Goal: Communication & Community: Answer question/provide support

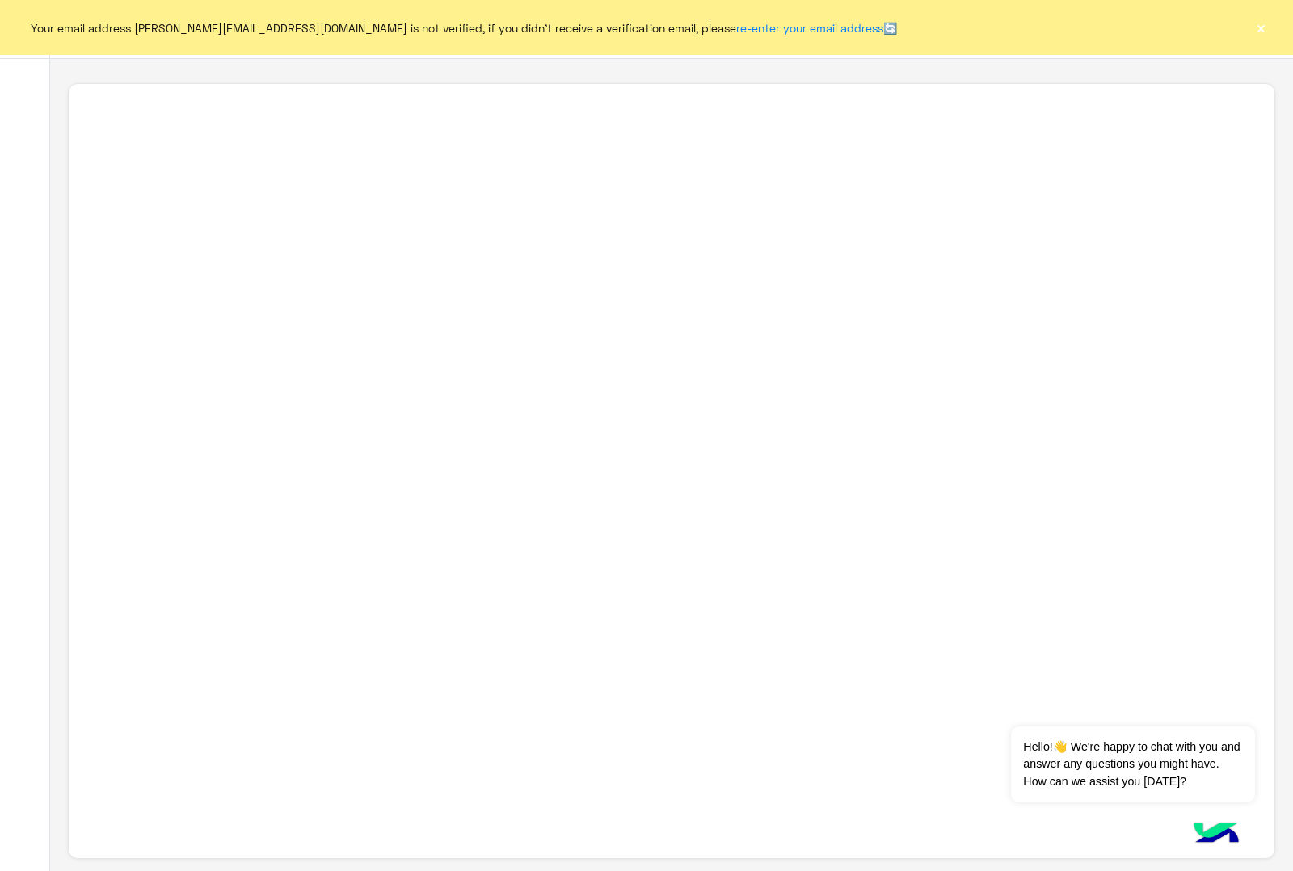
click at [1257, 28] on button "×" at bounding box center [1261, 27] width 16 height 16
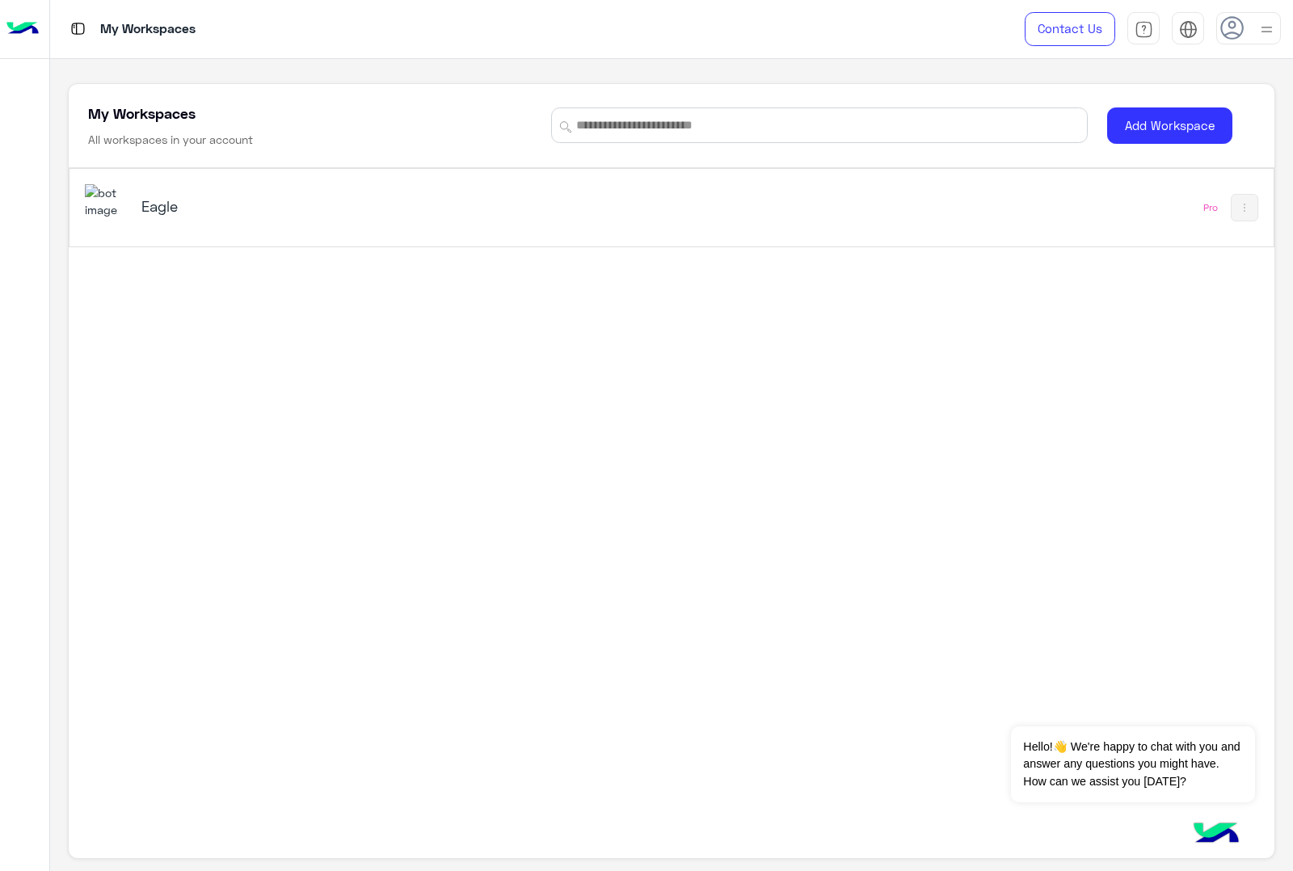
click at [124, 209] on img at bounding box center [107, 201] width 44 height 35
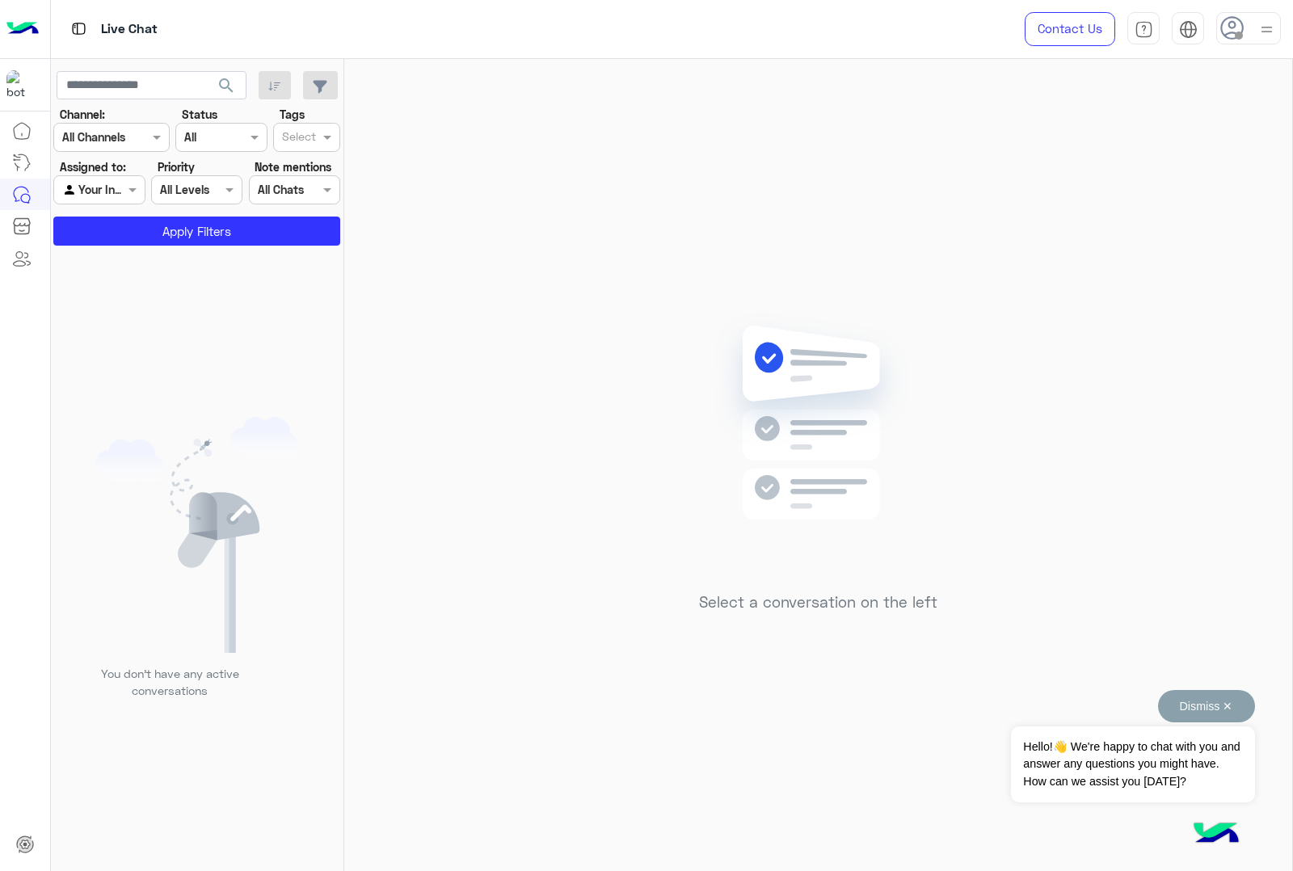
click at [1231, 702] on button "Dismiss ✕" at bounding box center [1206, 706] width 97 height 32
click at [1227, 25] on icon at bounding box center [1233, 28] width 24 height 24
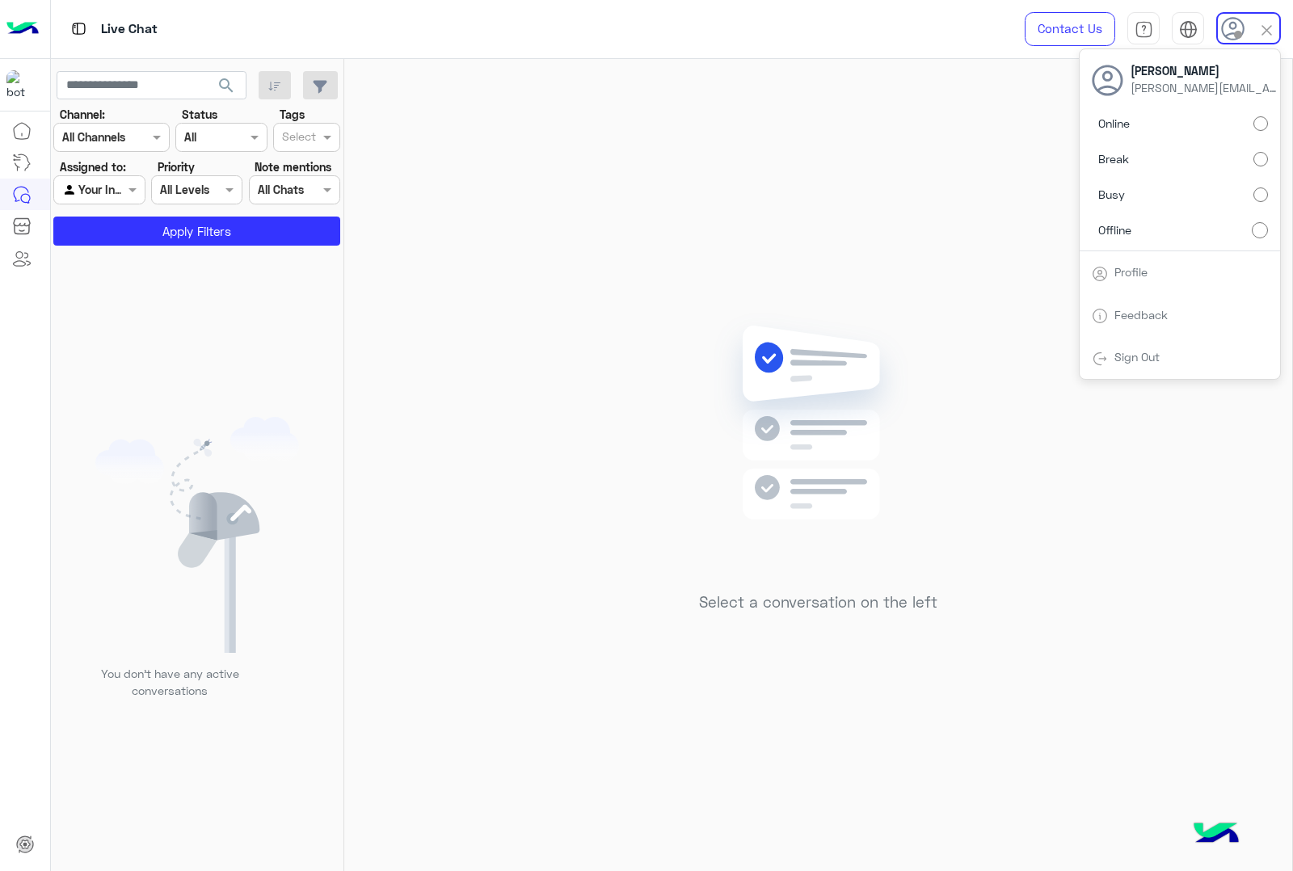
click at [1183, 129] on label "Online" at bounding box center [1180, 123] width 176 height 29
click at [576, 215] on div "Select a conversation on the left" at bounding box center [818, 468] width 948 height 819
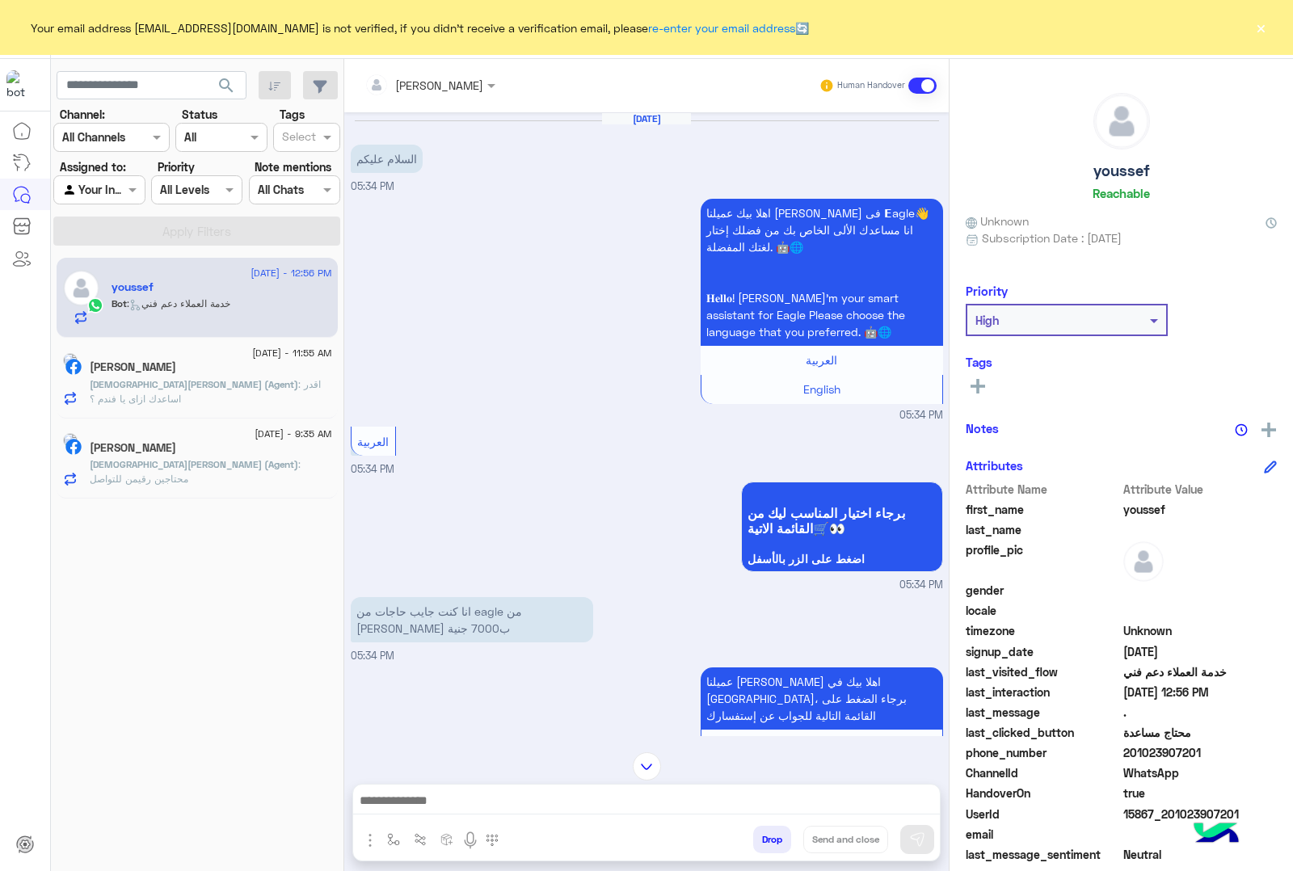
scroll to position [1111, 0]
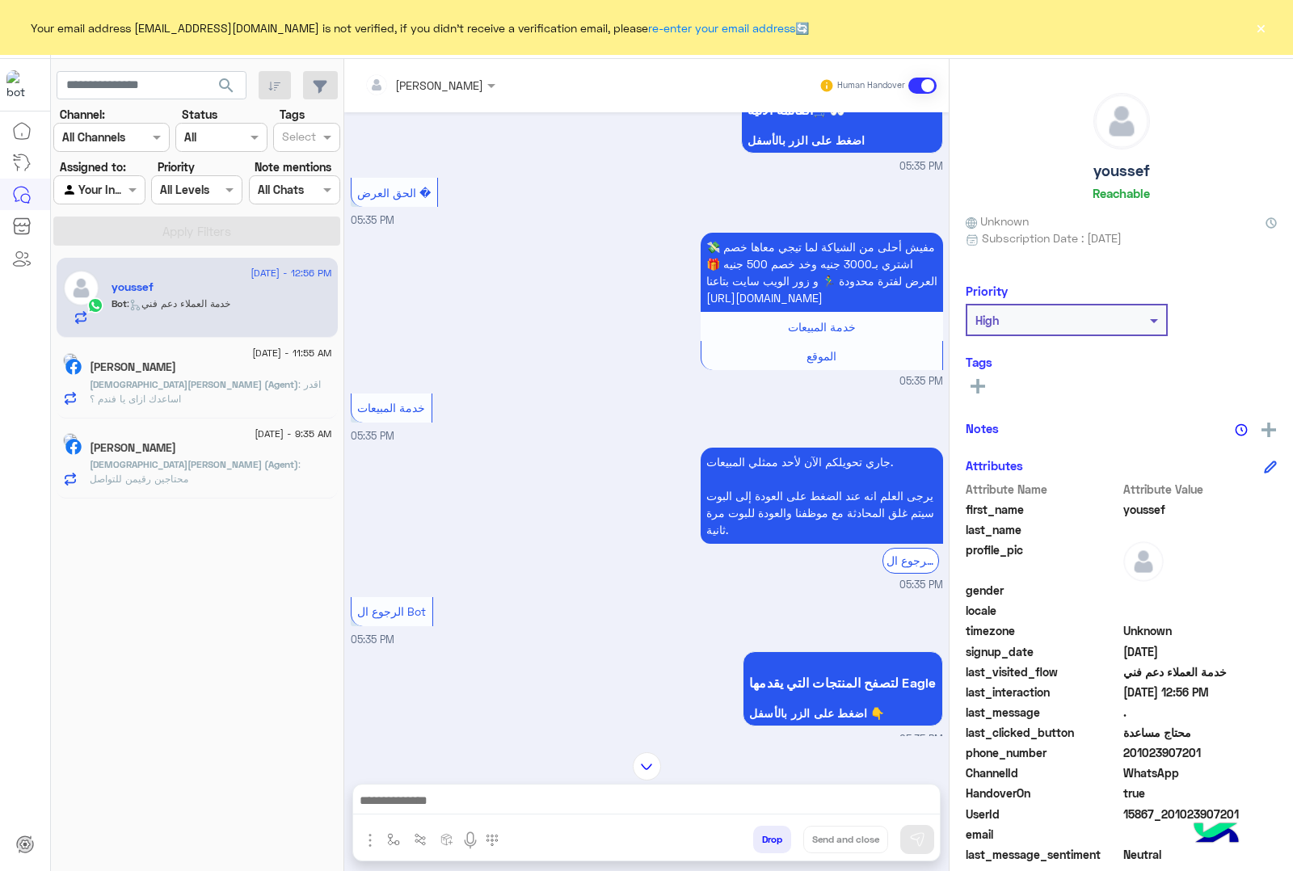
click at [1263, 29] on button "×" at bounding box center [1261, 27] width 16 height 16
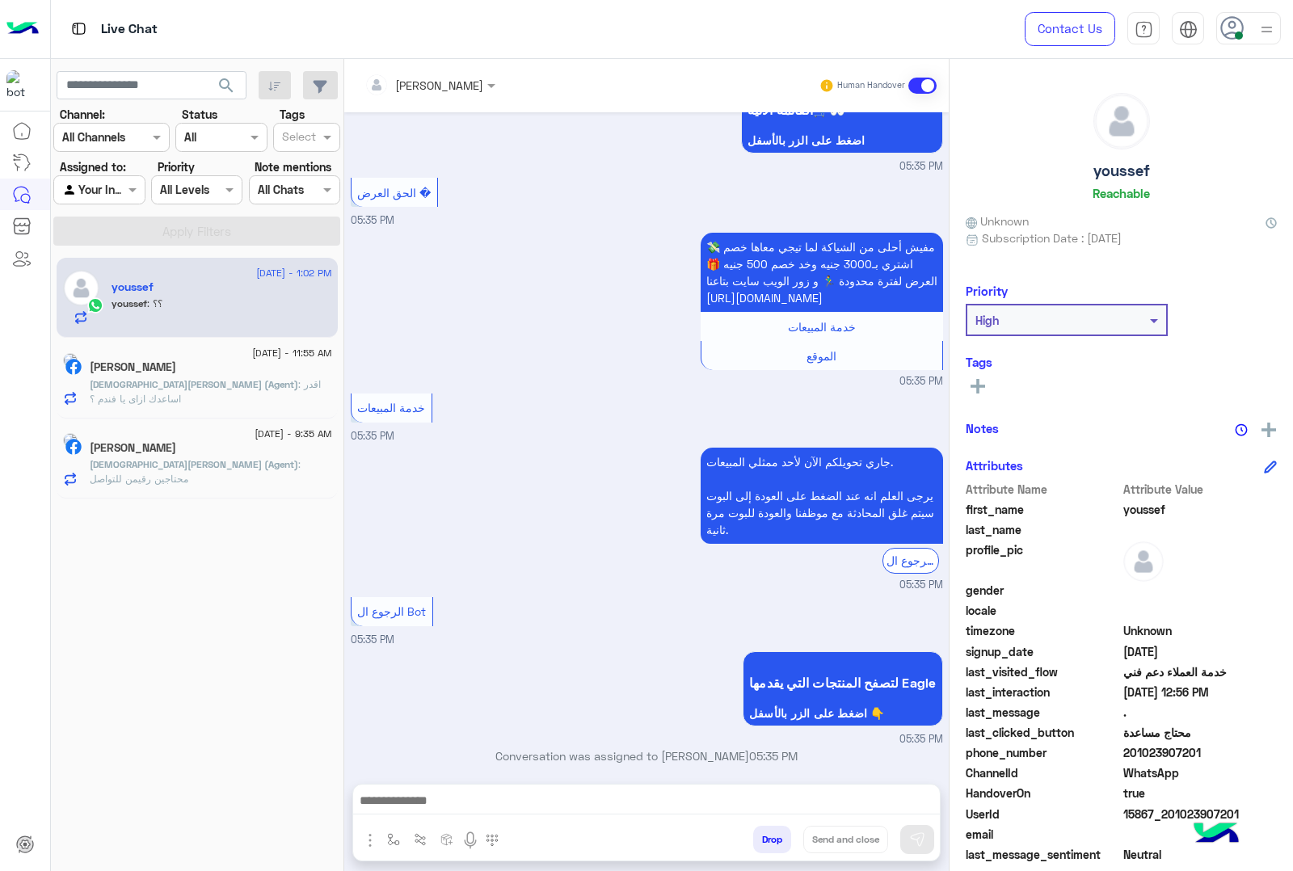
scroll to position [3761, 0]
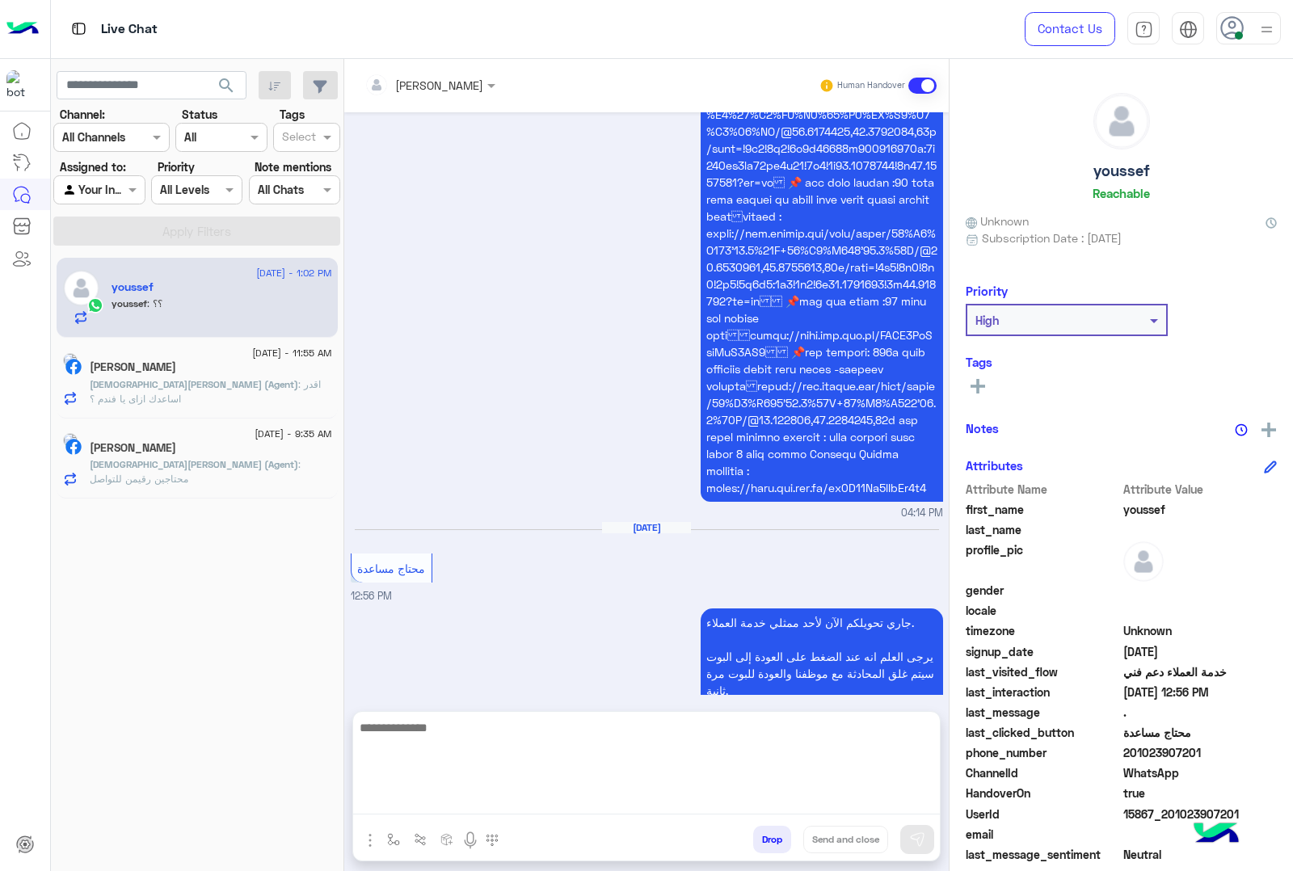
click at [550, 800] on textarea at bounding box center [646, 766] width 587 height 97
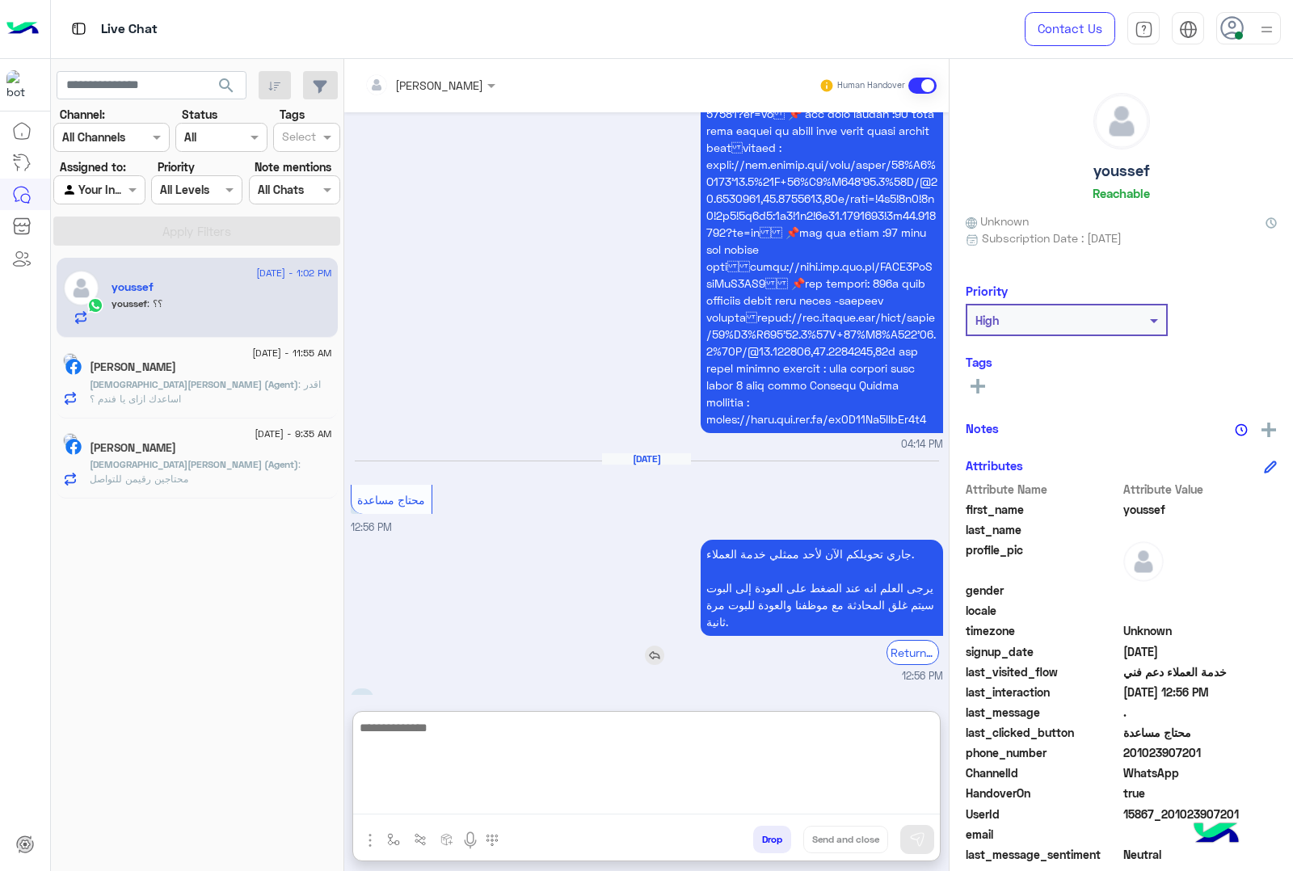
scroll to position [3833, 0]
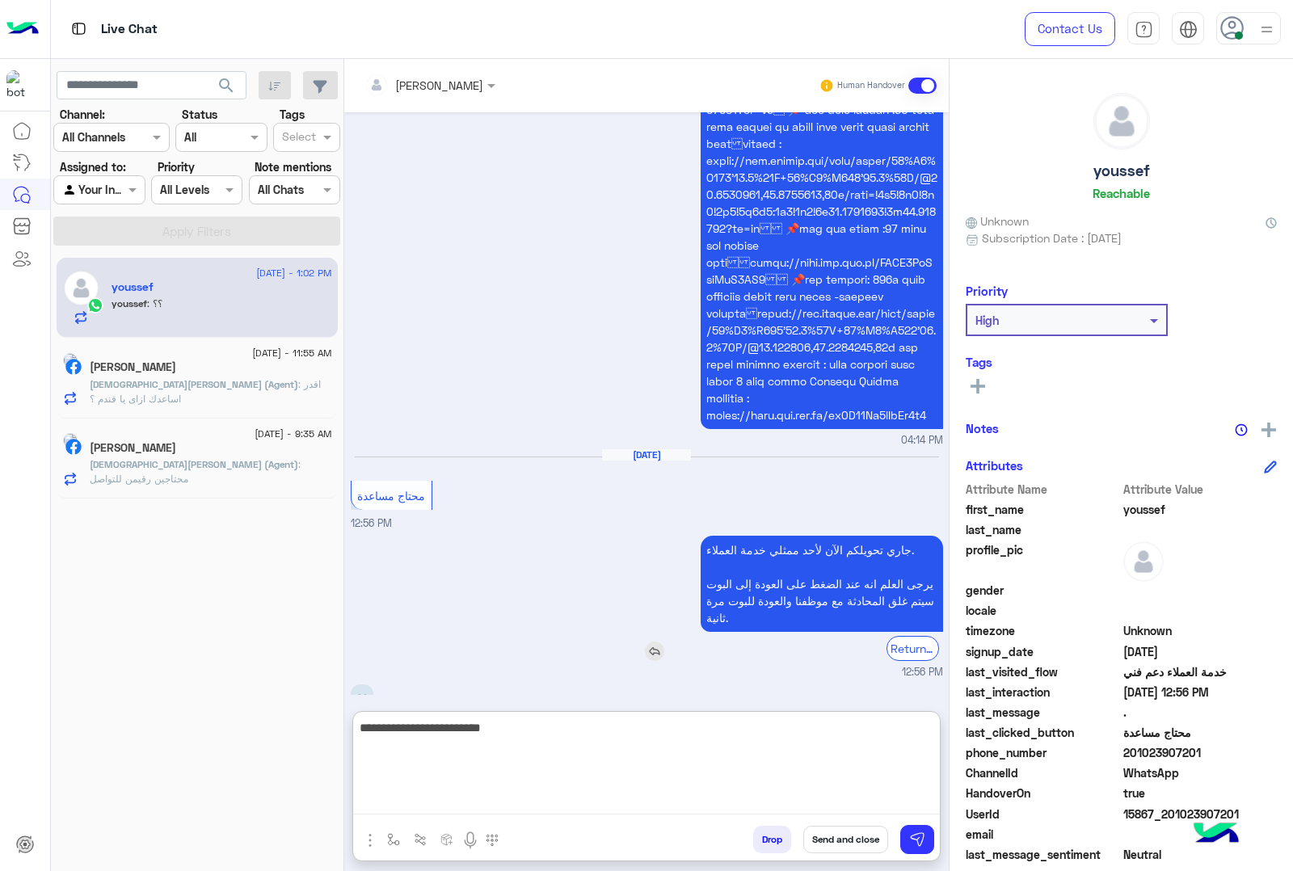
type textarea "**********"
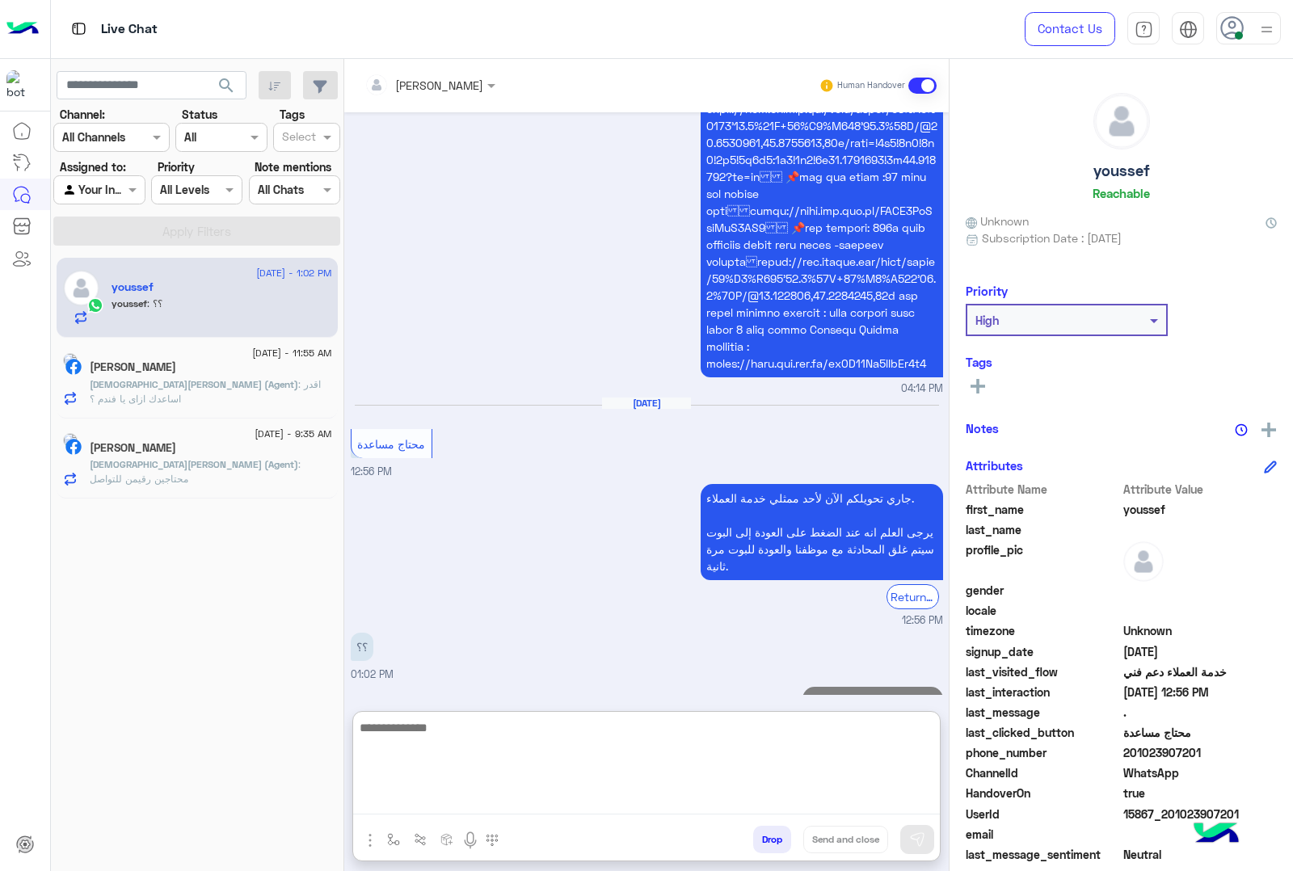
scroll to position [3914, 0]
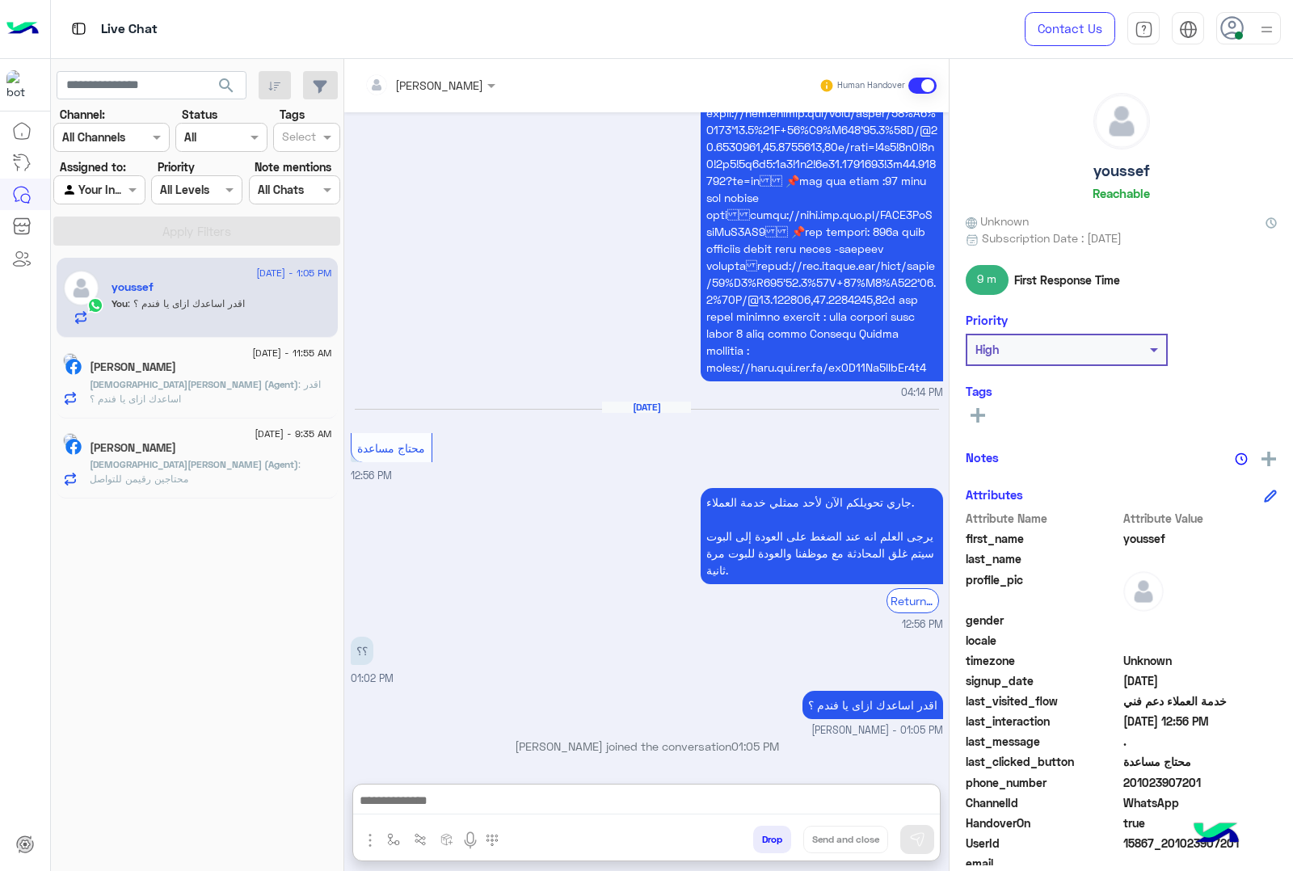
click at [215, 389] on span ": اقدر اساعدك ازاى يا فندم ؟" at bounding box center [205, 391] width 231 height 27
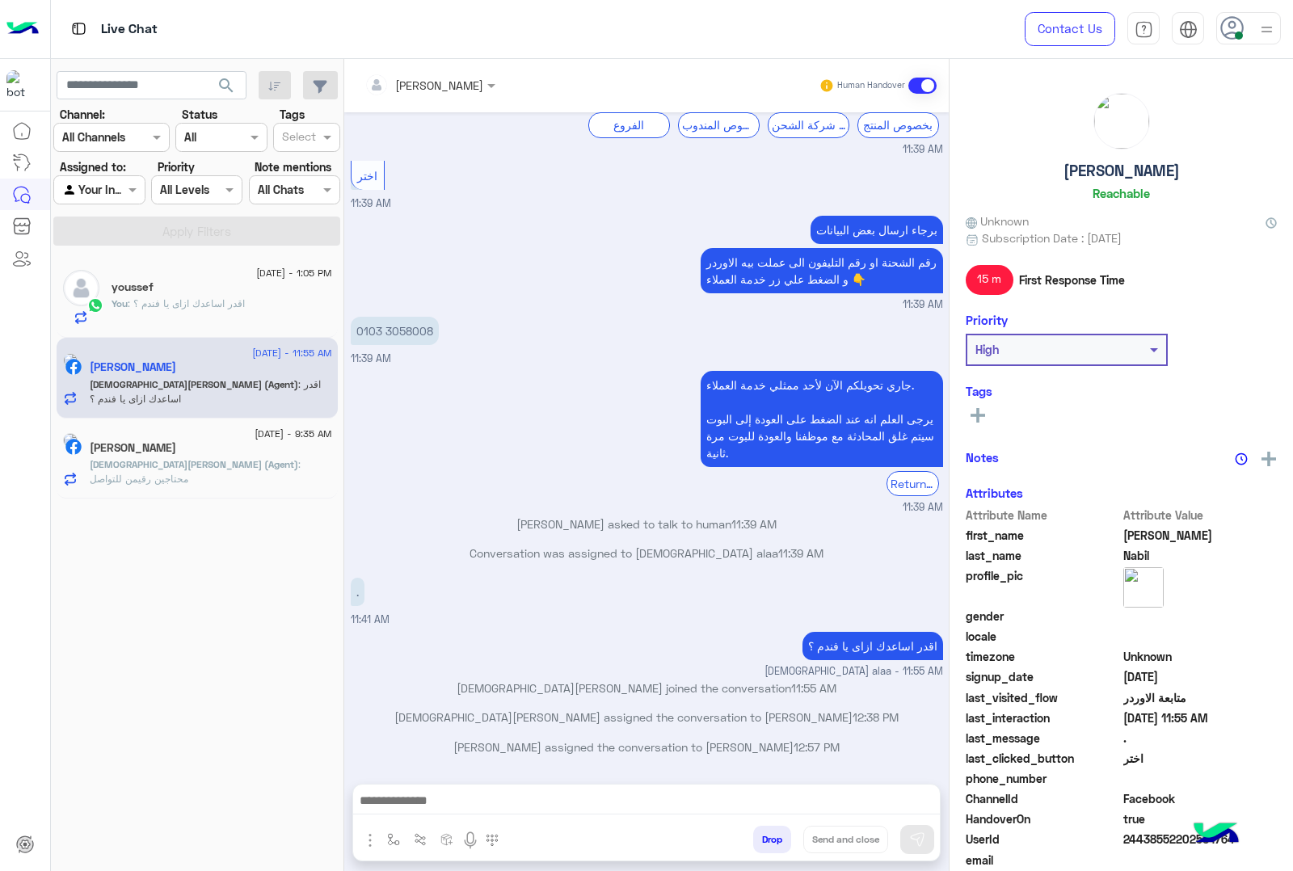
scroll to position [1052, 0]
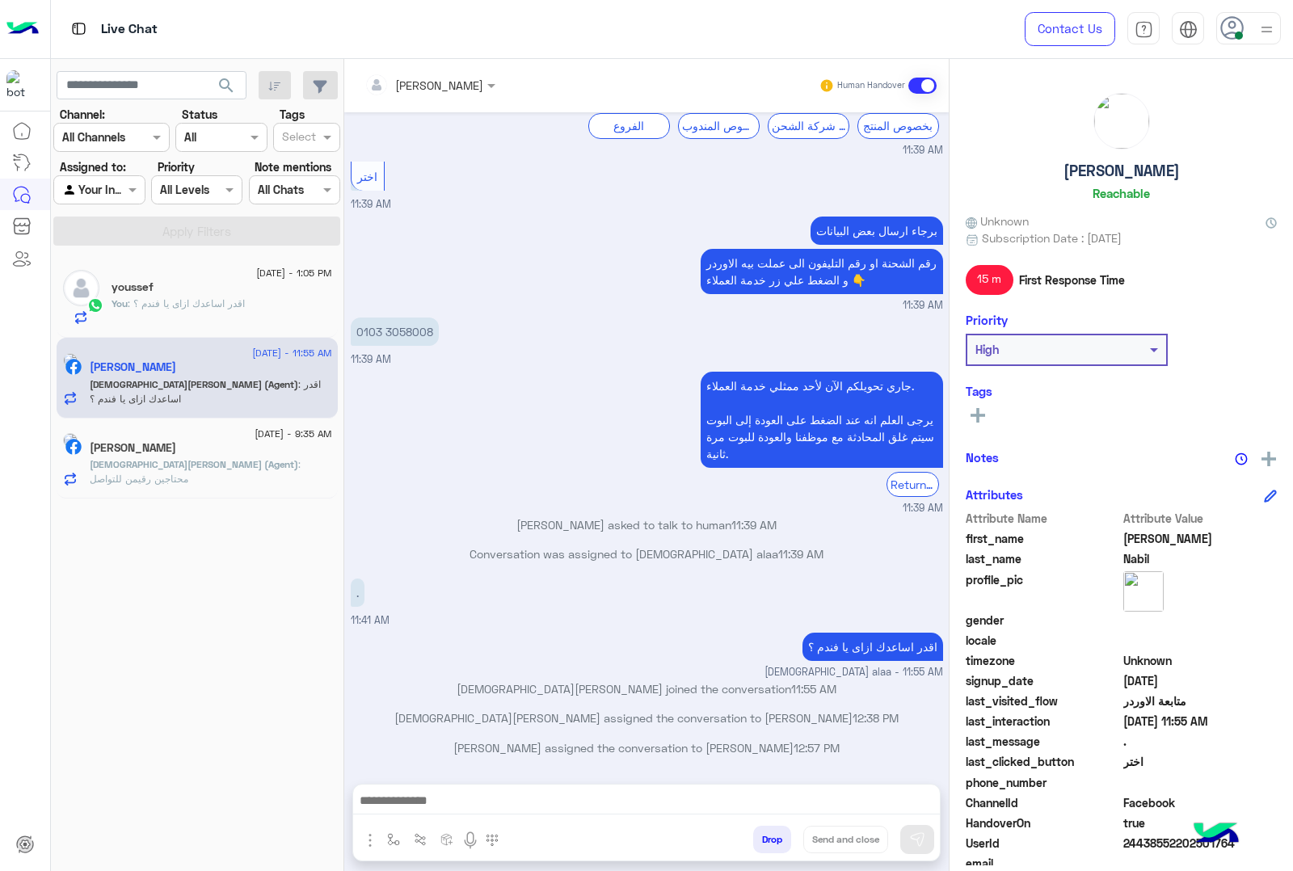
click at [206, 474] on div "islam alaa (Agent) : محتاجين رقيمن للتواصل" at bounding box center [211, 472] width 243 height 28
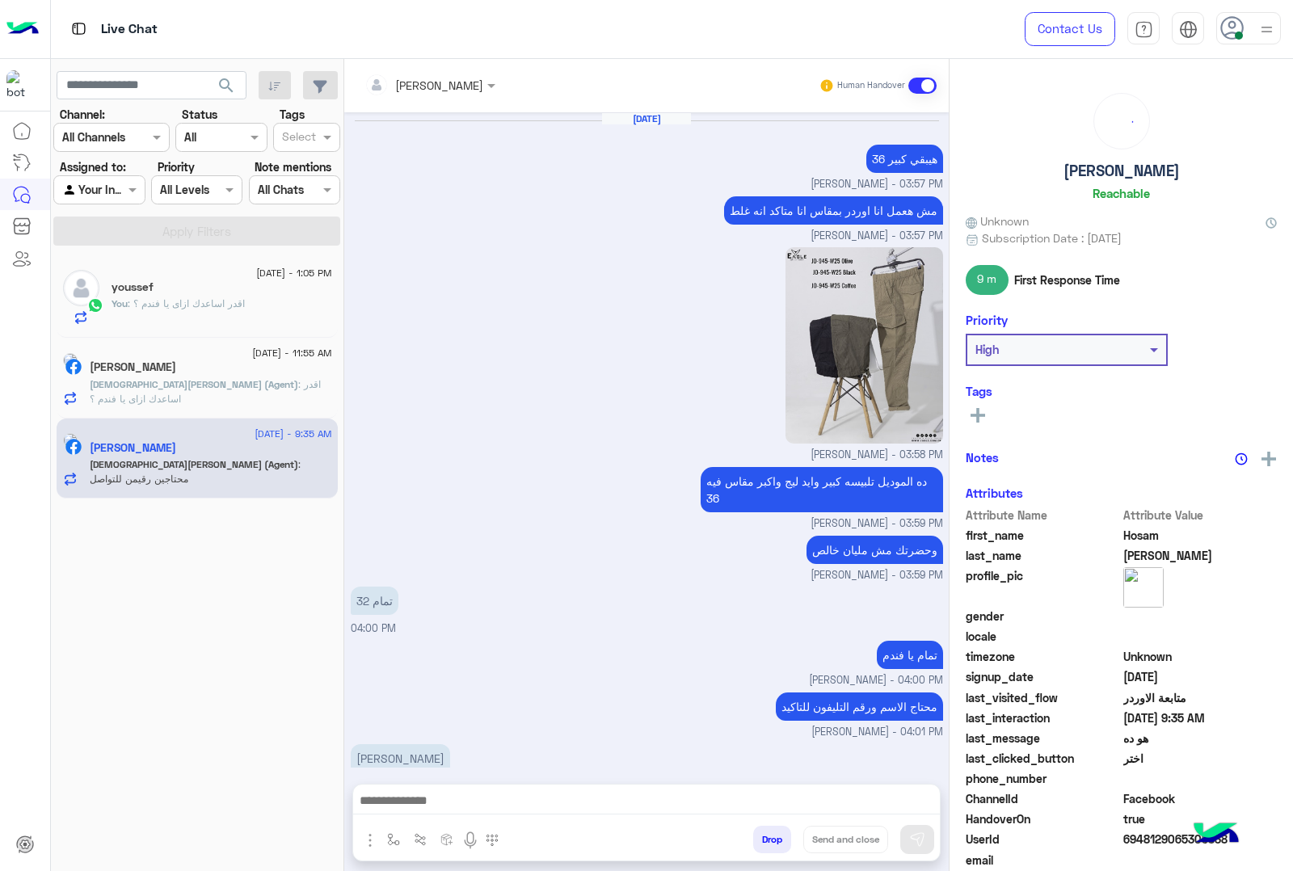
scroll to position [1554, 0]
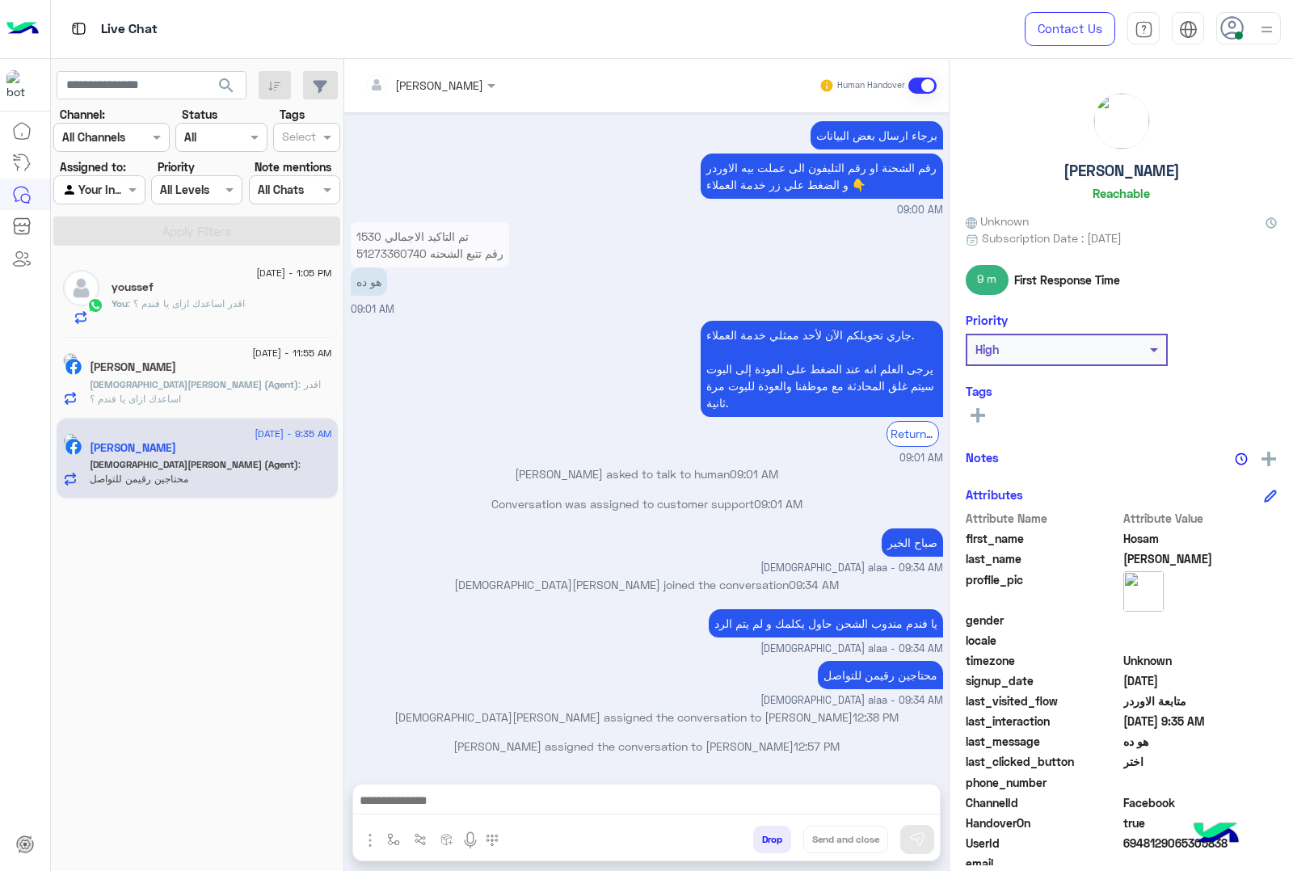
click at [183, 304] on span ": اقدر اساعدك ازاى يا فندم ؟" at bounding box center [186, 303] width 117 height 12
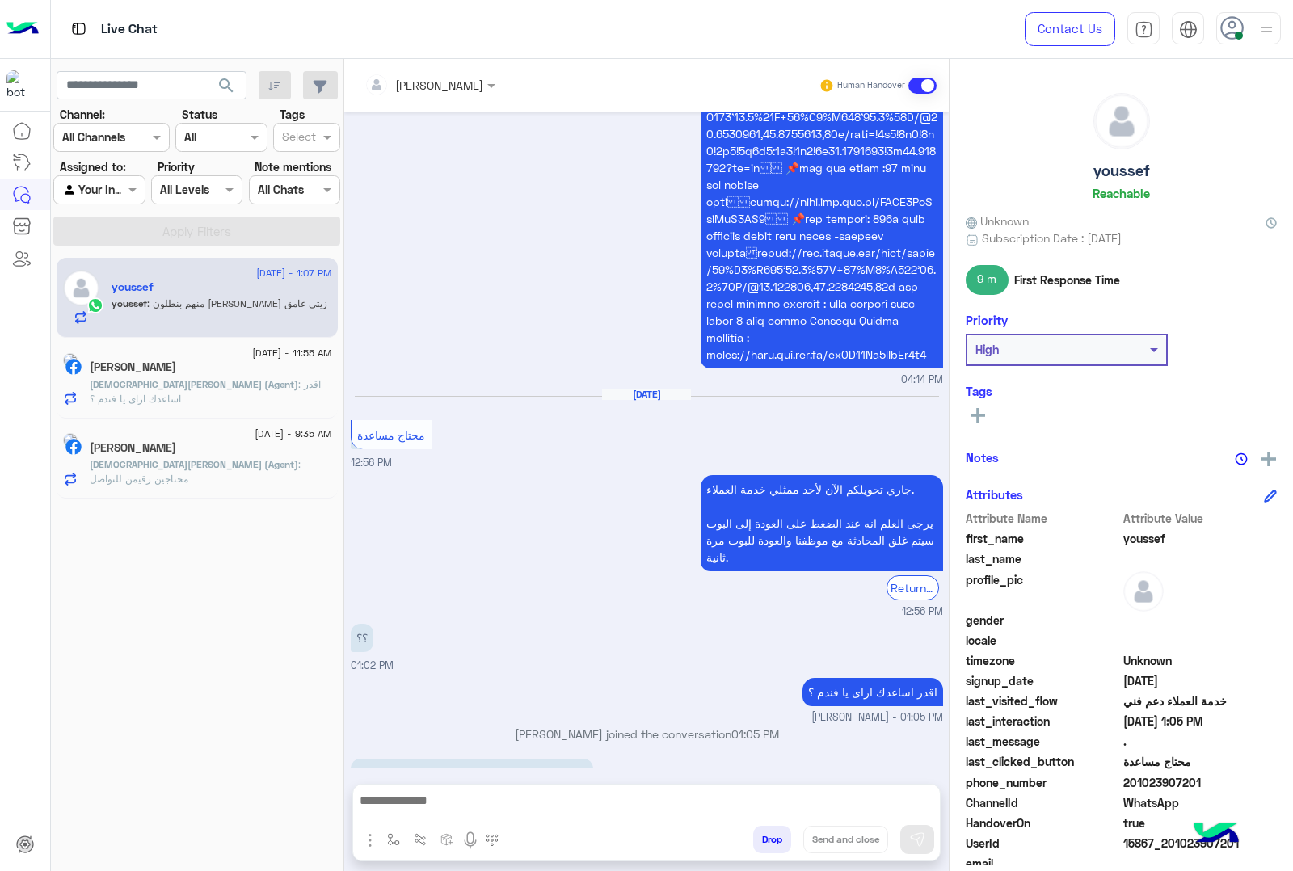
scroll to position [2561, 0]
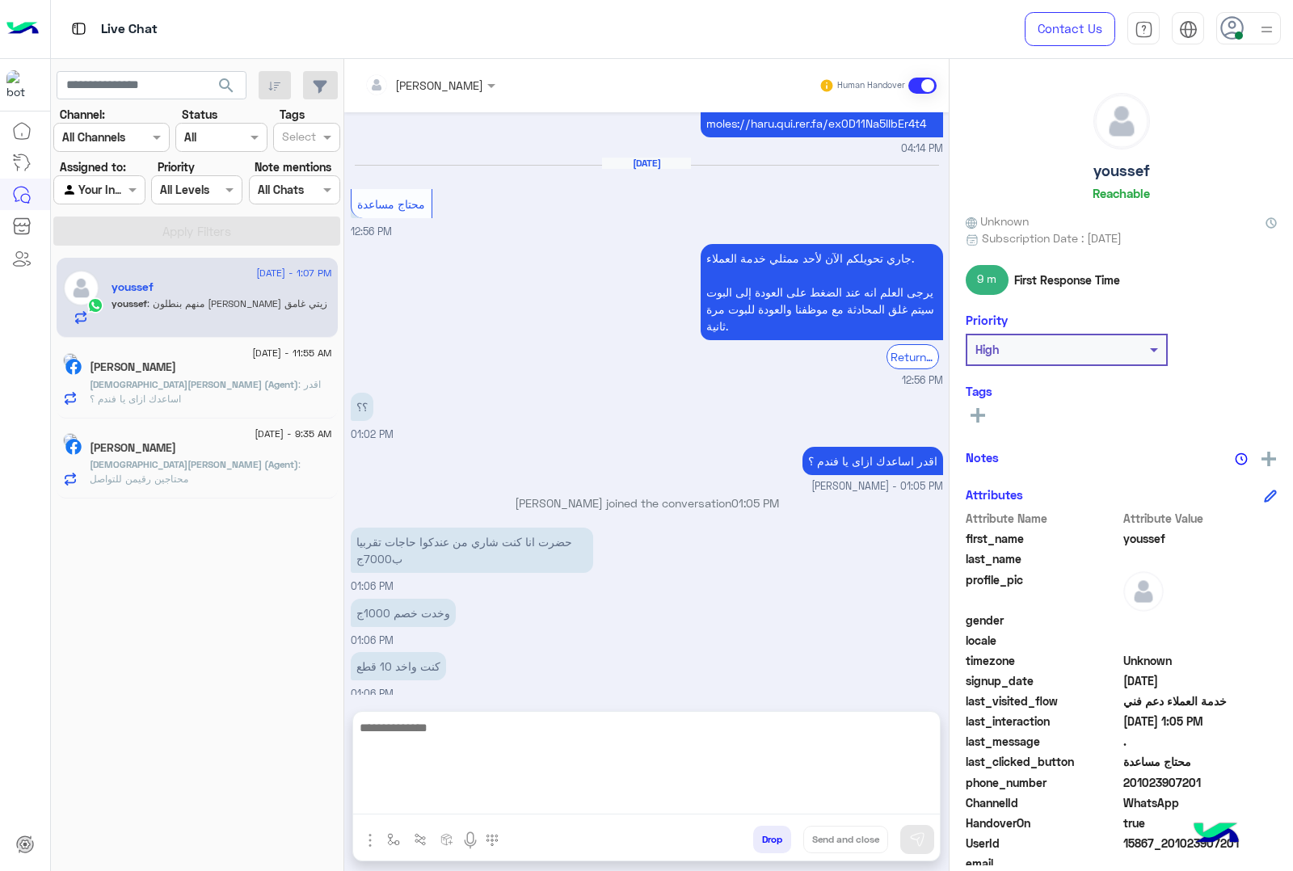
click at [592, 805] on textarea at bounding box center [646, 766] width 587 height 97
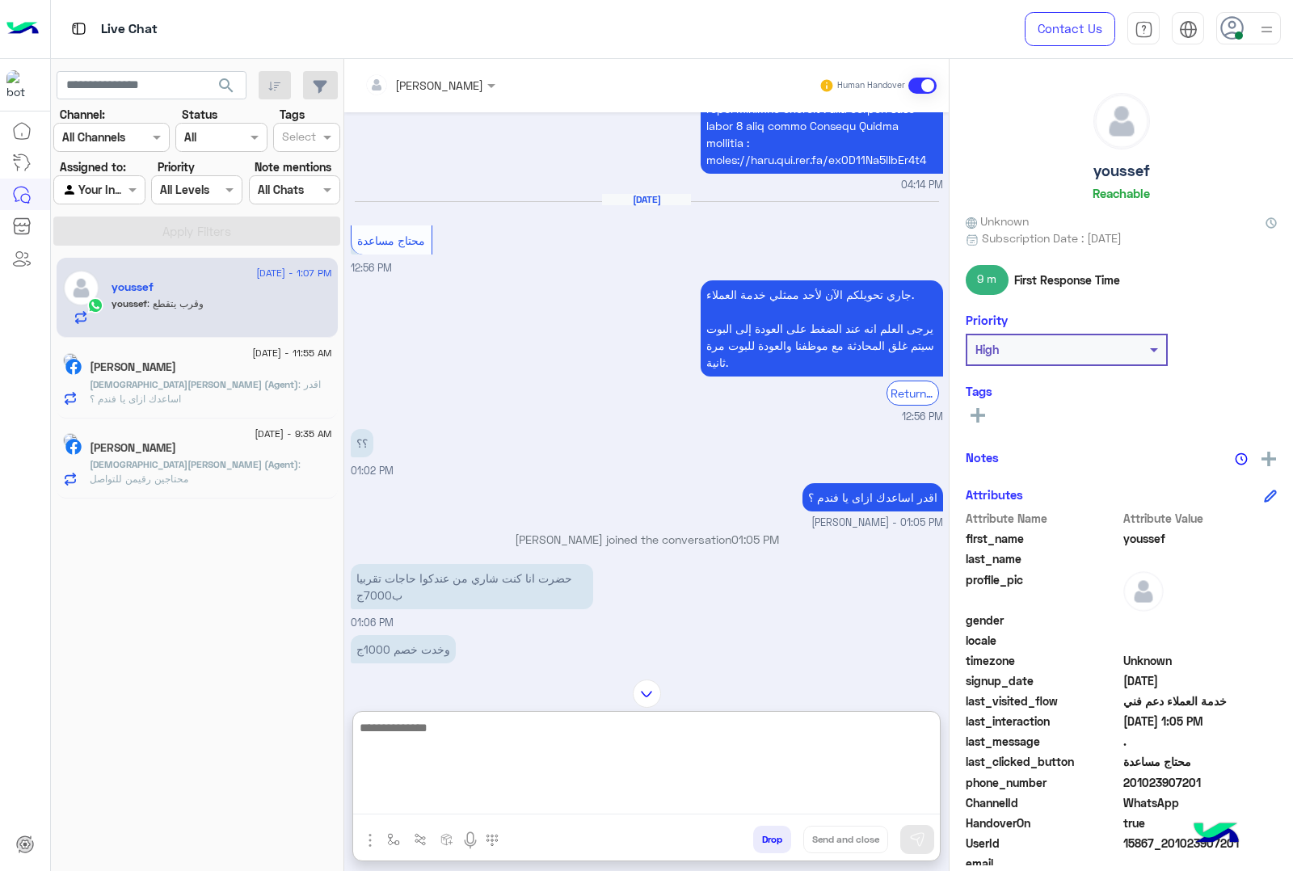
scroll to position [2741, 0]
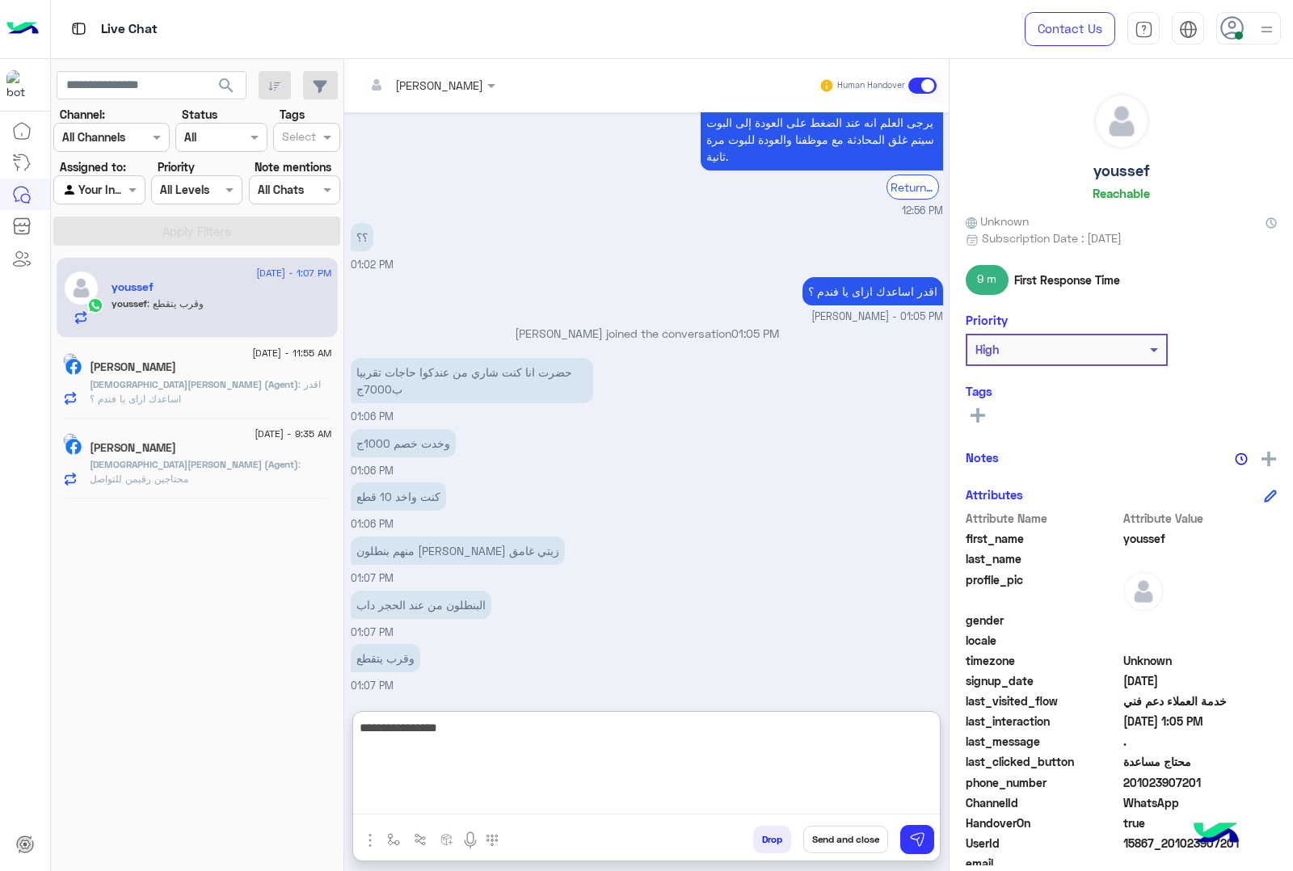
type textarea "**********"
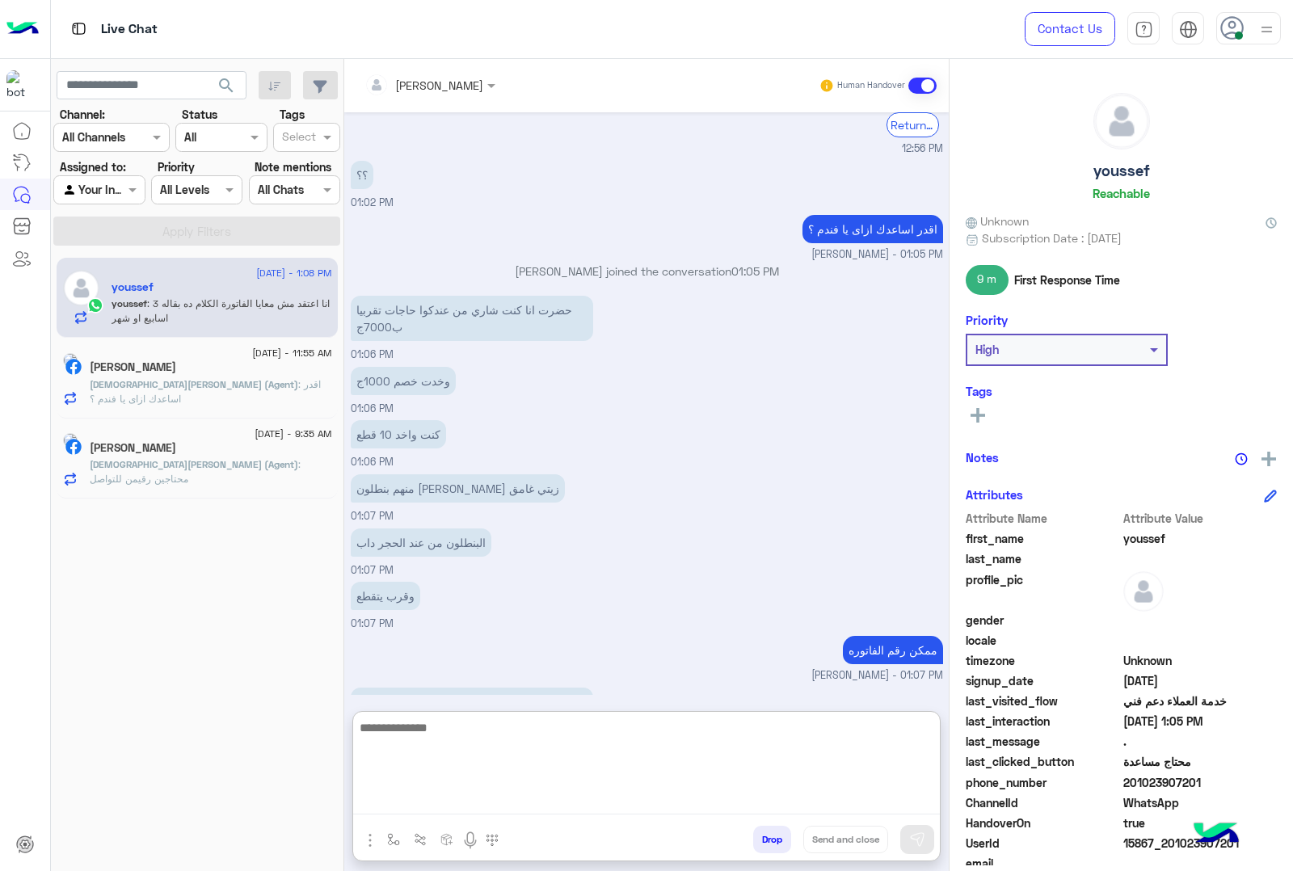
scroll to position [2863, 0]
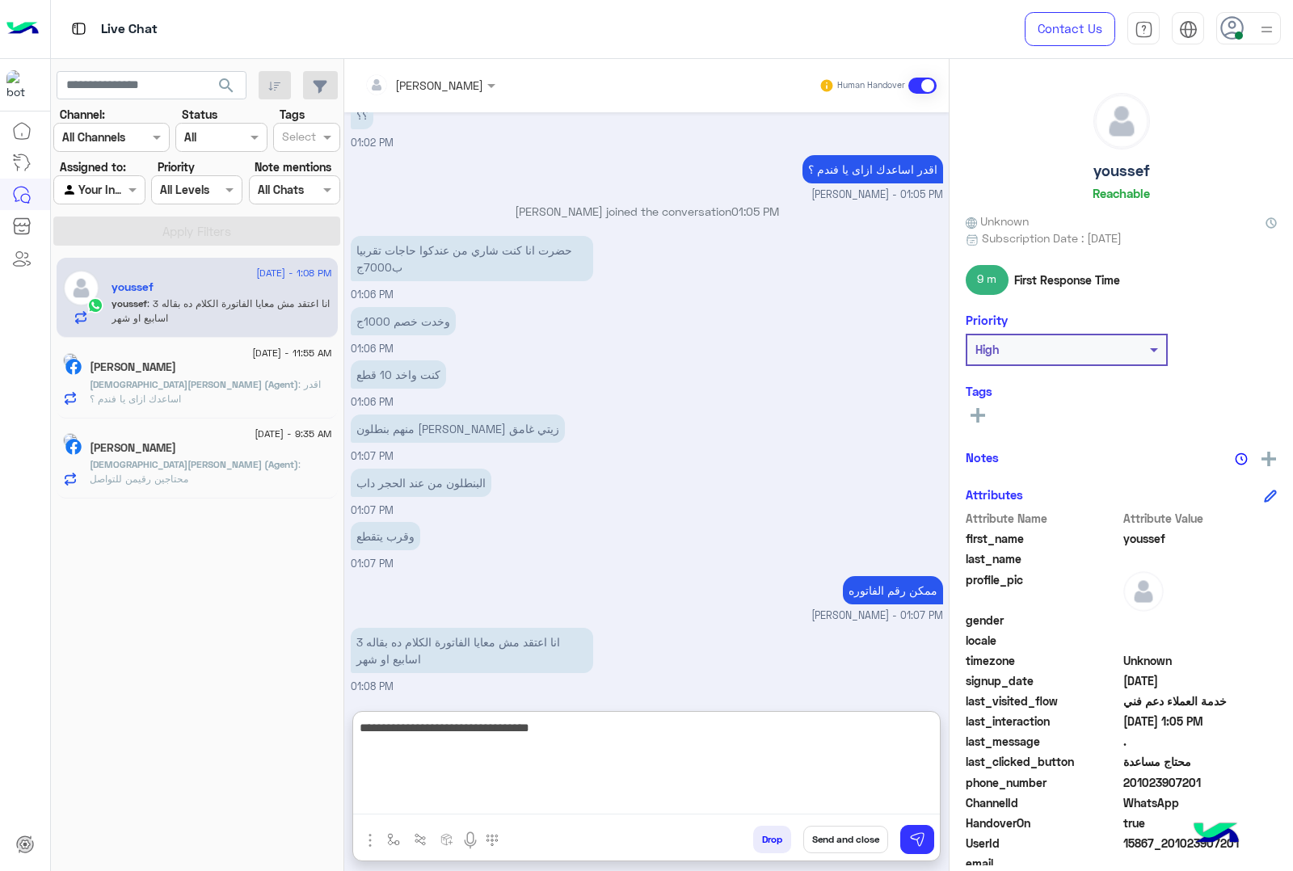
type textarea "**********"
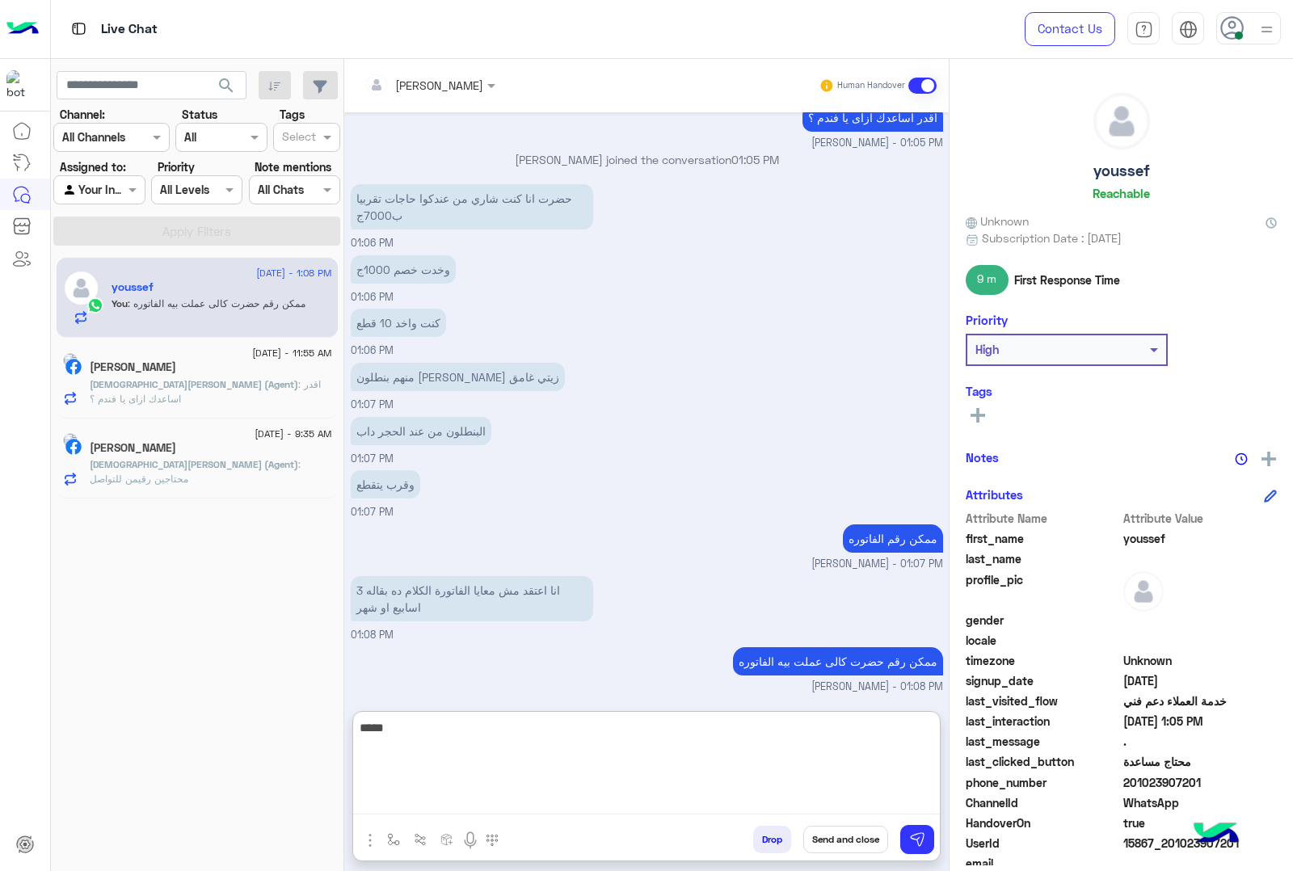
type textarea "******"
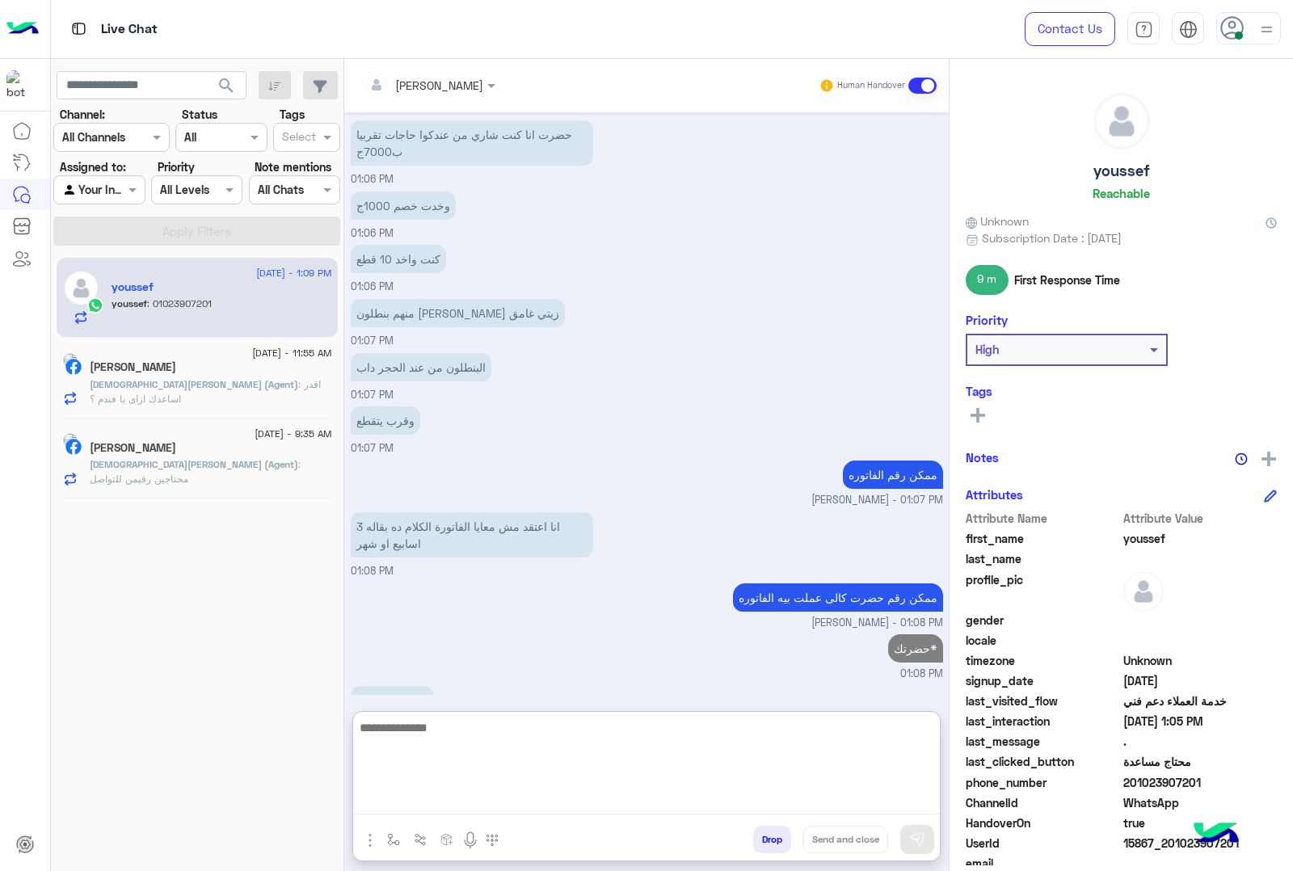
scroll to position [3020, 0]
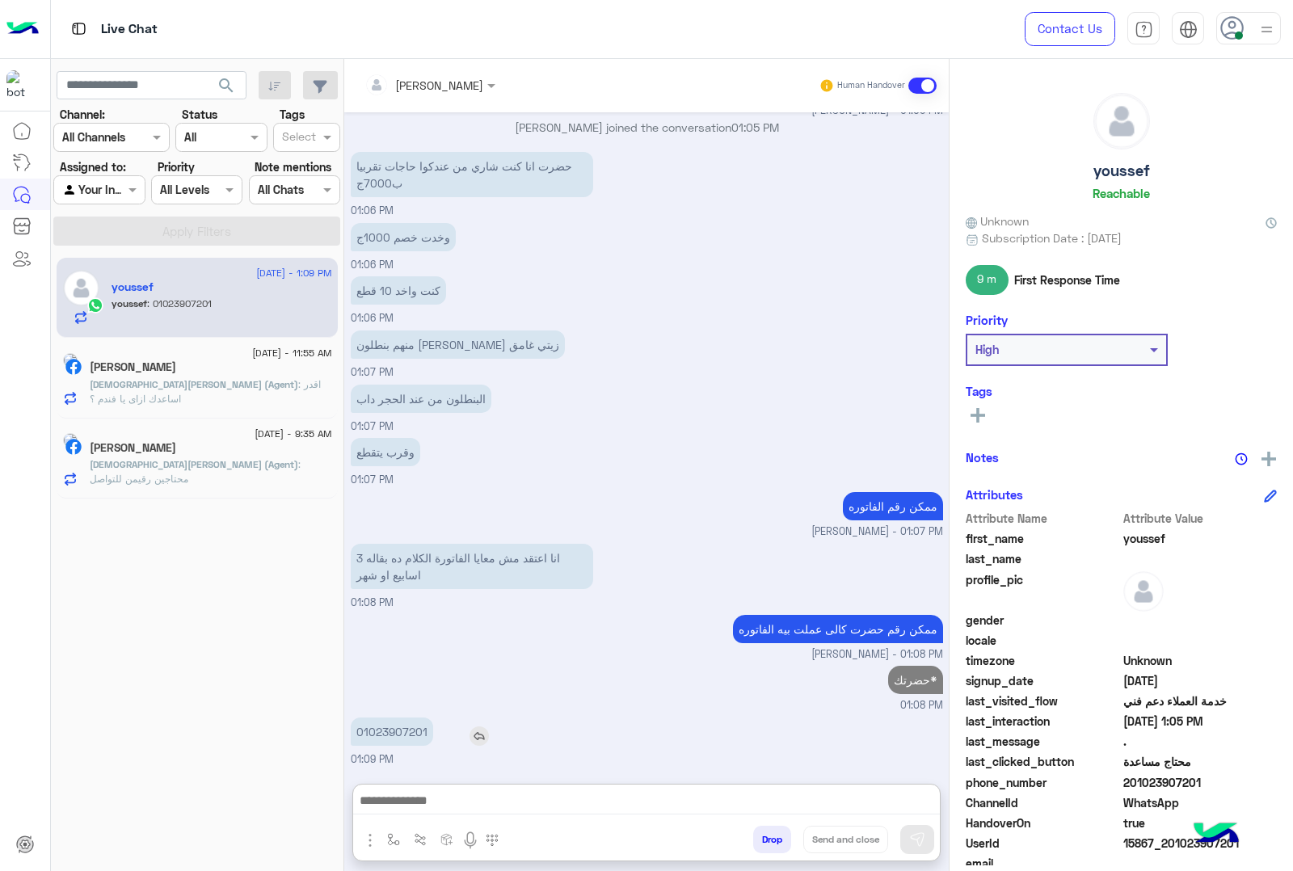
click at [384, 718] on p "01023907201" at bounding box center [392, 732] width 82 height 28
click at [384, 660] on div "Jul 27, 2025 الرجوع ال Bot 05:35 PM لتصفح المنتجات التي يقدمها Eagle اضغط على ا…" at bounding box center [646, 440] width 605 height 656
drag, startPoint x: 403, startPoint y: 732, endPoint x: 388, endPoint y: 713, distance: 23.6
click at [401, 732] on div "حضرتك* abdalla mahmoud - 01:09 PM" at bounding box center [647, 742] width 593 height 52
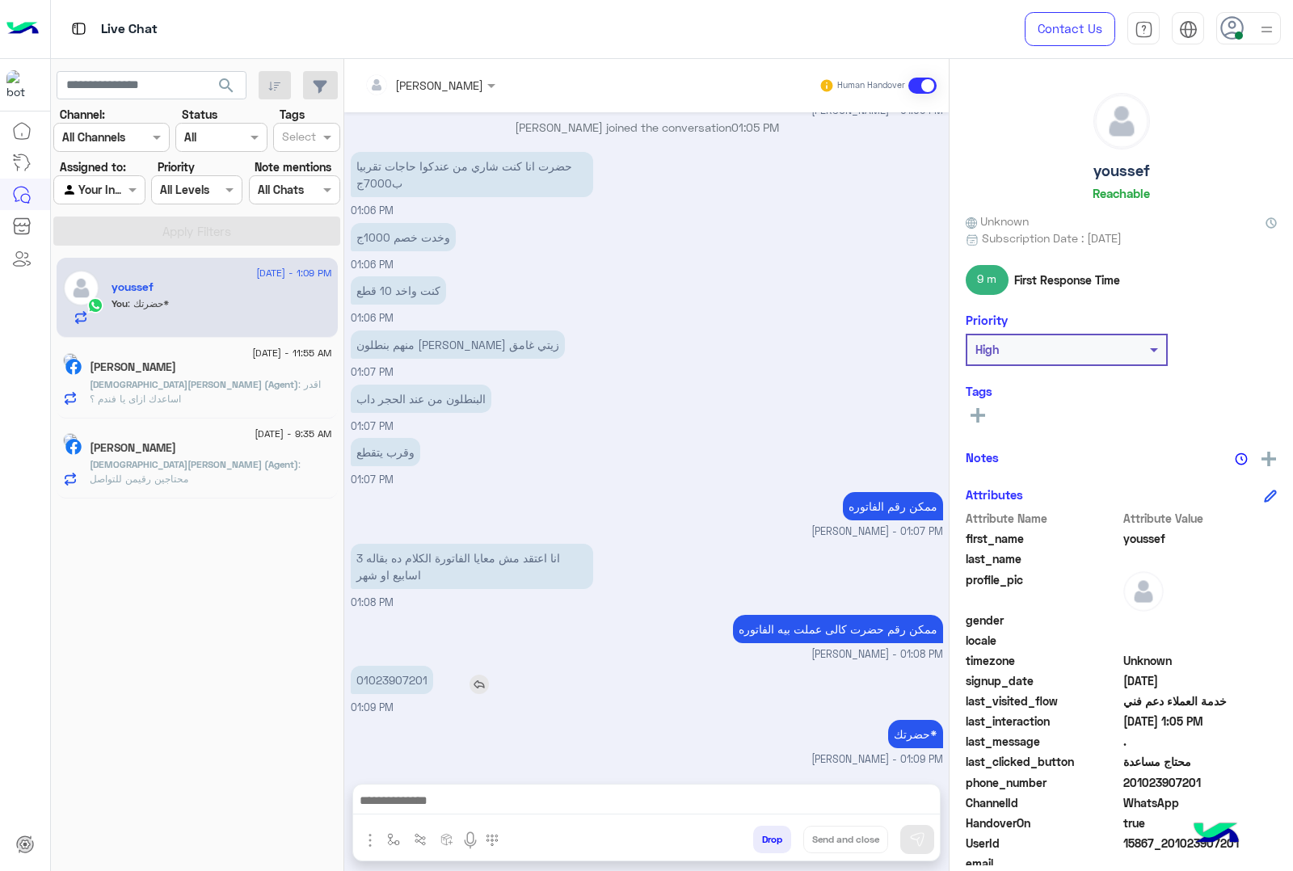
click at [392, 685] on p "01023907201" at bounding box center [392, 680] width 82 height 28
copy p "01023907201"
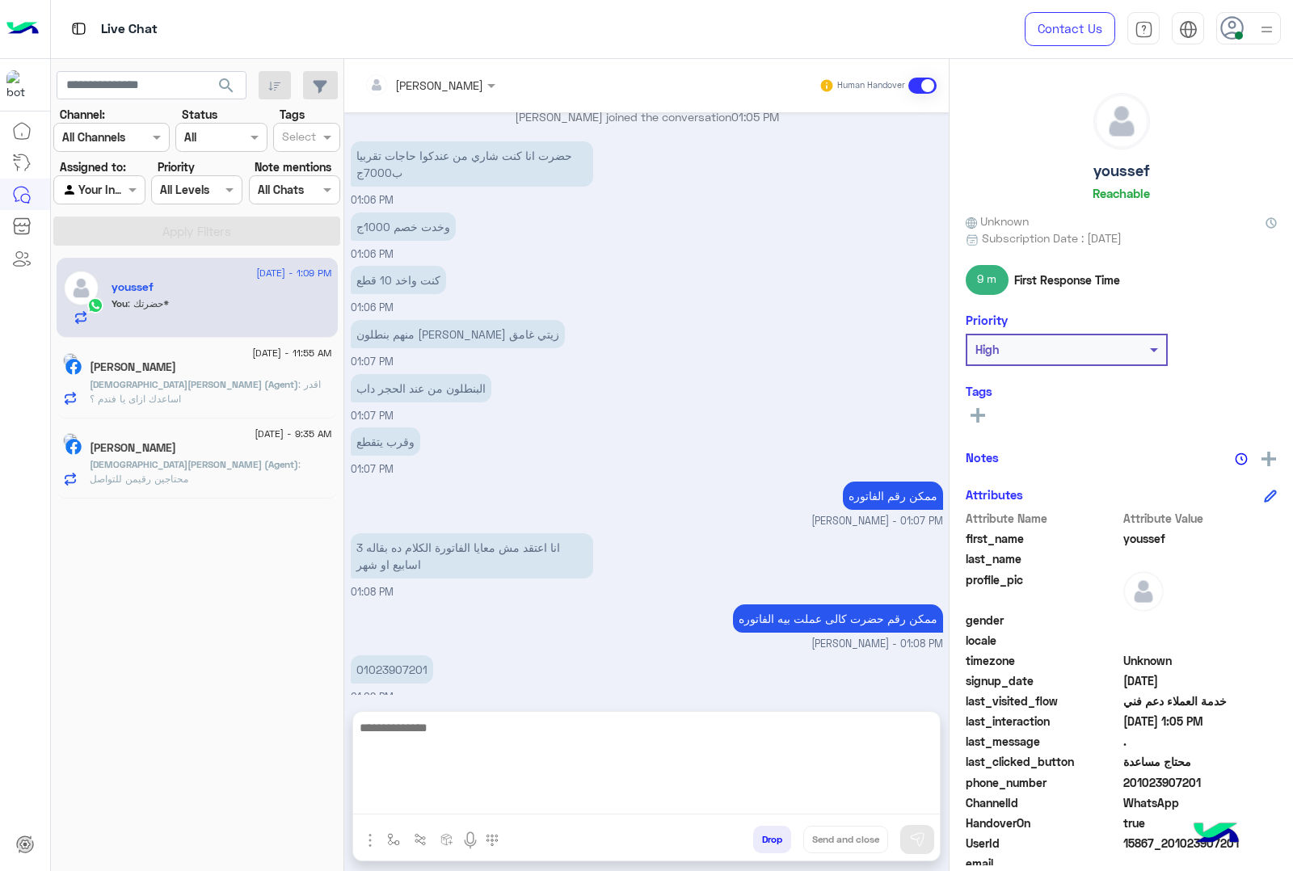
click at [530, 802] on textarea at bounding box center [646, 766] width 587 height 97
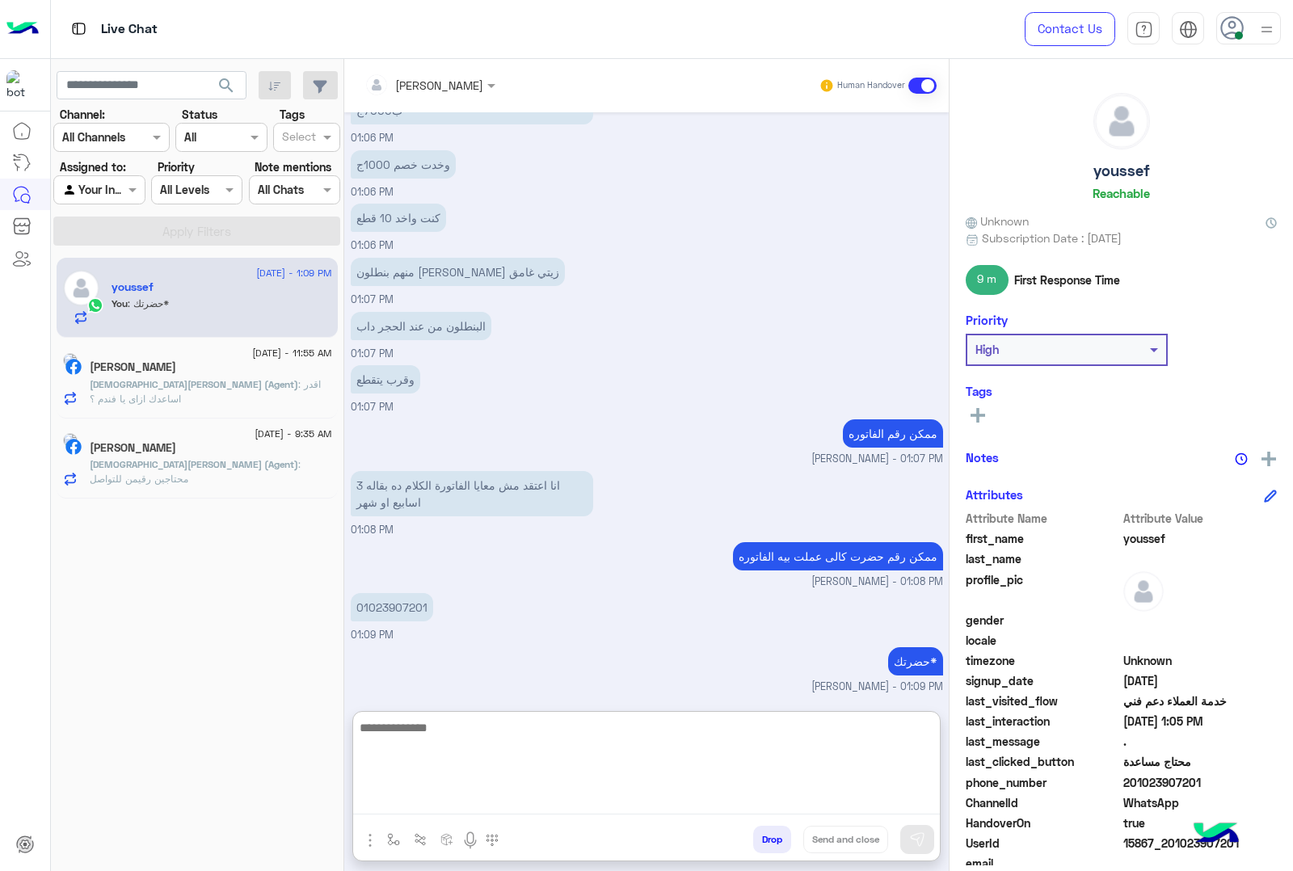
scroll to position [3020, 0]
type textarea "**********"
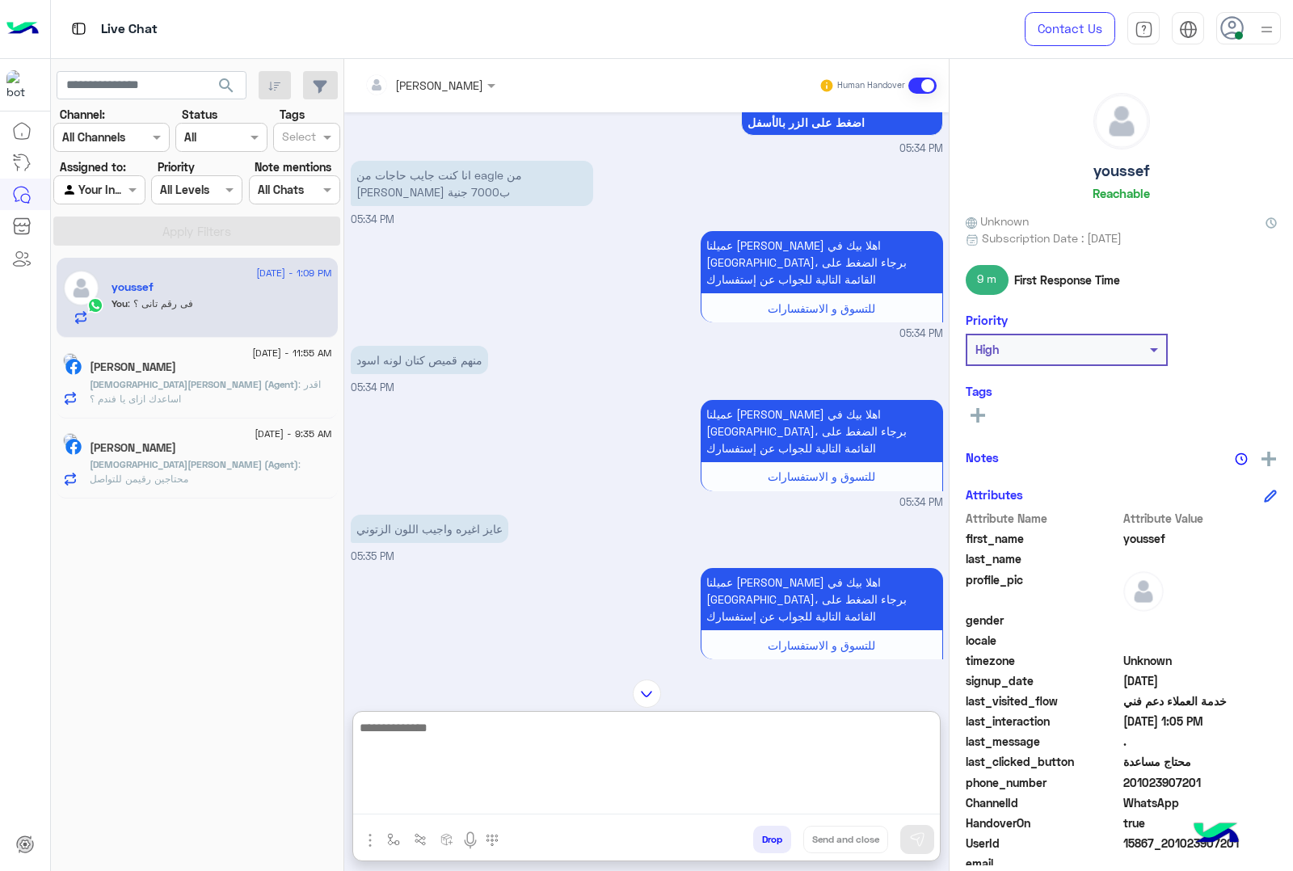
scroll to position [4638, 0]
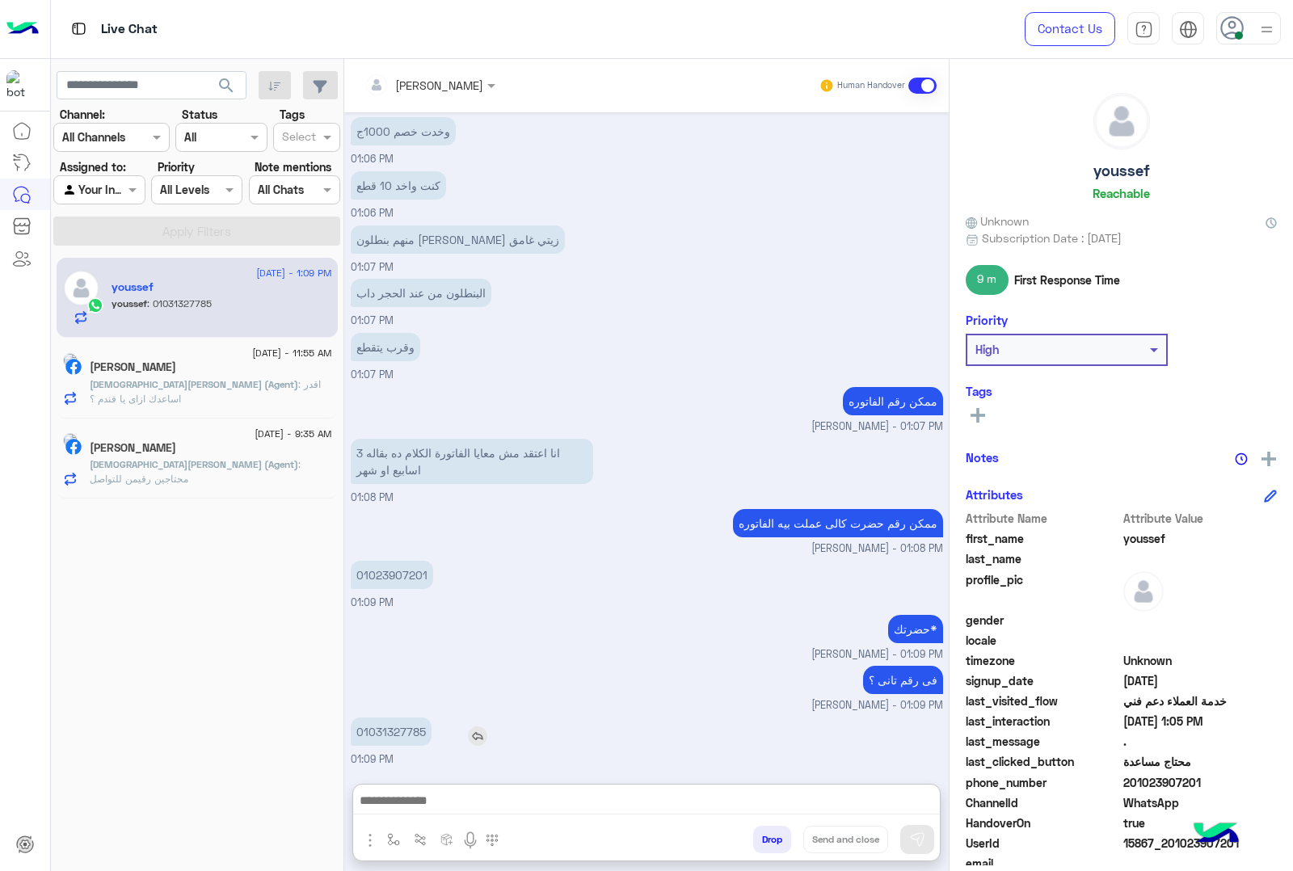
click at [384, 714] on div "01031327785" at bounding box center [437, 732] width 173 height 36
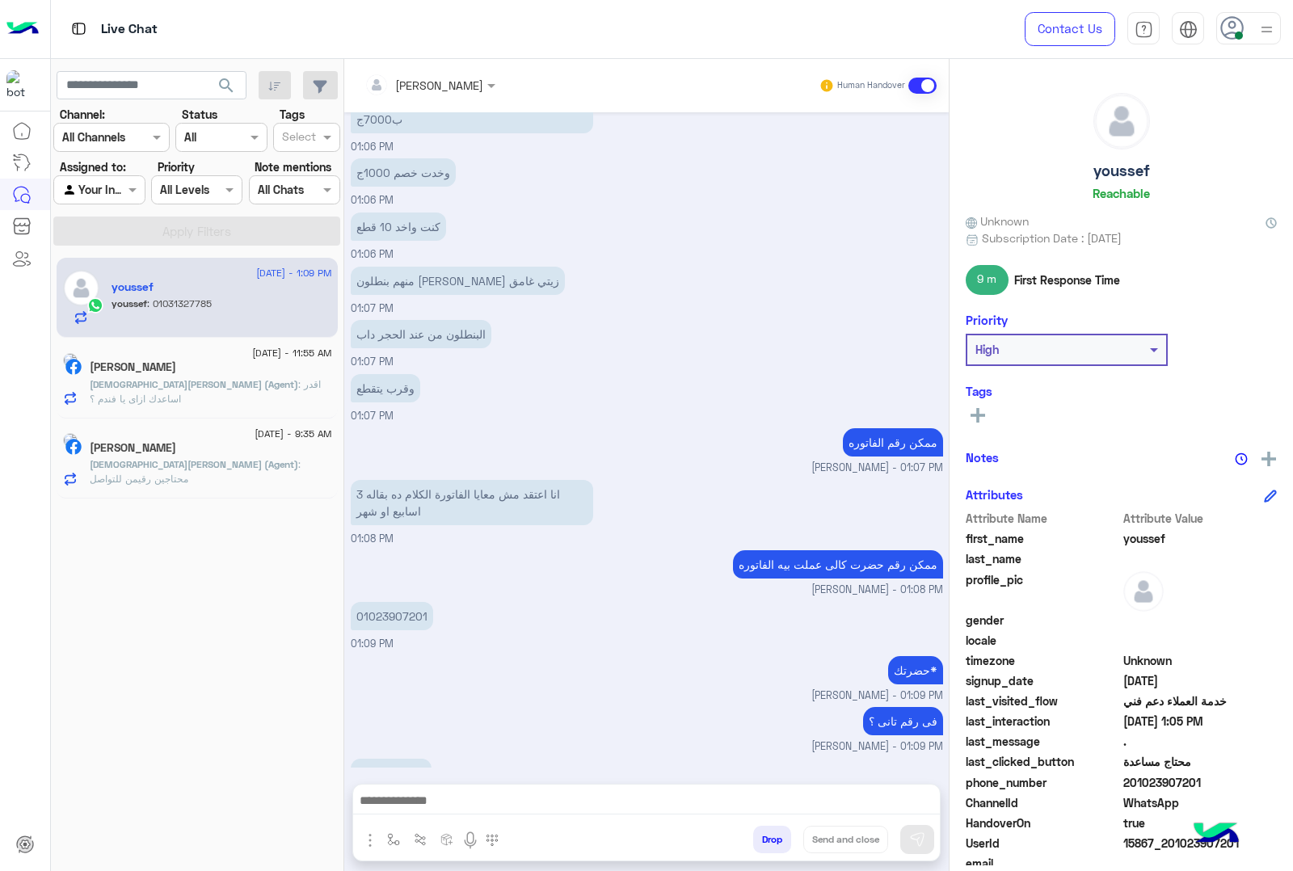
click at [382, 759] on p "01031327785" at bounding box center [391, 773] width 81 height 28
copy p "01031327785"
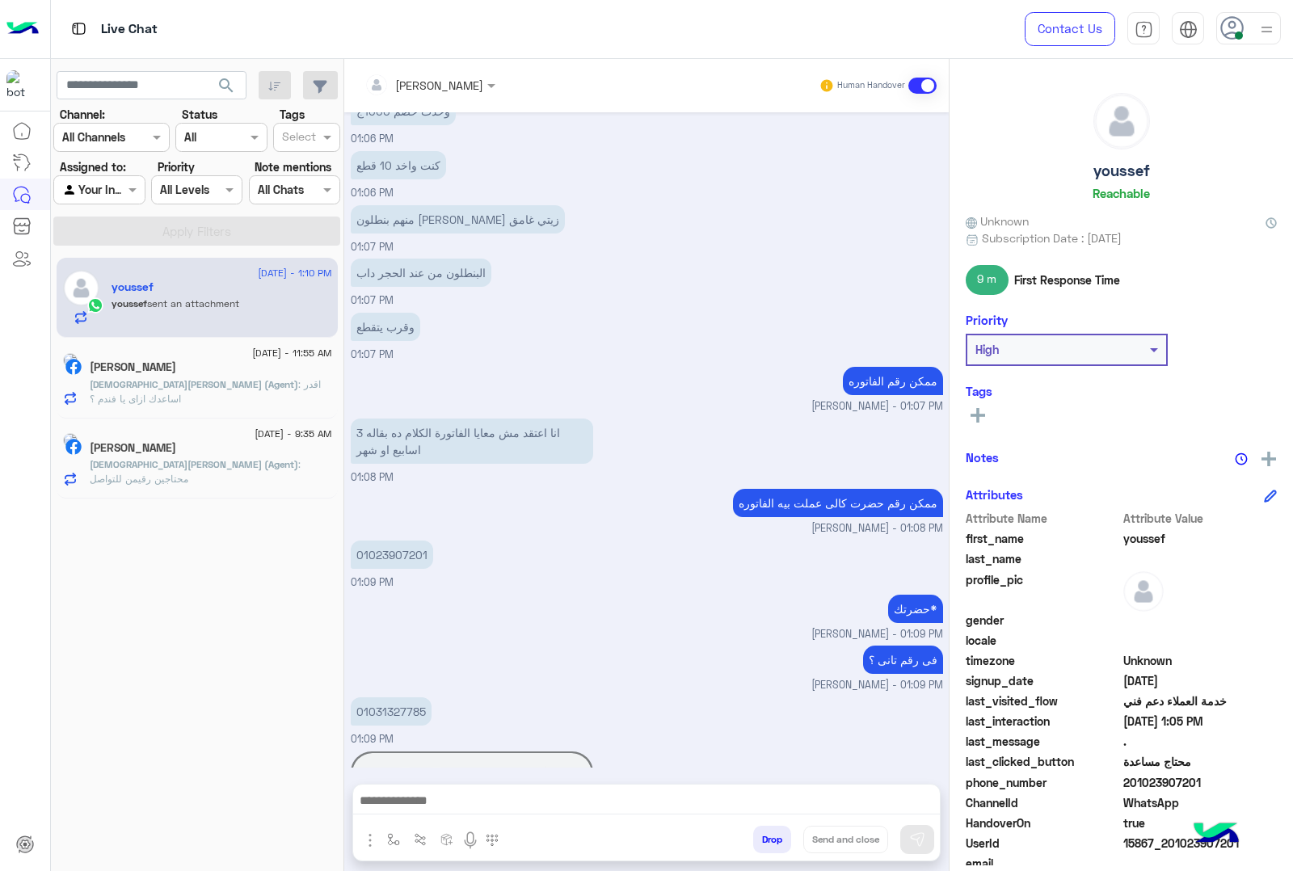
scroll to position [4634, 0]
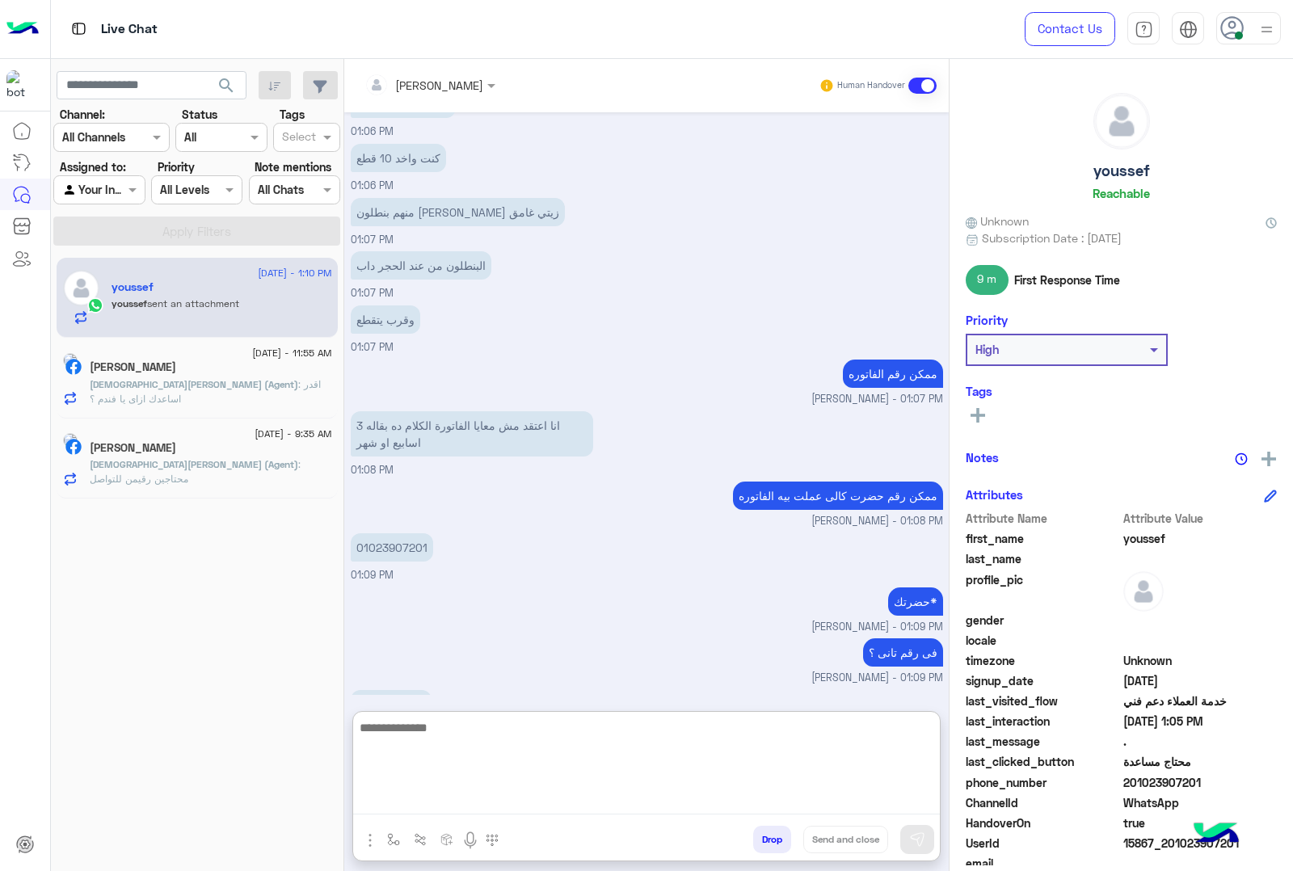
click at [546, 804] on textarea at bounding box center [646, 766] width 587 height 97
type textarea "**********"
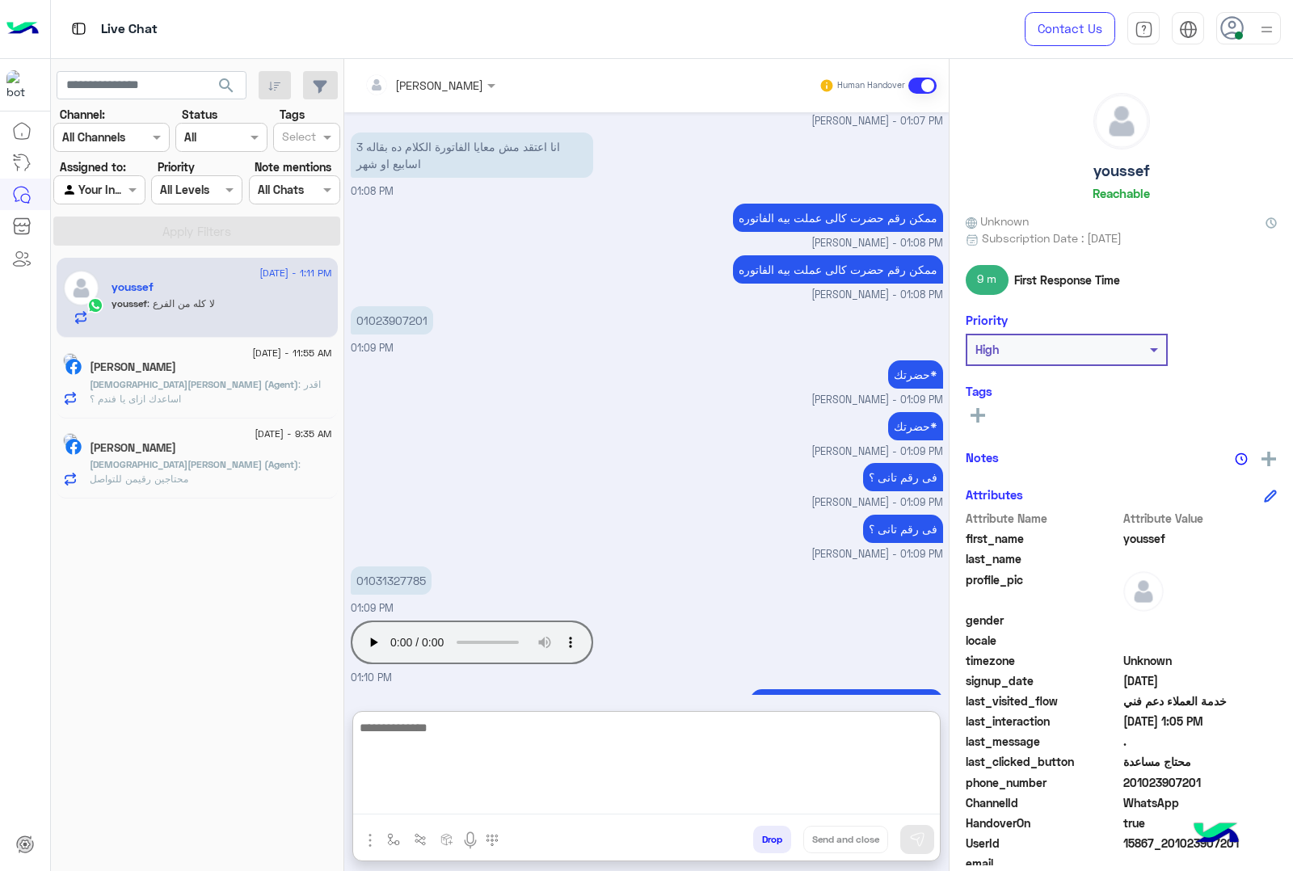
scroll to position [5018, 0]
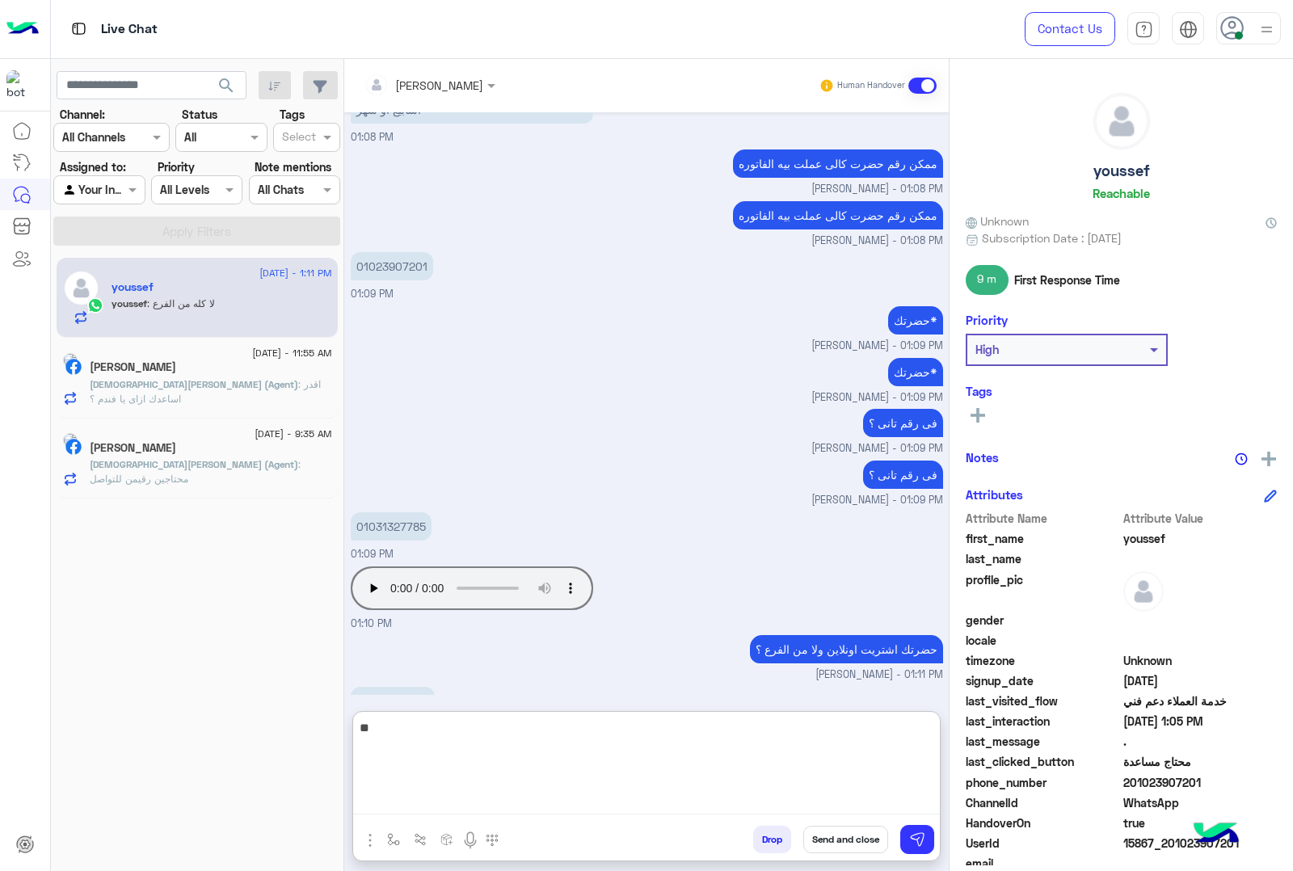
type textarea "*"
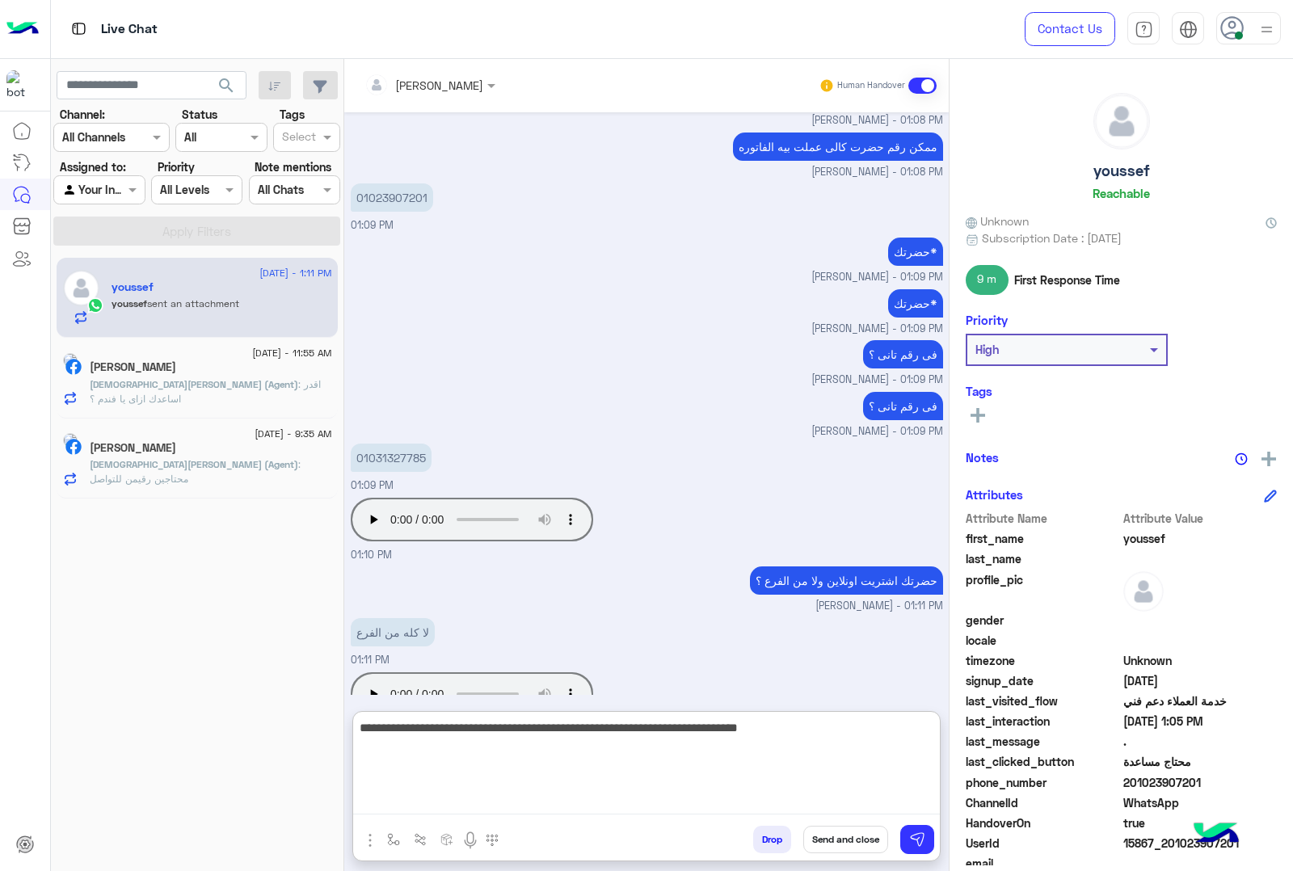
type textarea "**********"
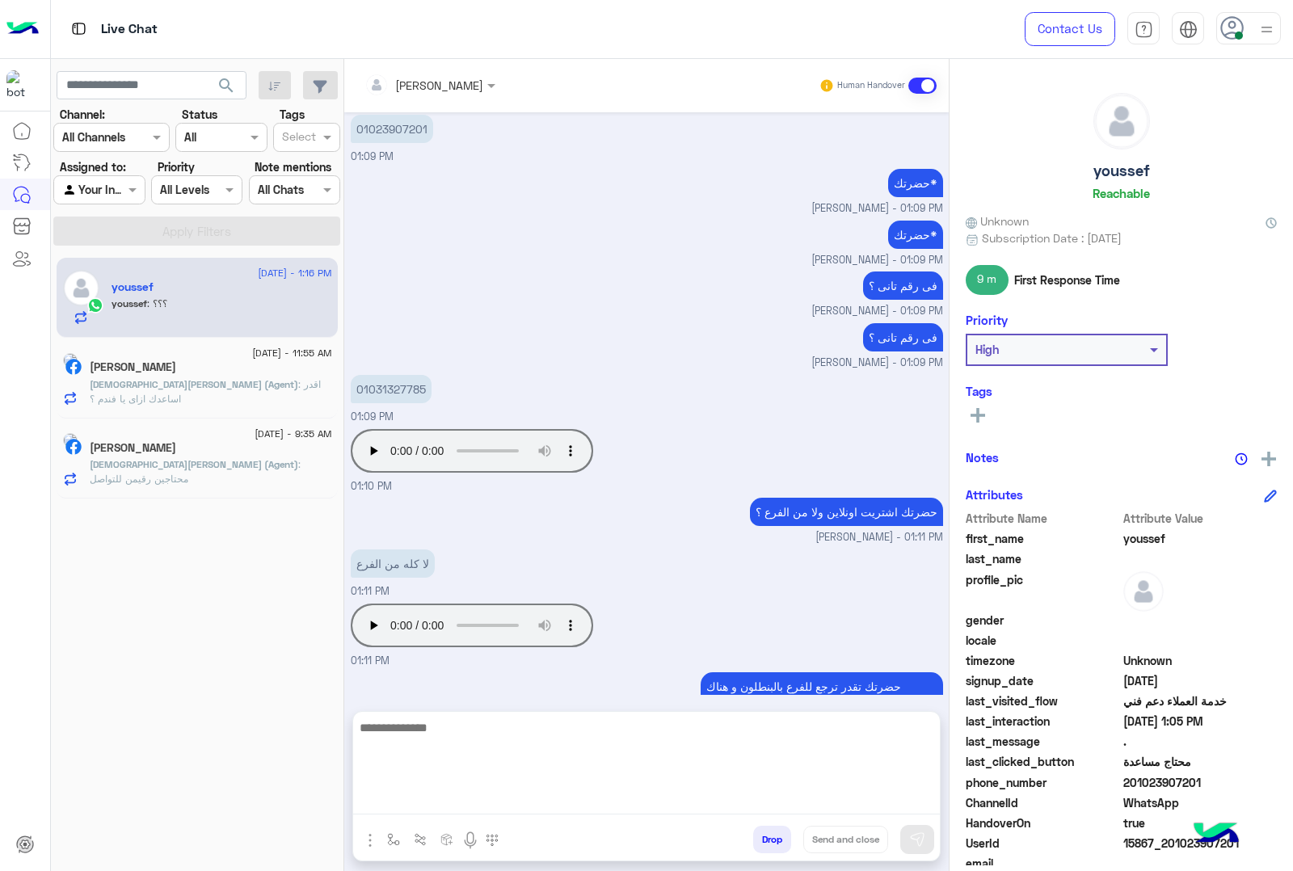
scroll to position [5204, 0]
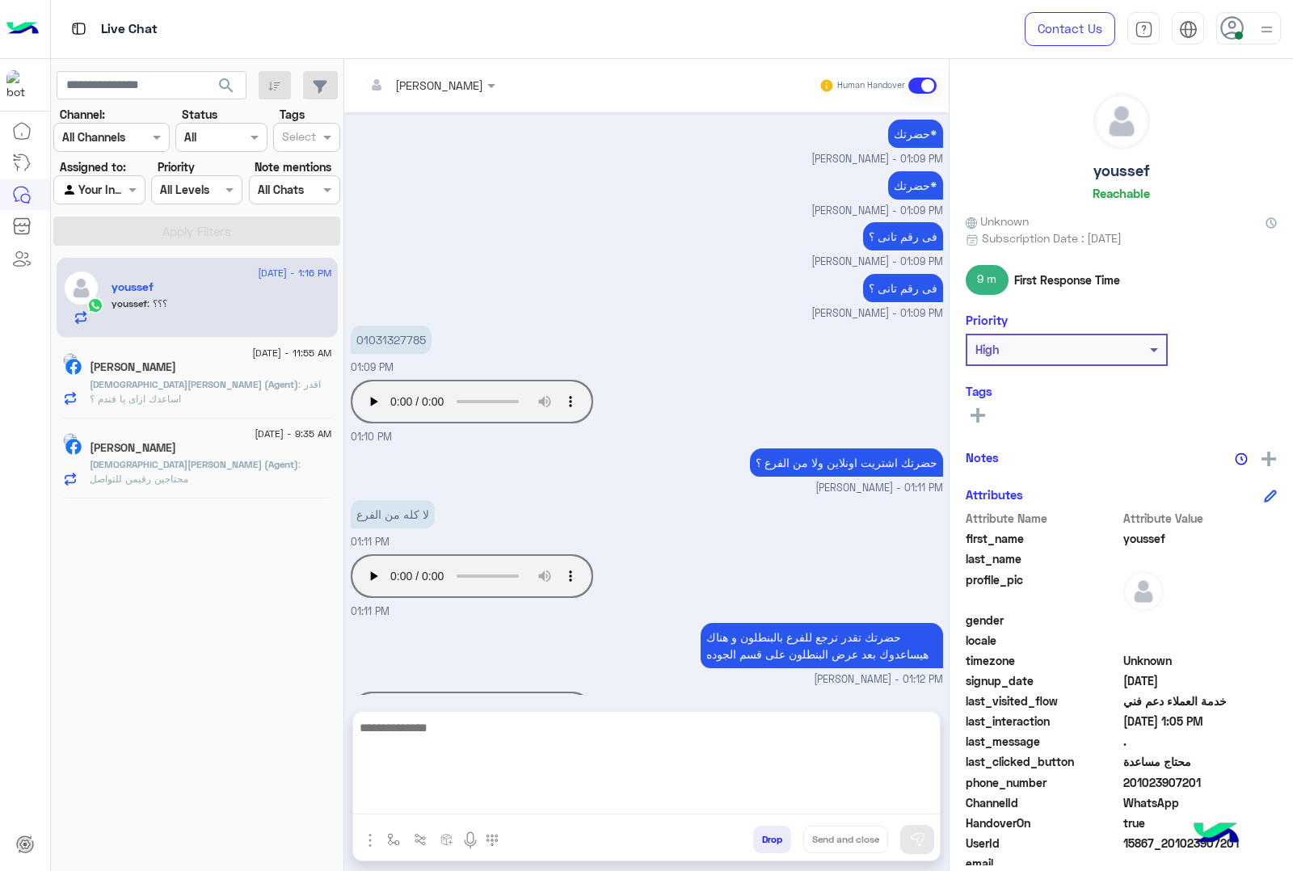
click at [564, 804] on textarea at bounding box center [646, 766] width 587 height 97
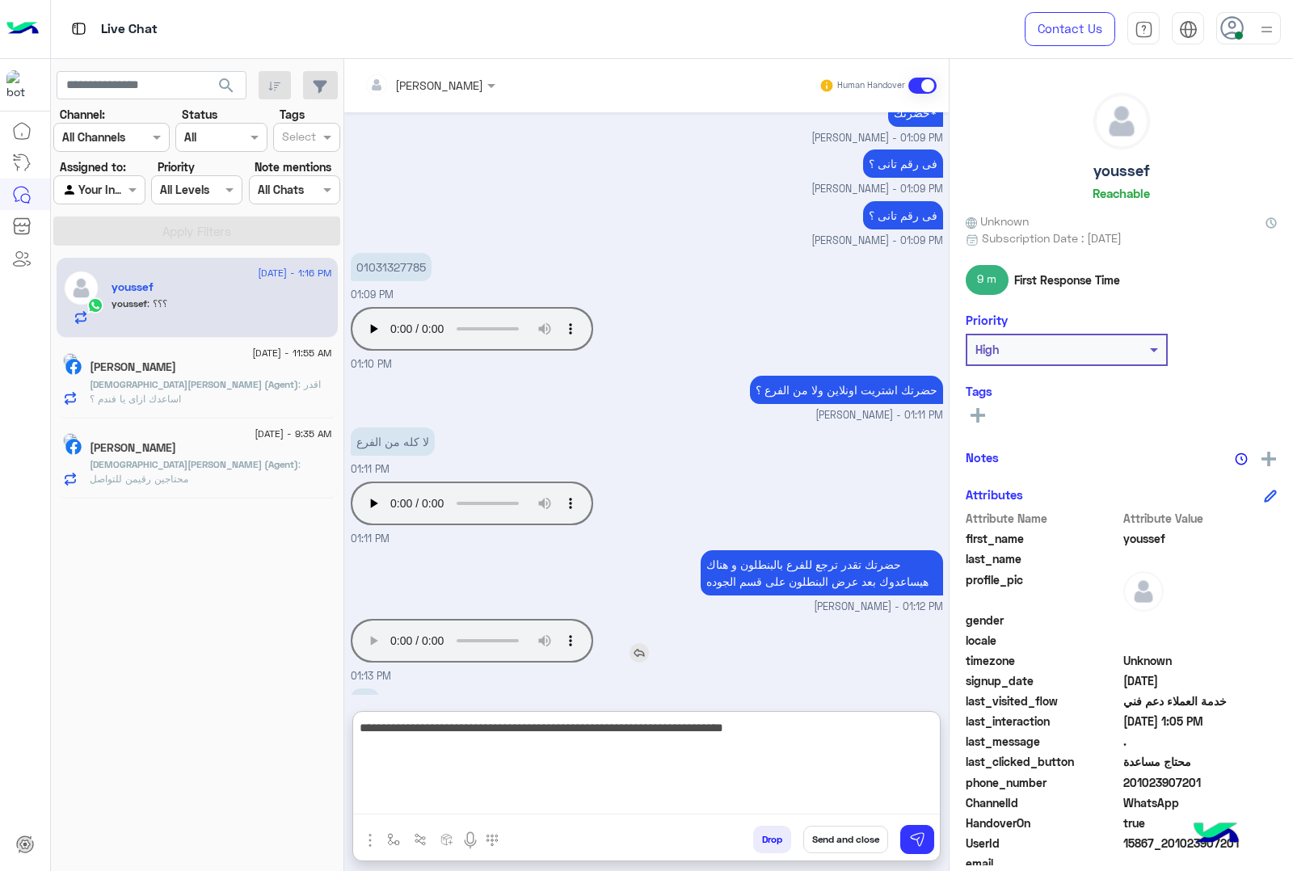
type textarea "**********"
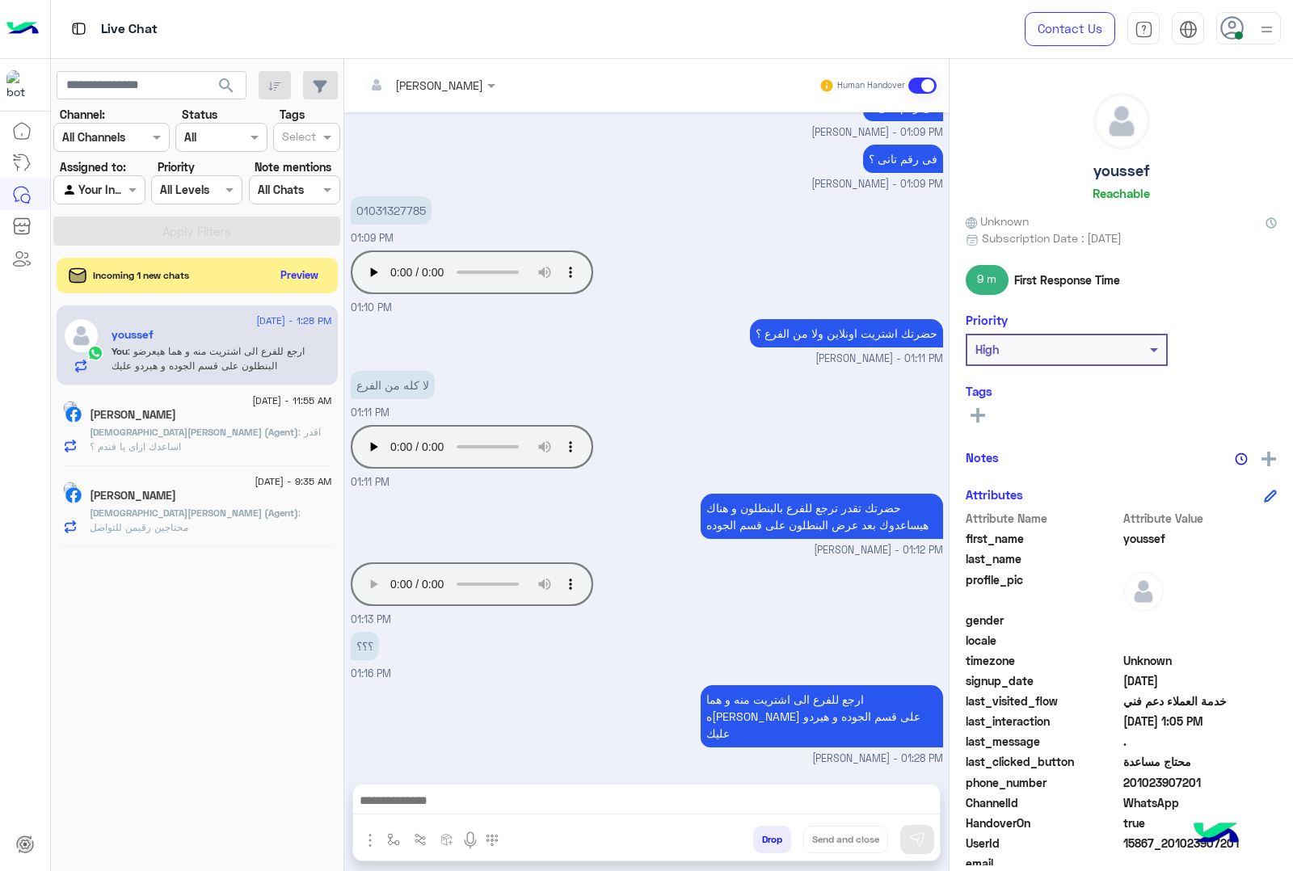
scroll to position [5292, 0]
click at [300, 268] on button "Preview" at bounding box center [301, 275] width 50 height 22
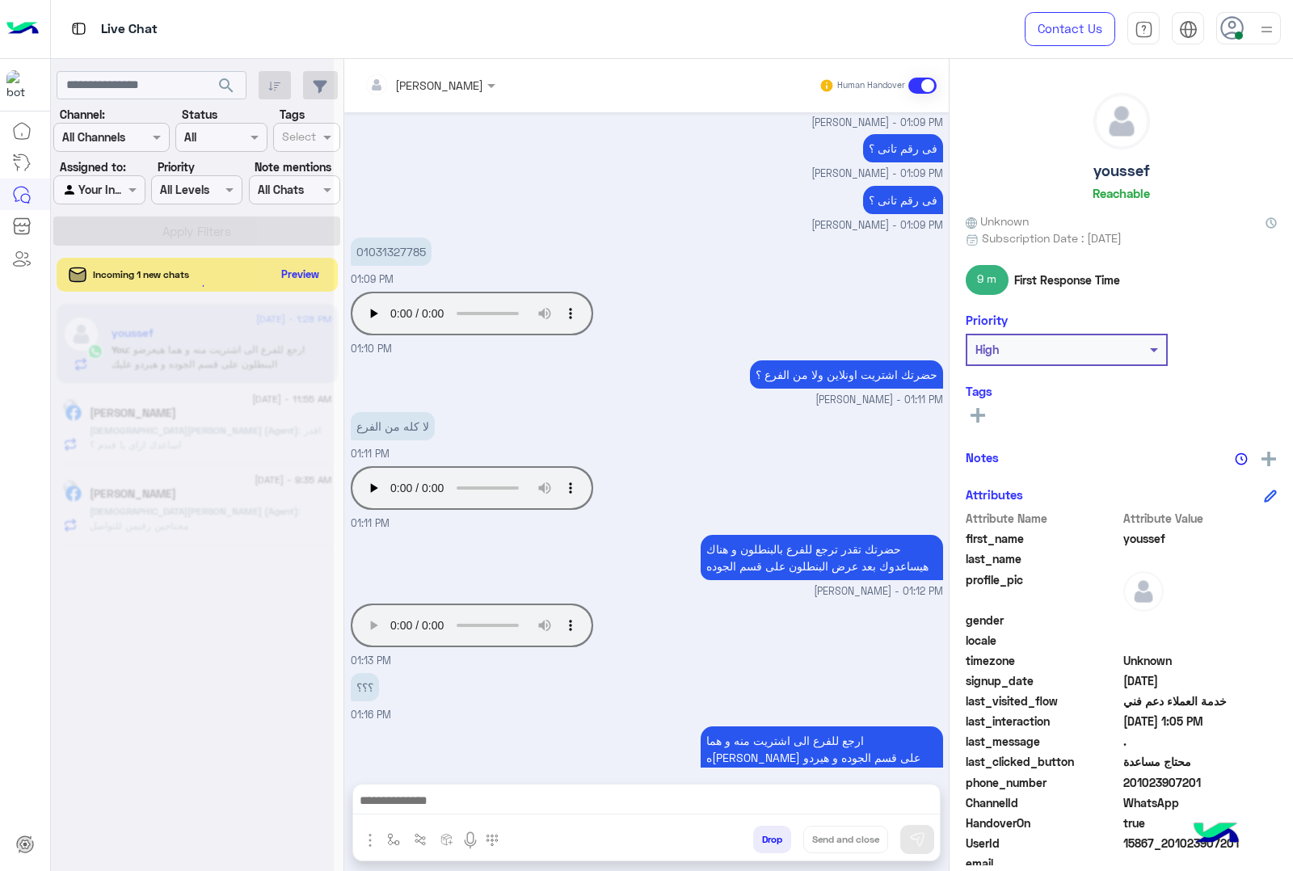
scroll to position [5273, 0]
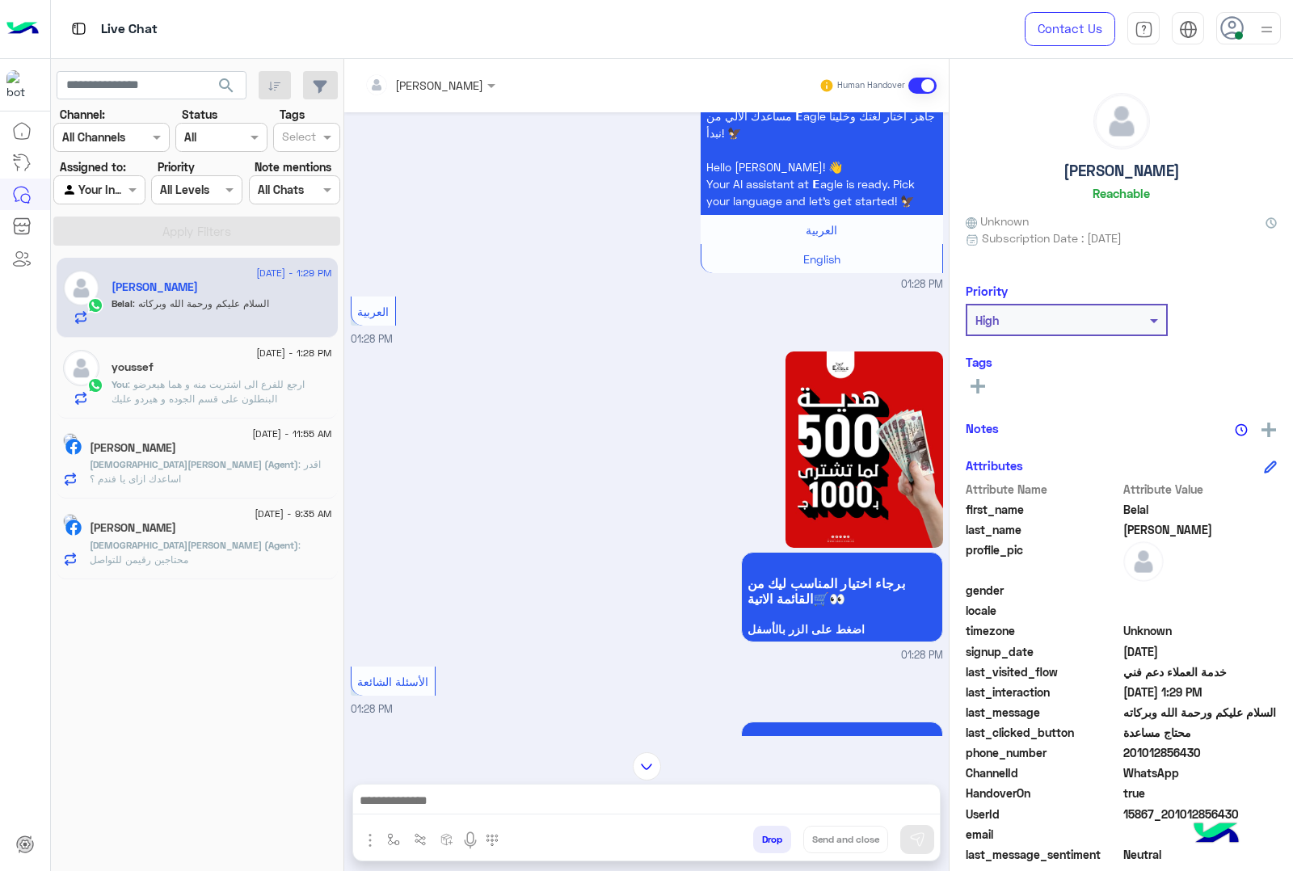
scroll to position [1583, 0]
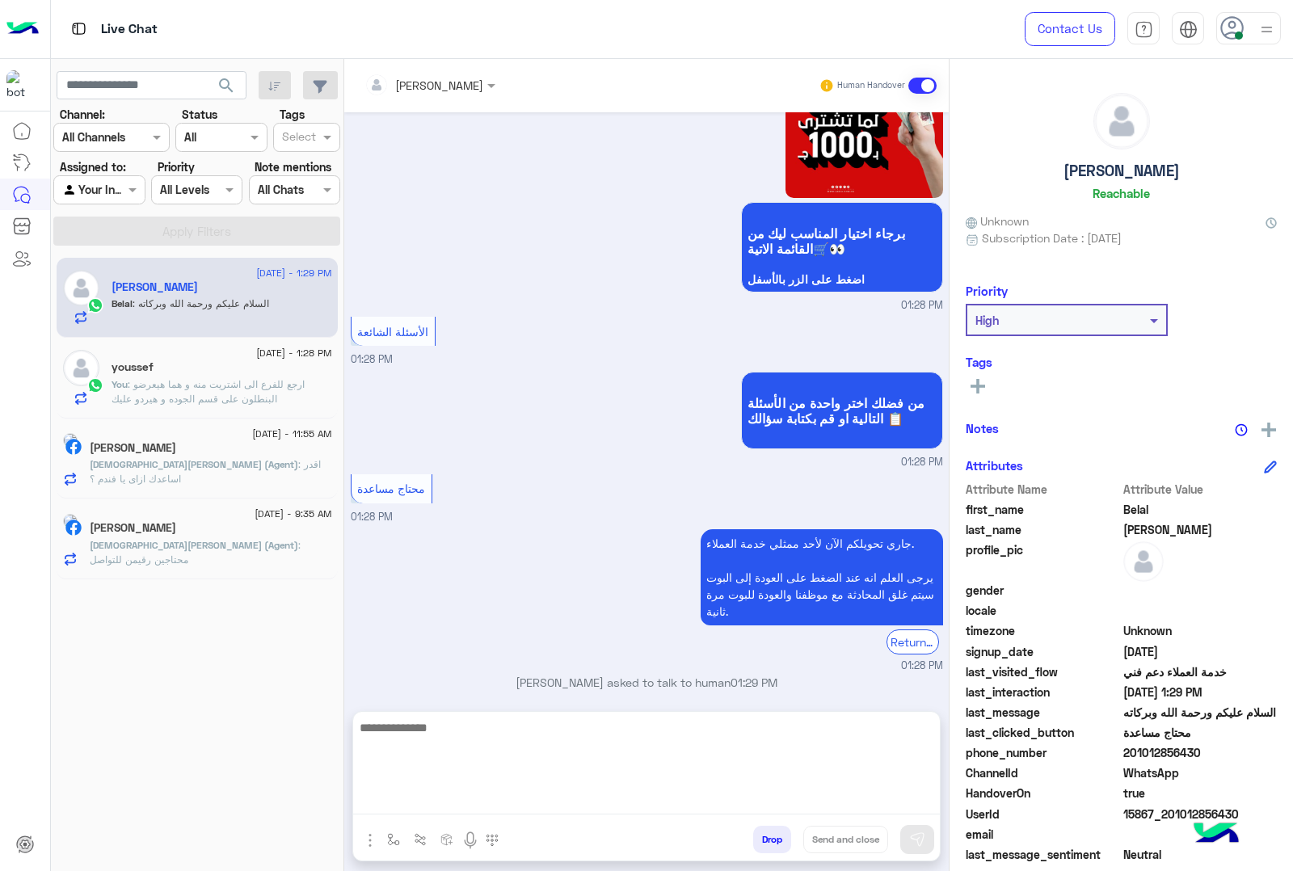
click at [574, 800] on textarea at bounding box center [646, 766] width 587 height 97
type textarea "**********"
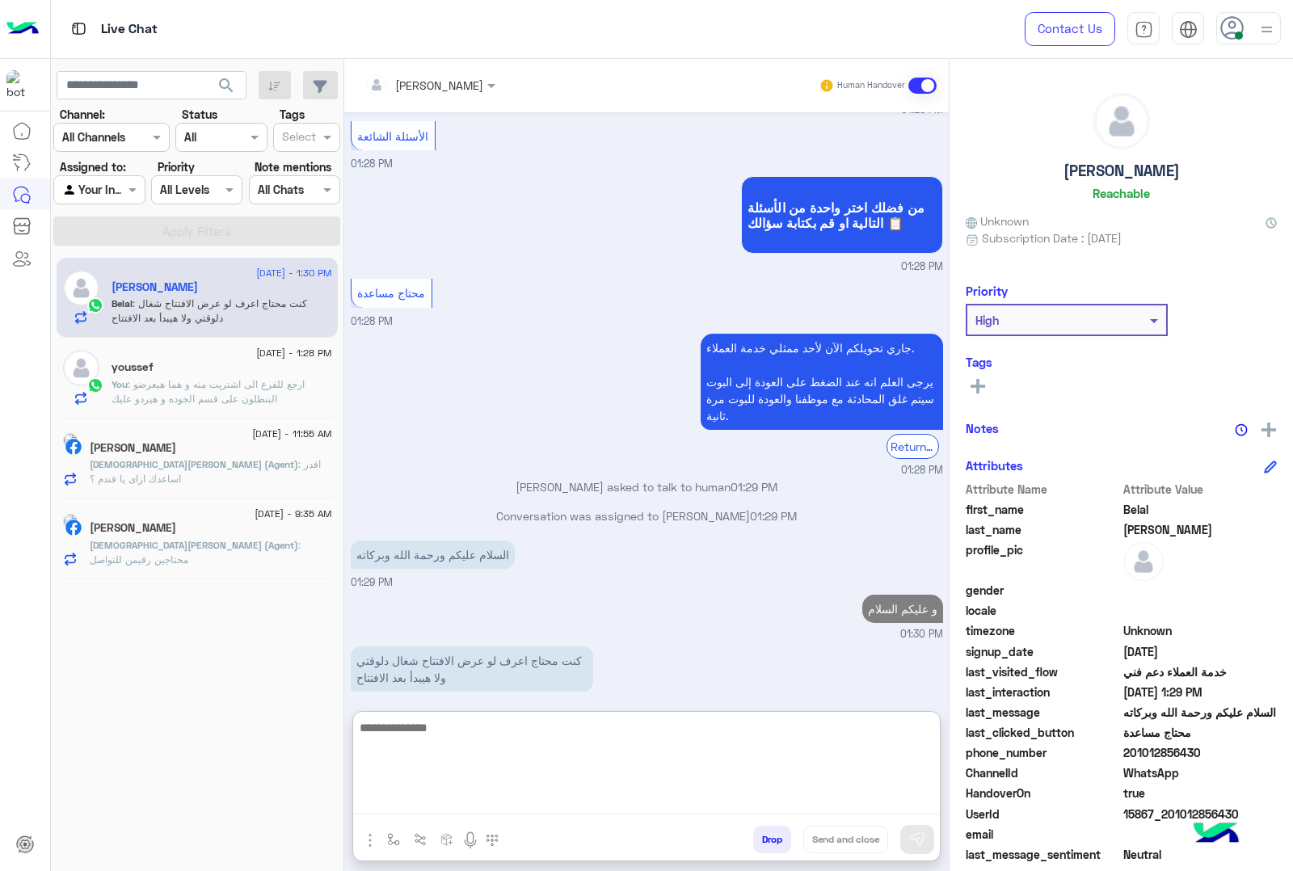
scroll to position [1808, 0]
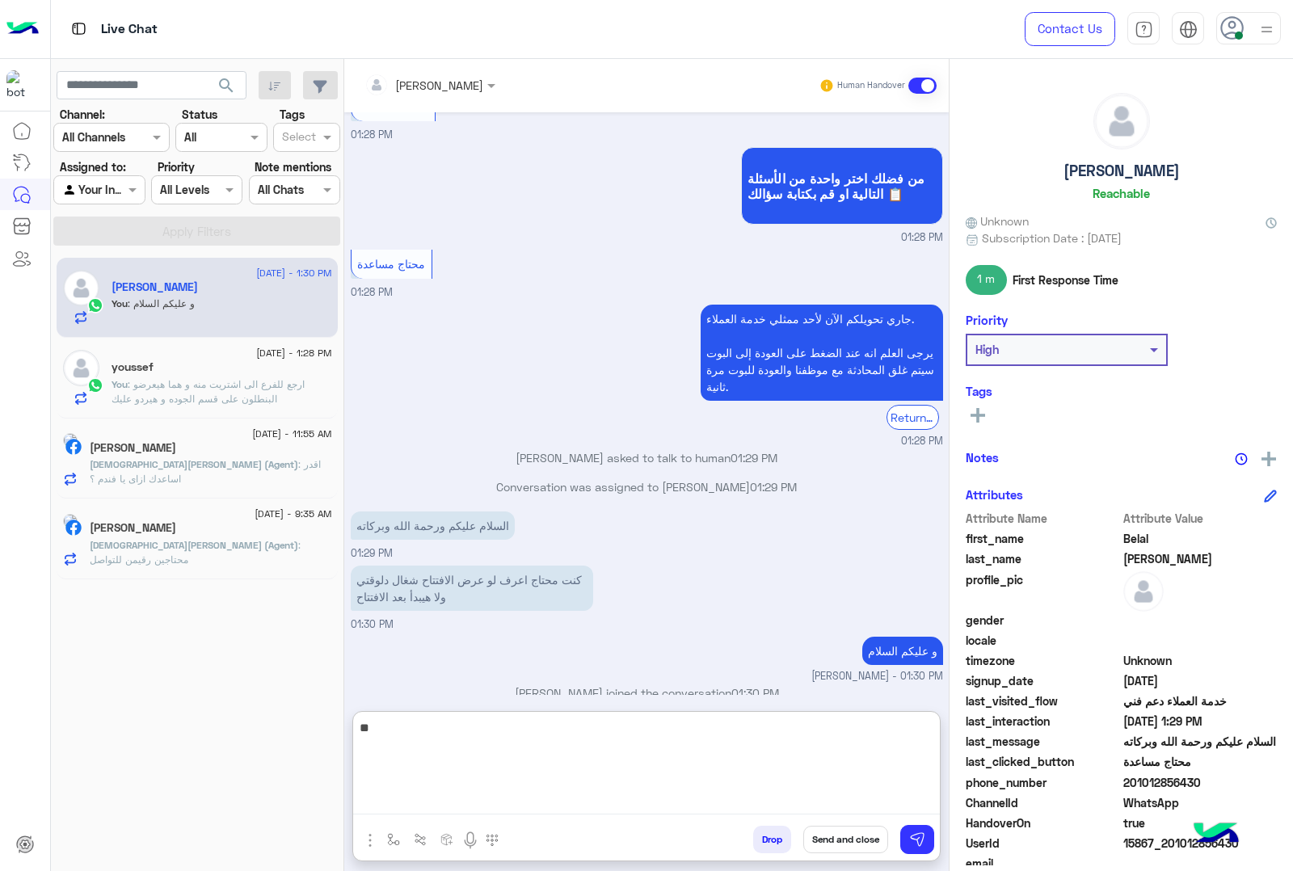
type textarea "*"
type textarea "**********"
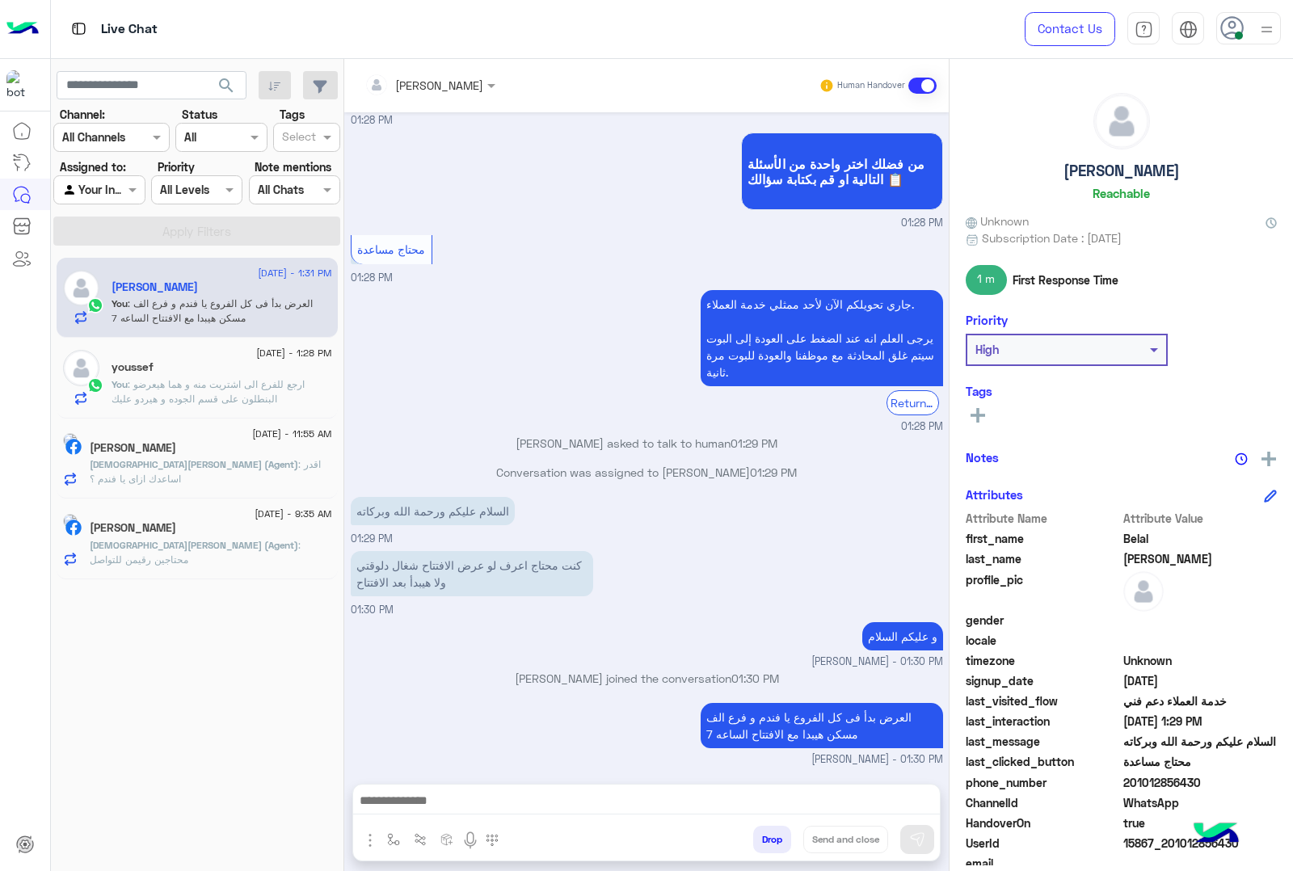
click at [188, 538] on div "Hosam Hassan" at bounding box center [211, 529] width 243 height 17
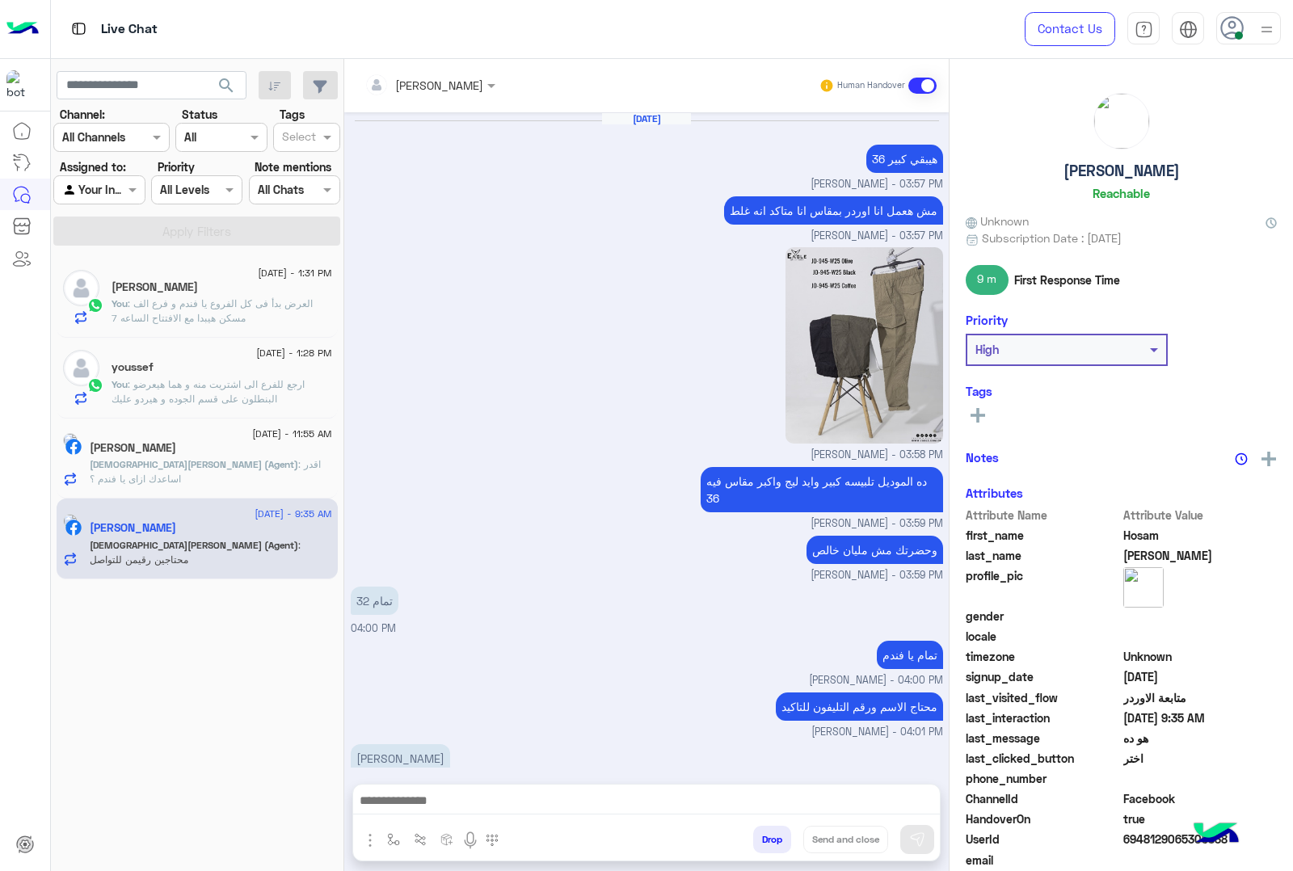
scroll to position [1554, 0]
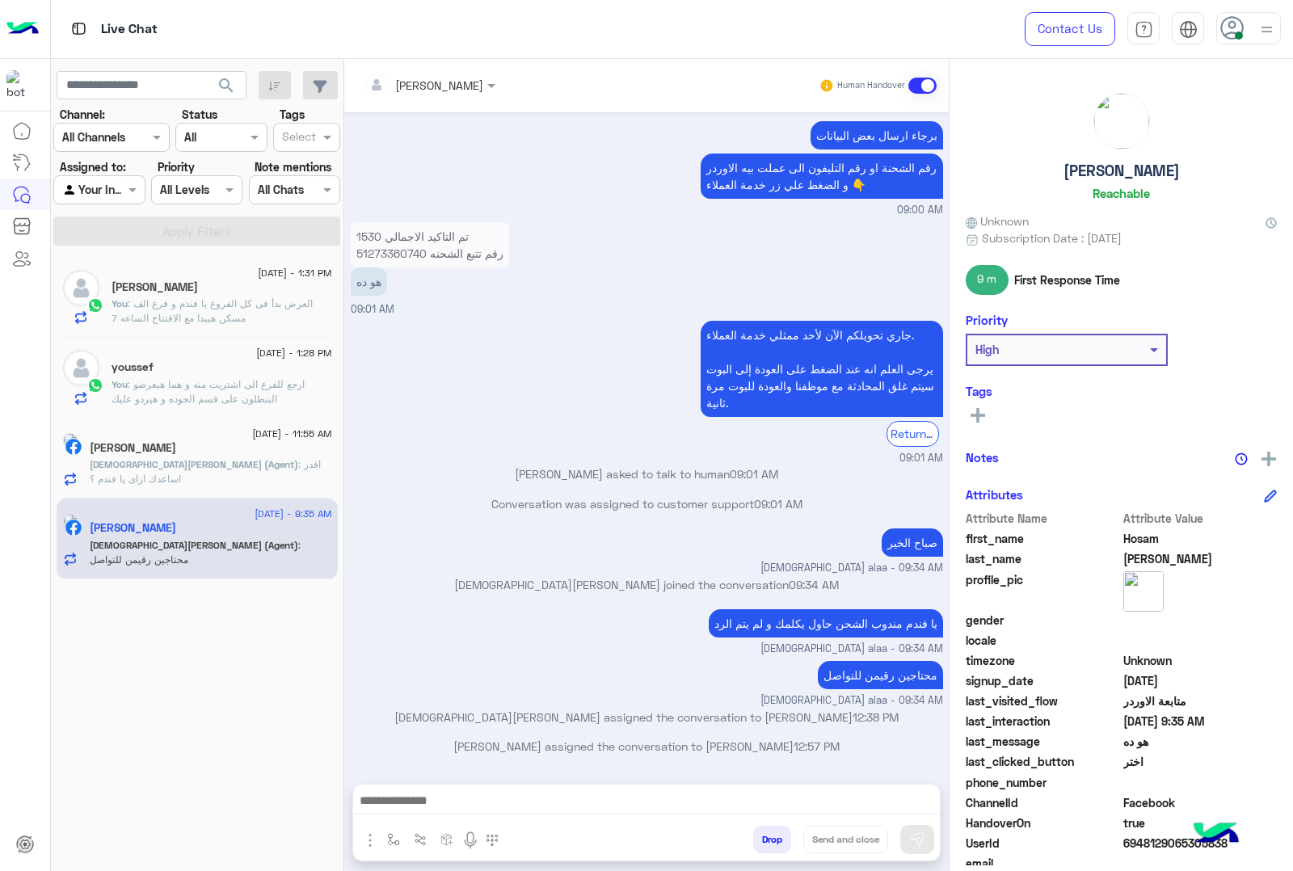
click at [757, 845] on button "Drop" at bounding box center [772, 839] width 38 height 27
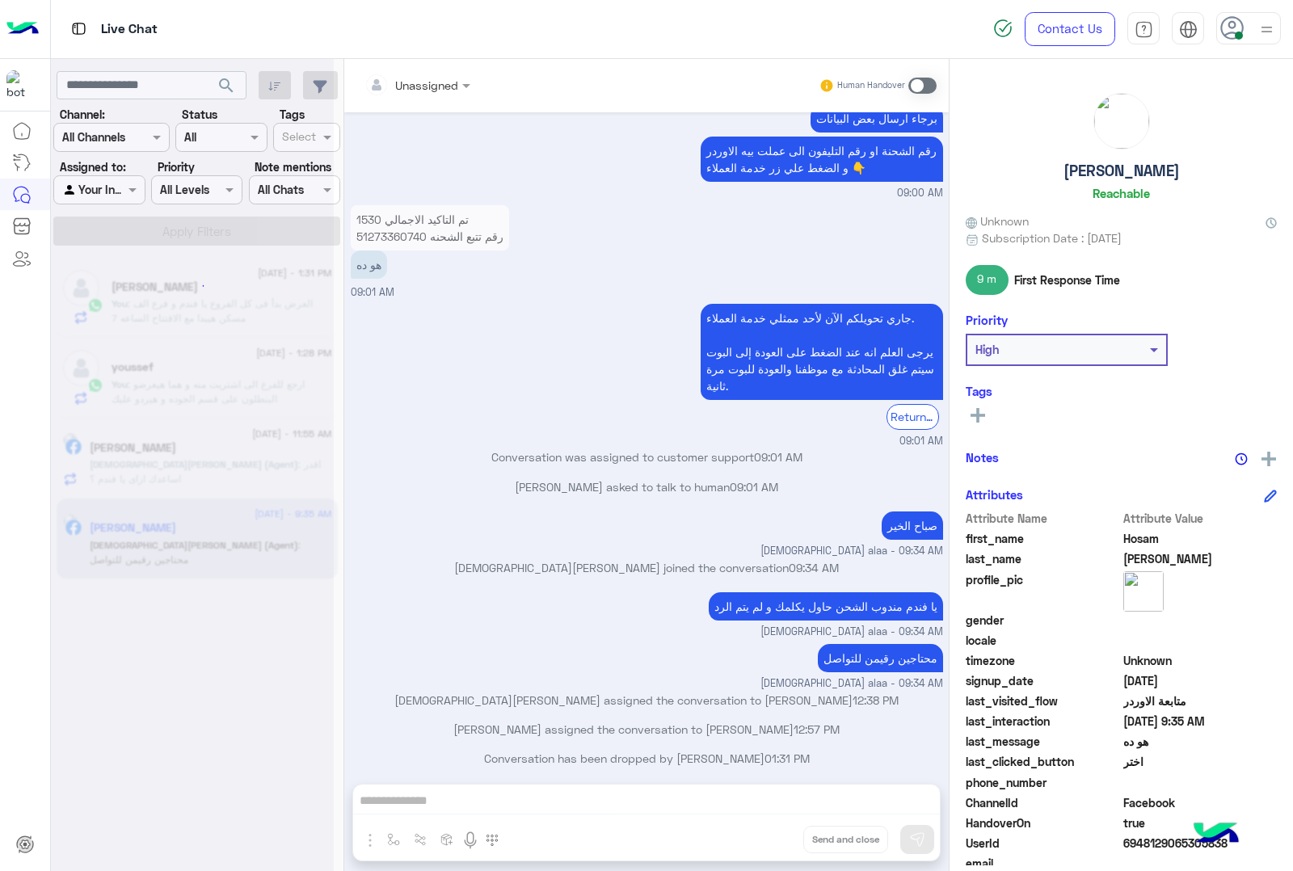
scroll to position [1584, 0]
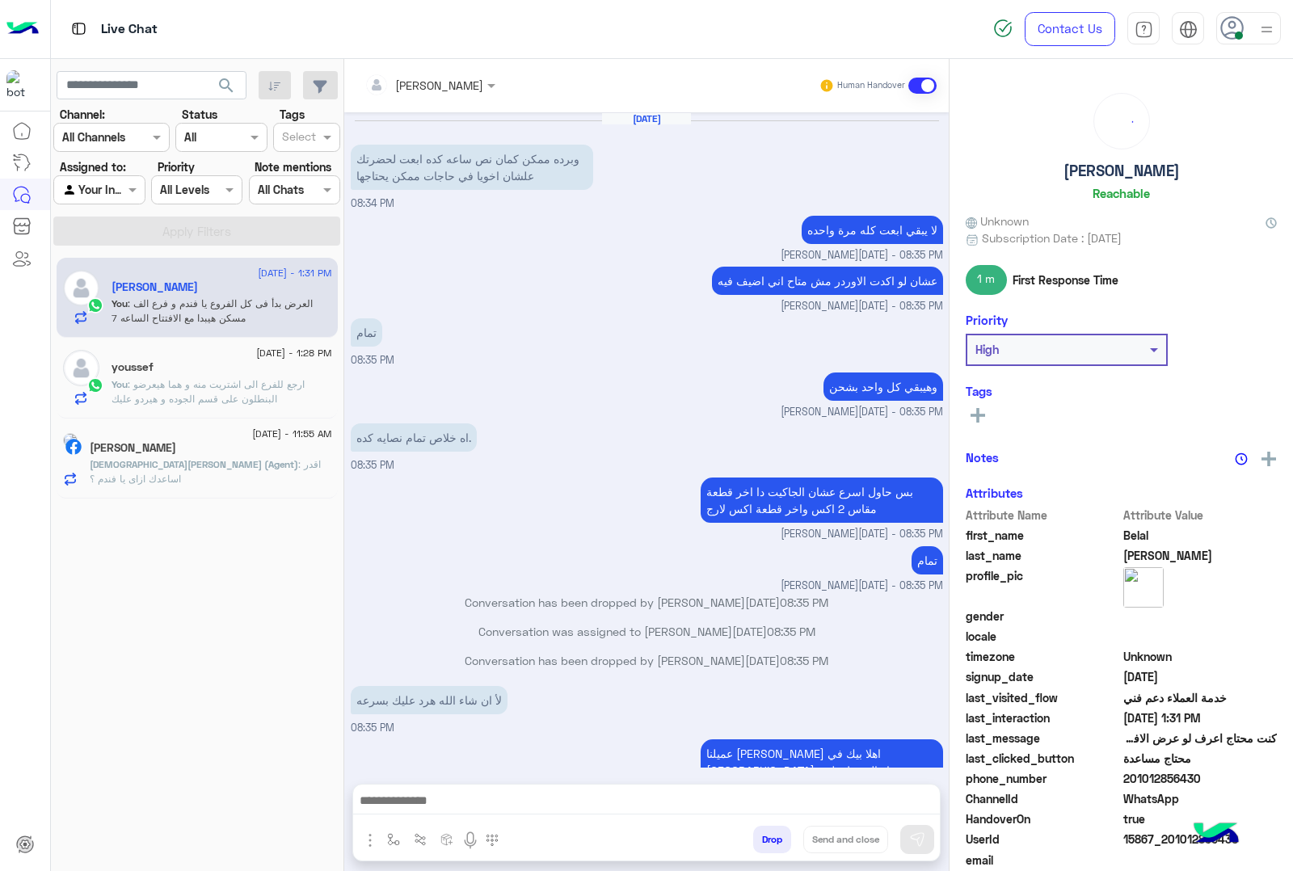
scroll to position [1592, 0]
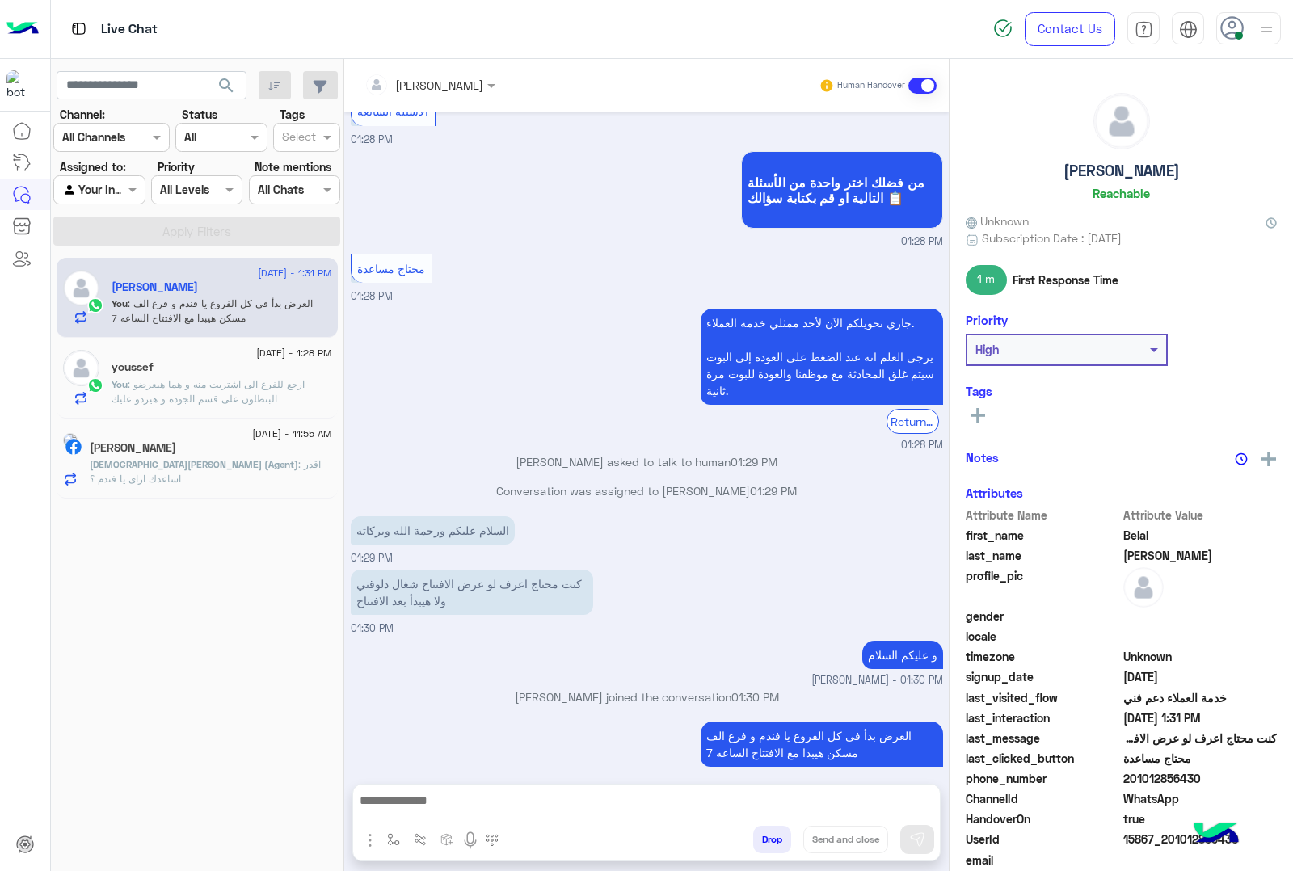
click at [200, 466] on span ": اقدر اساعدك ازاى يا فندم ؟" at bounding box center [205, 471] width 231 height 27
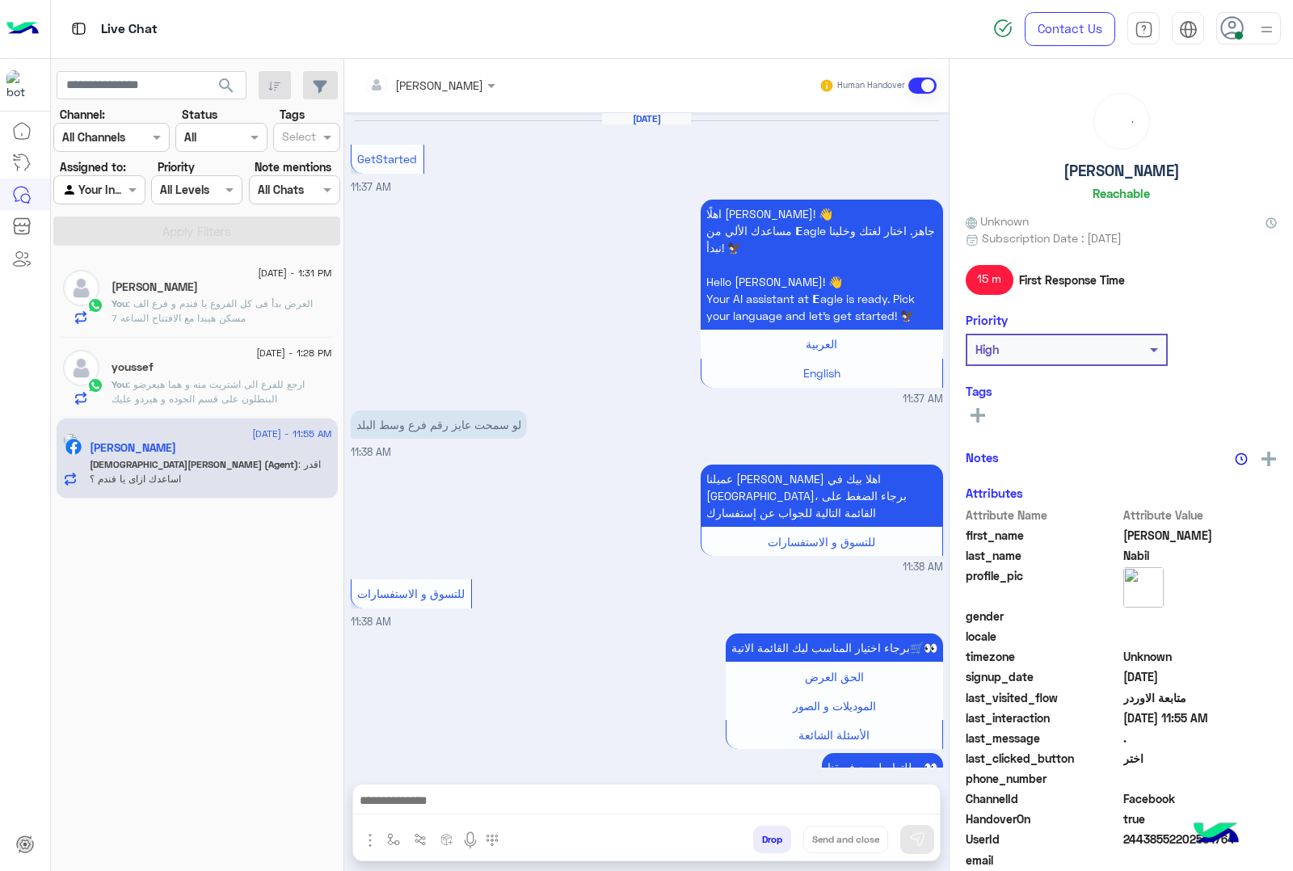
scroll to position [1053, 0]
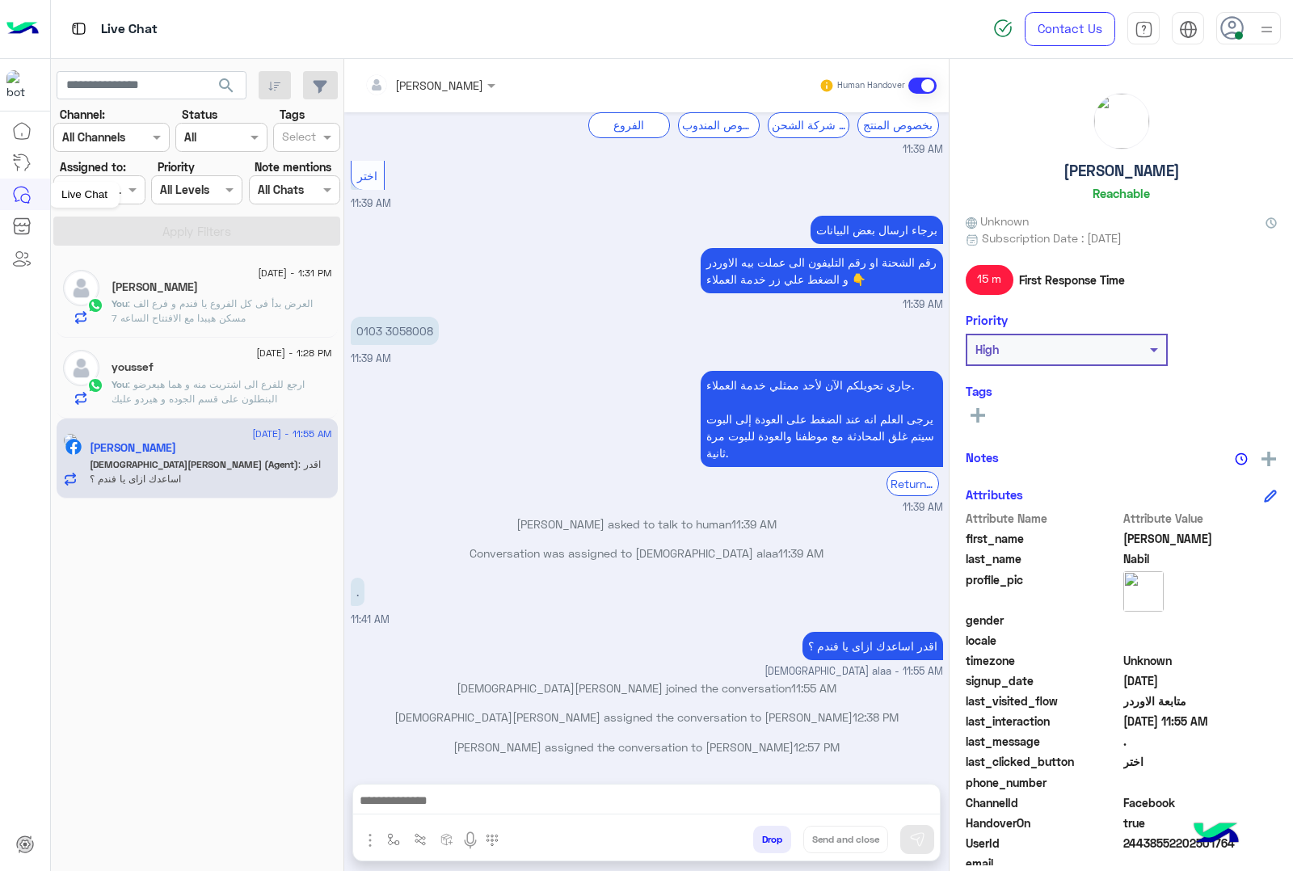
click at [74, 198] on div "Live Chat" at bounding box center [84, 195] width 70 height 26
click at [1145, 170] on h5 "Ahmed Nabil" at bounding box center [1122, 171] width 116 height 19
copy h5 "Ahmed Nabil"
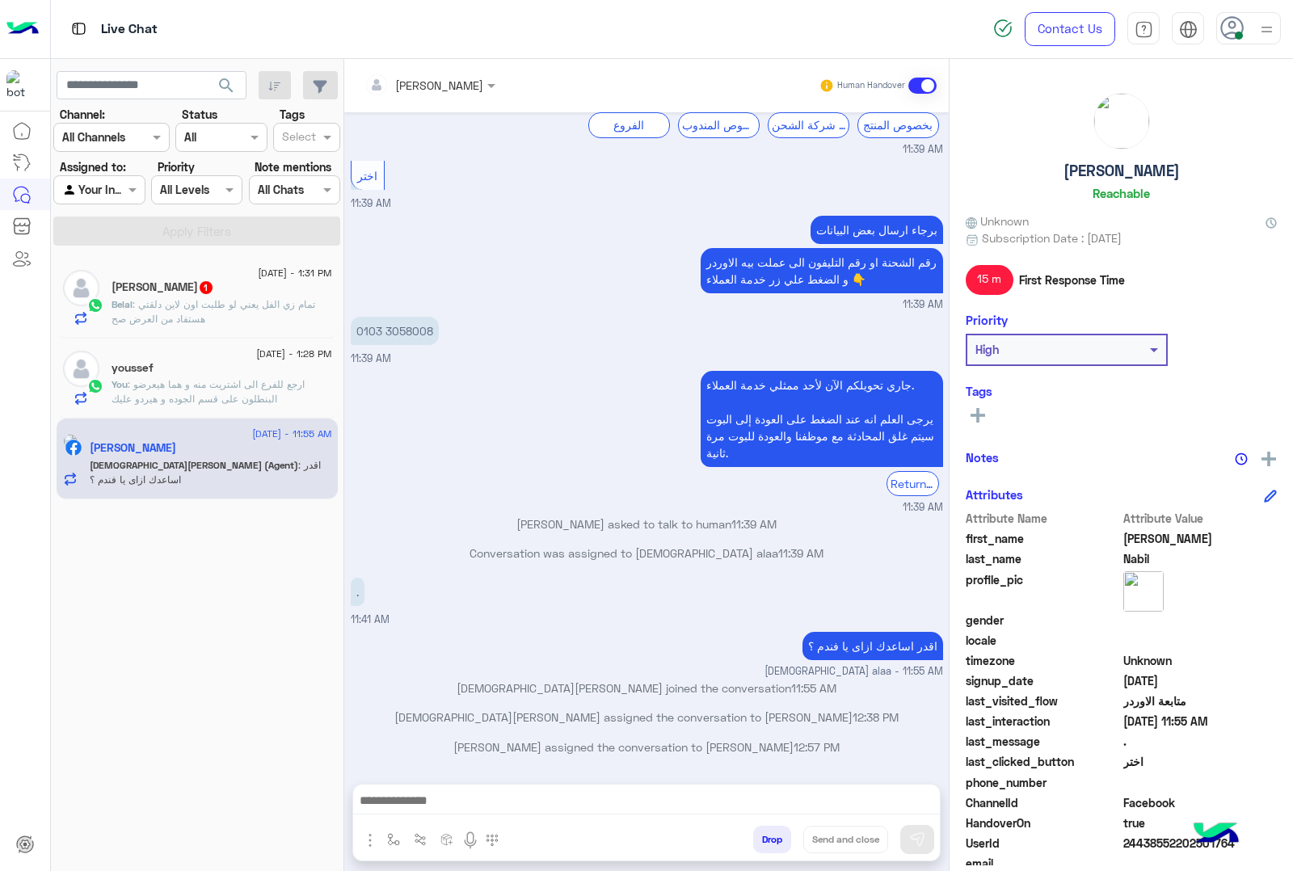
click at [776, 846] on button "Drop" at bounding box center [772, 839] width 38 height 27
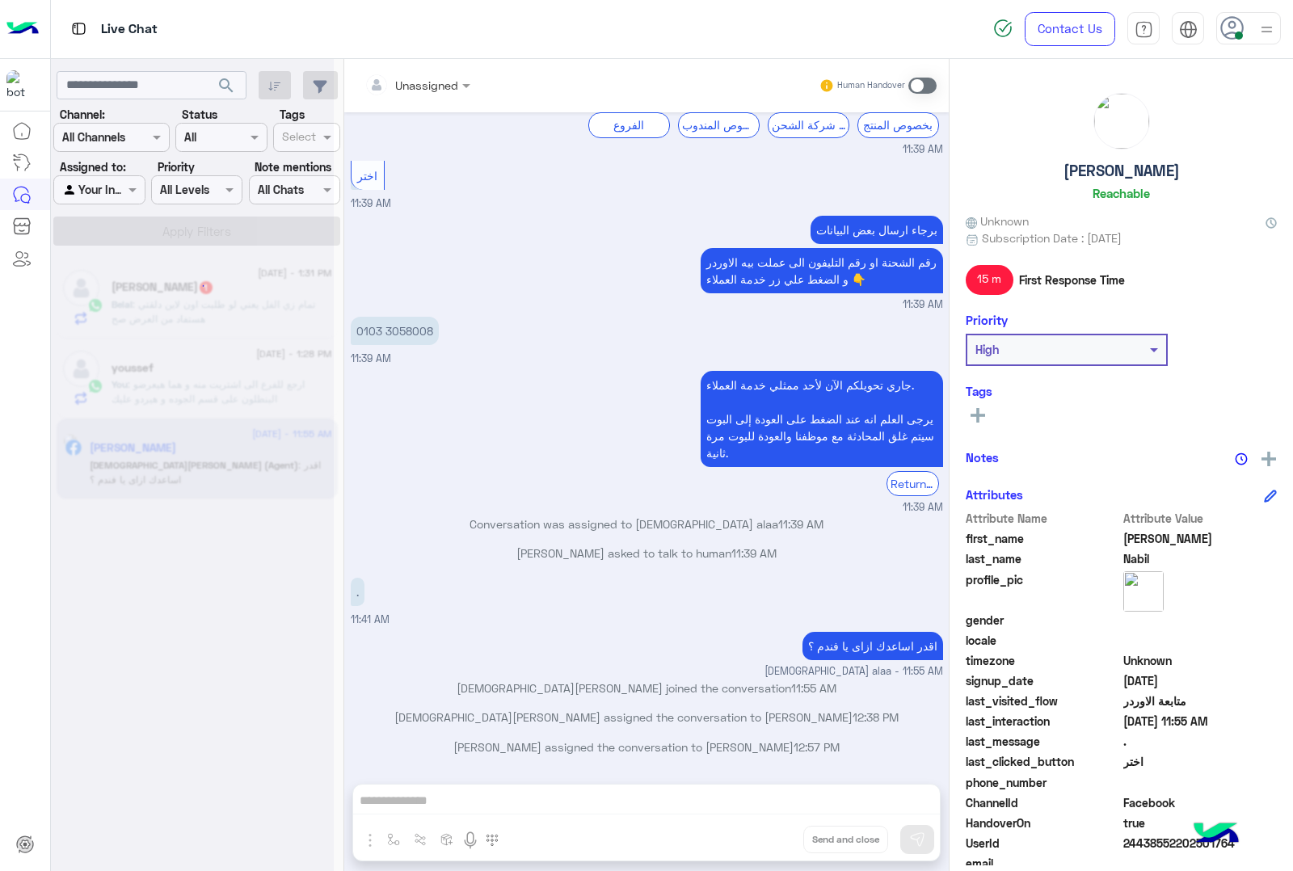
scroll to position [1083, 0]
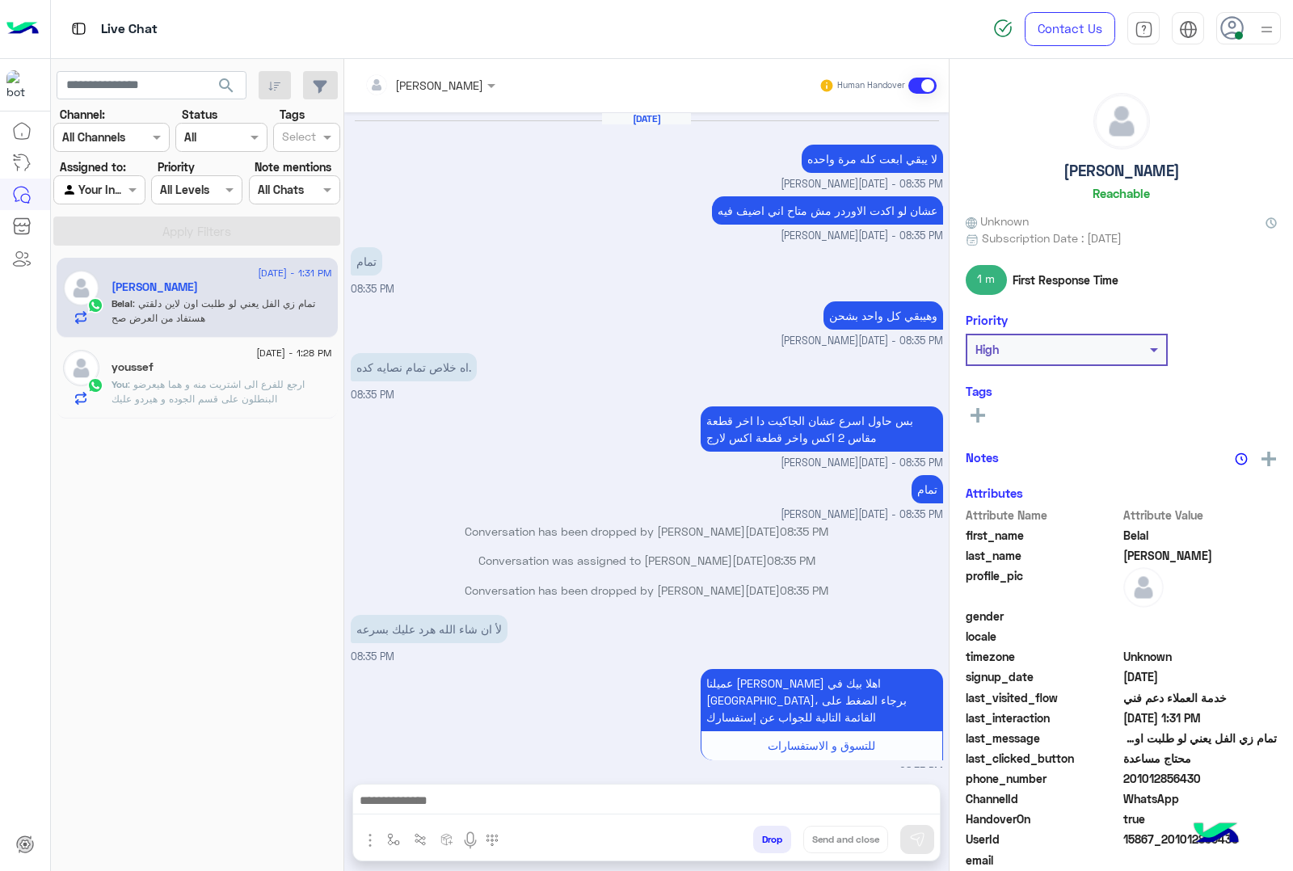
scroll to position [1592, 0]
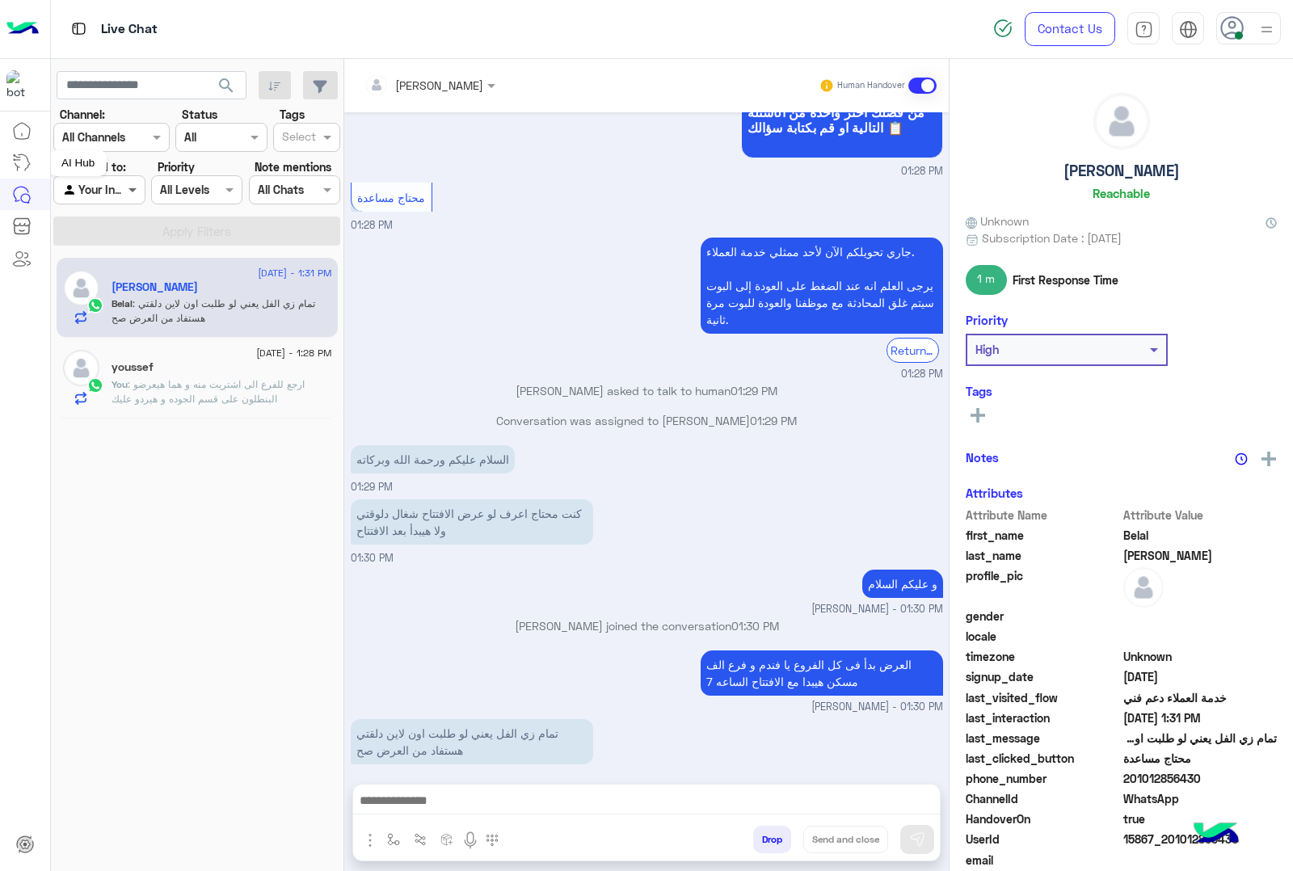
click at [128, 195] on span at bounding box center [134, 189] width 20 height 17
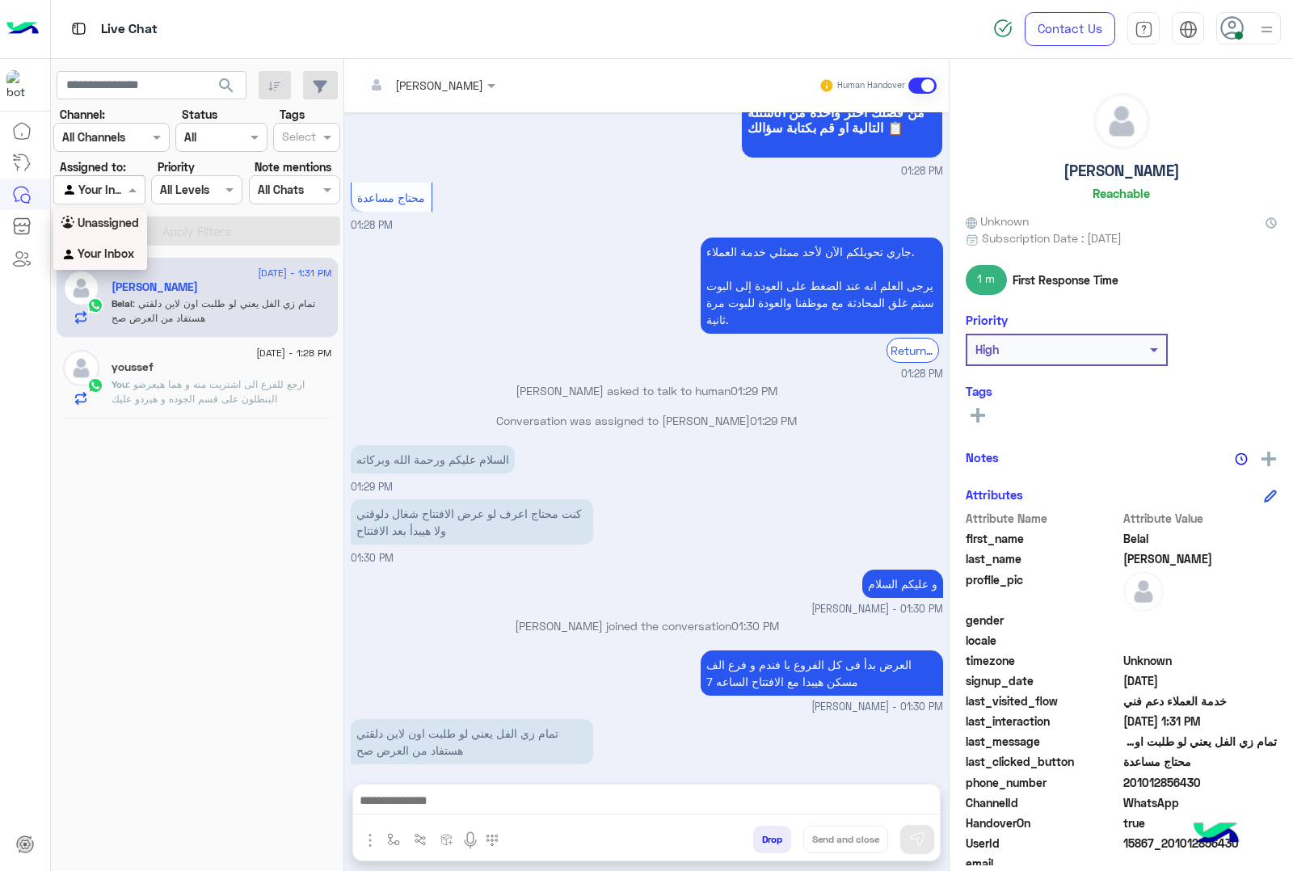
click at [117, 218] on b "Unassigned" at bounding box center [108, 223] width 61 height 14
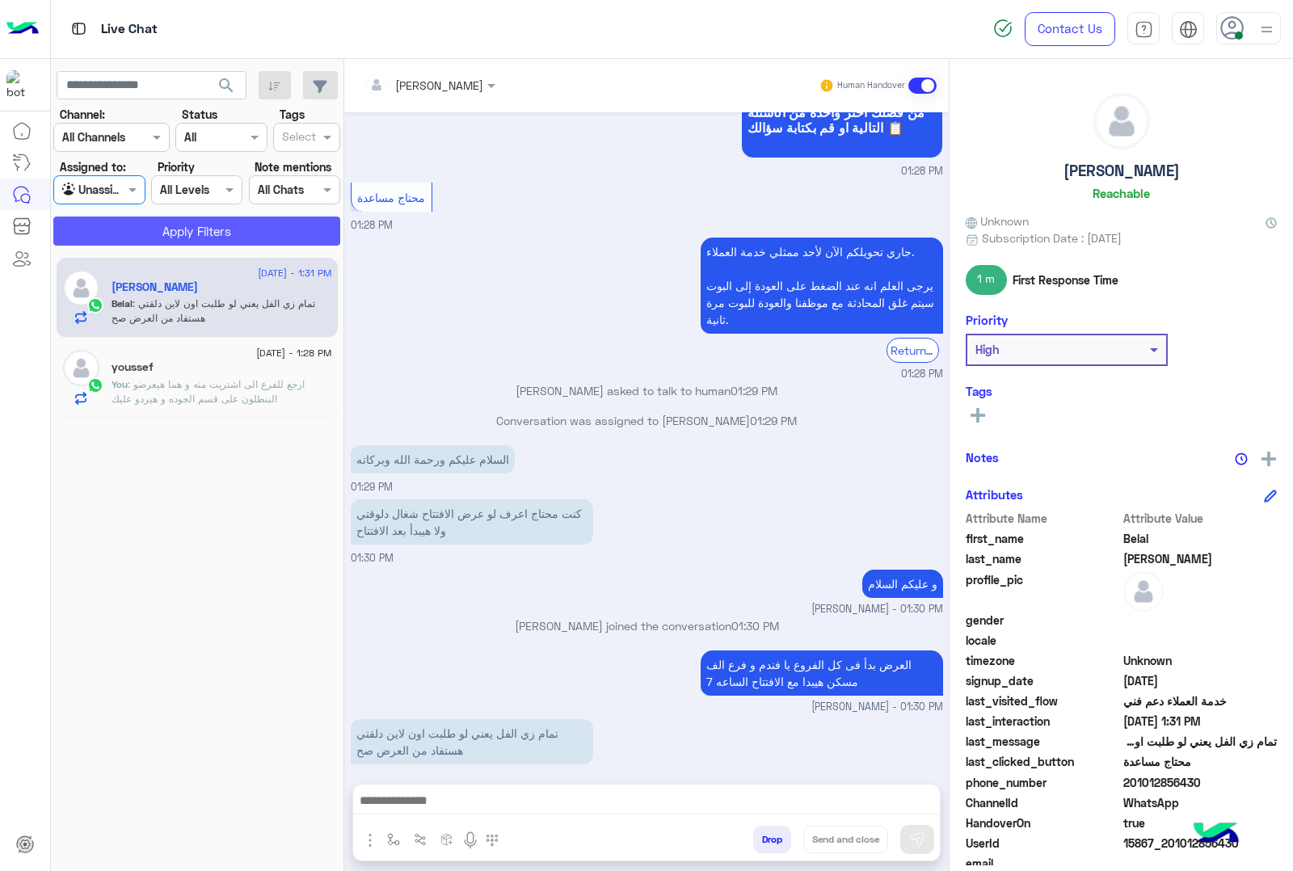
click at [222, 224] on button "Apply Filters" at bounding box center [196, 231] width 287 height 29
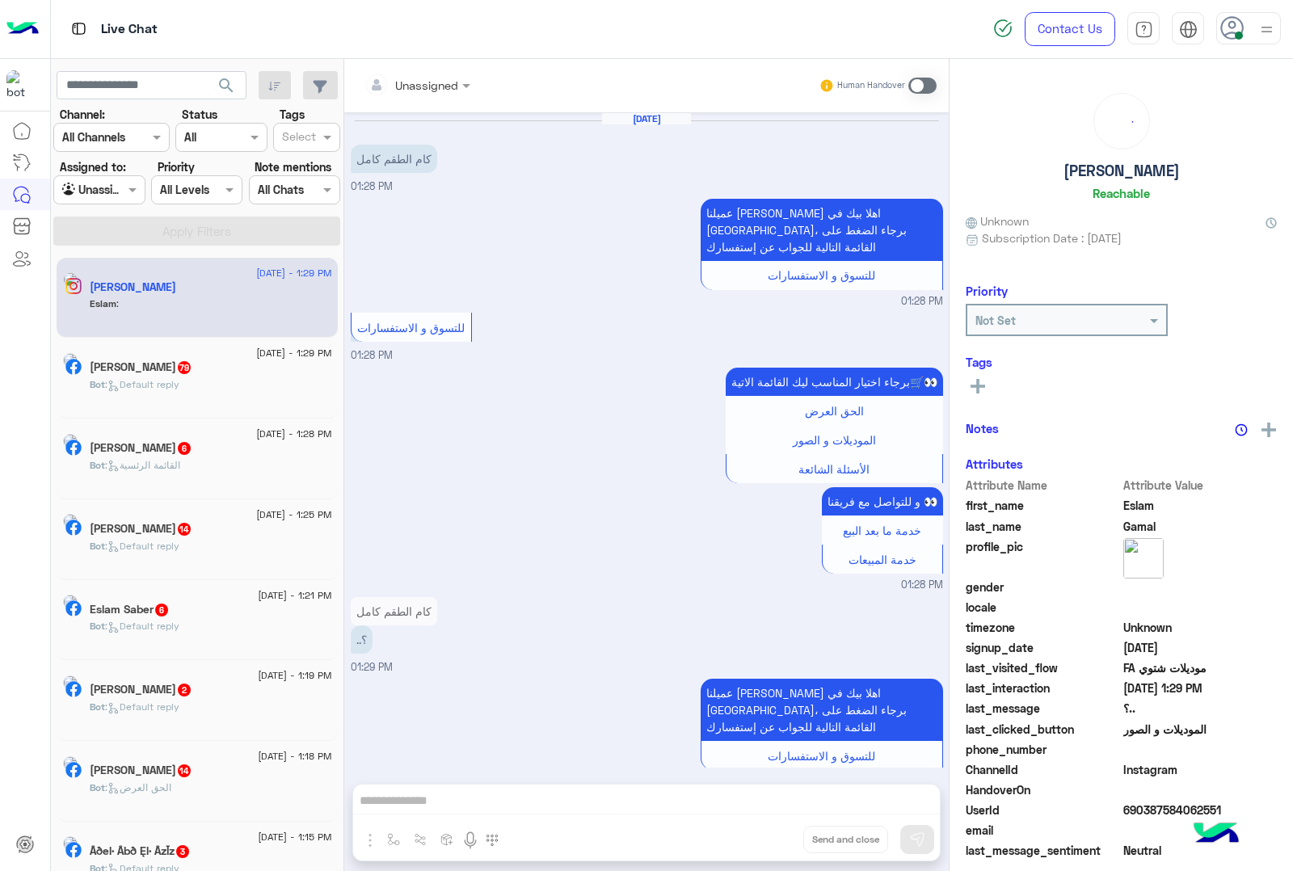
scroll to position [544, 0]
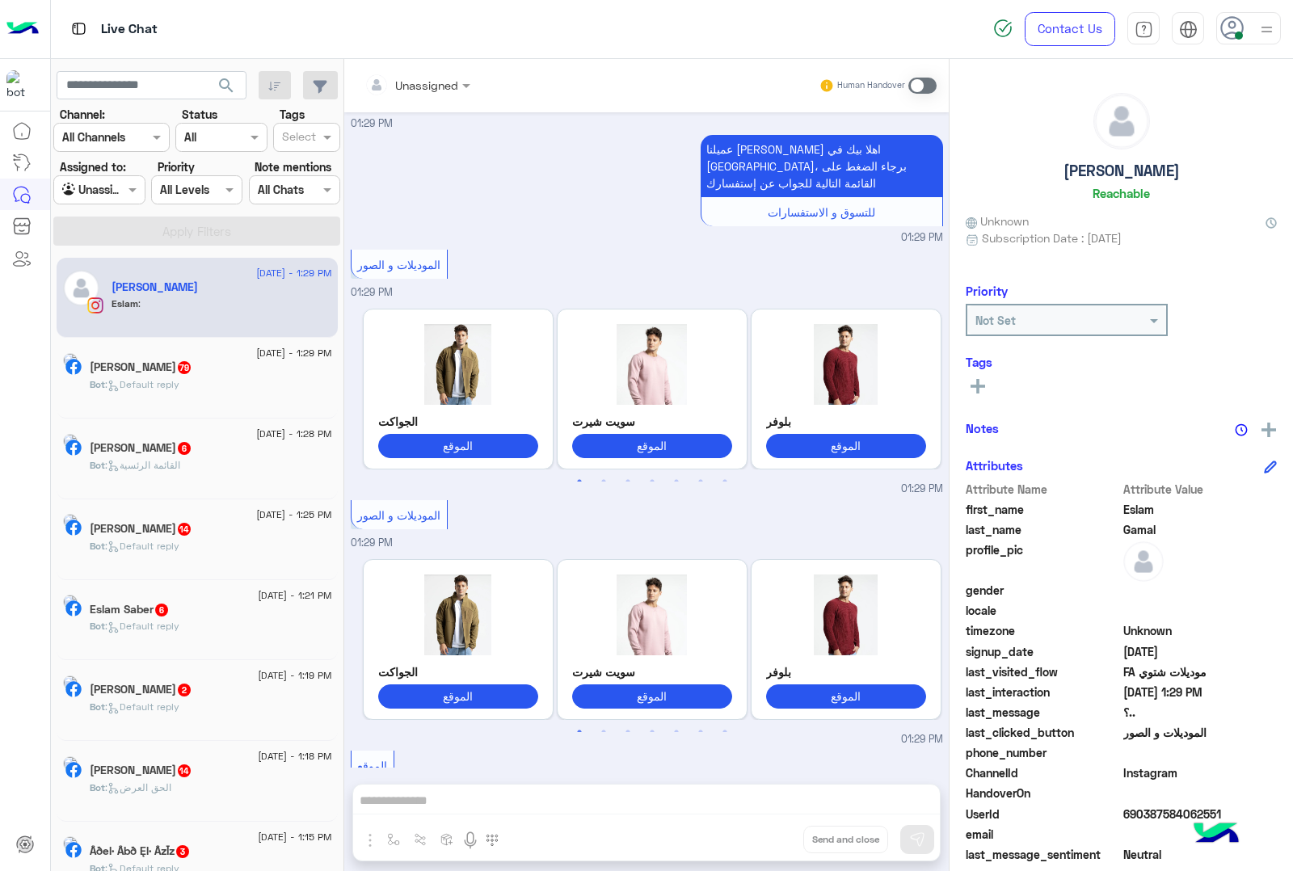
click at [416, 802] on div "Unassigned Human Handover Aug 28, 2025 كام الطقم كامل 01:28 PM عميلنا العزيز Es…" at bounding box center [646, 468] width 605 height 819
click at [420, 803] on div "Unassigned Human Handover Aug 28, 2025 كام الطقم كامل 01:28 PM عميلنا العزيز Es…" at bounding box center [646, 468] width 605 height 819
click at [421, 803] on div "Unassigned Human Handover Aug 28, 2025 كام الطقم كامل 01:28 PM عميلنا العزيز Es…" at bounding box center [646, 468] width 605 height 819
click at [425, 803] on div "Unassigned Human Handover Aug 28, 2025 كام الطقم كامل 01:28 PM عميلنا العزيز Es…" at bounding box center [646, 468] width 605 height 819
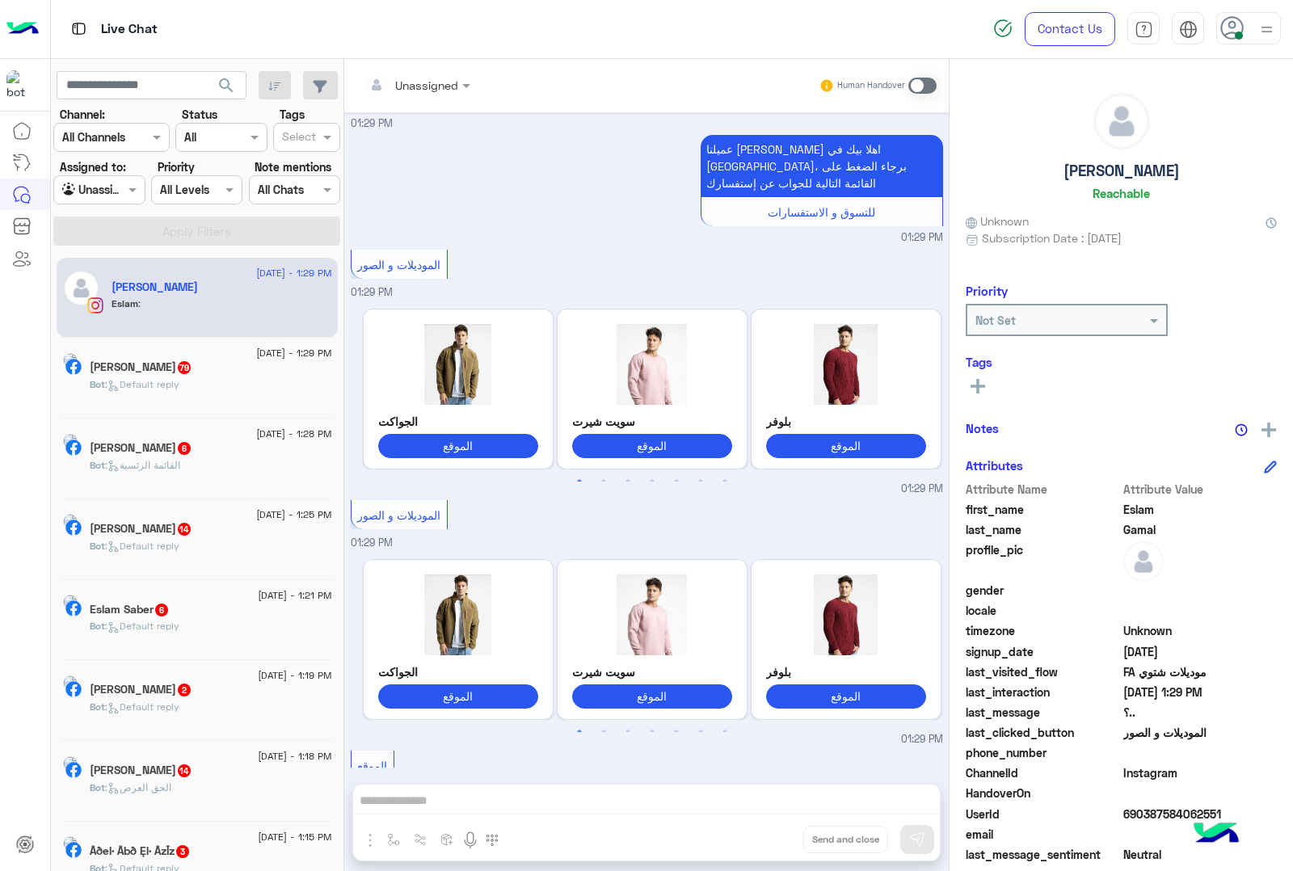
click at [555, 789] on div "Unassigned Human Handover Aug 28, 2025 كام الطقم كامل 01:28 PM عميلنا العزيز Es…" at bounding box center [646, 468] width 605 height 819
click at [562, 789] on div "Unassigned Human Handover Aug 28, 2025 كام الطقم كامل 01:28 PM عميلنا العزيز Es…" at bounding box center [646, 468] width 605 height 819
click at [546, 796] on div "Unassigned Human Handover Aug 28, 2025 كام الطقم كامل 01:28 PM عميلنا العزيز Es…" at bounding box center [646, 468] width 605 height 819
click at [538, 799] on div "Unassigned Human Handover Aug 28, 2025 كام الطقم كامل 01:28 PM عميلنا العزيز Es…" at bounding box center [646, 468] width 605 height 819
click at [439, 82] on div at bounding box center [417, 84] width 122 height 19
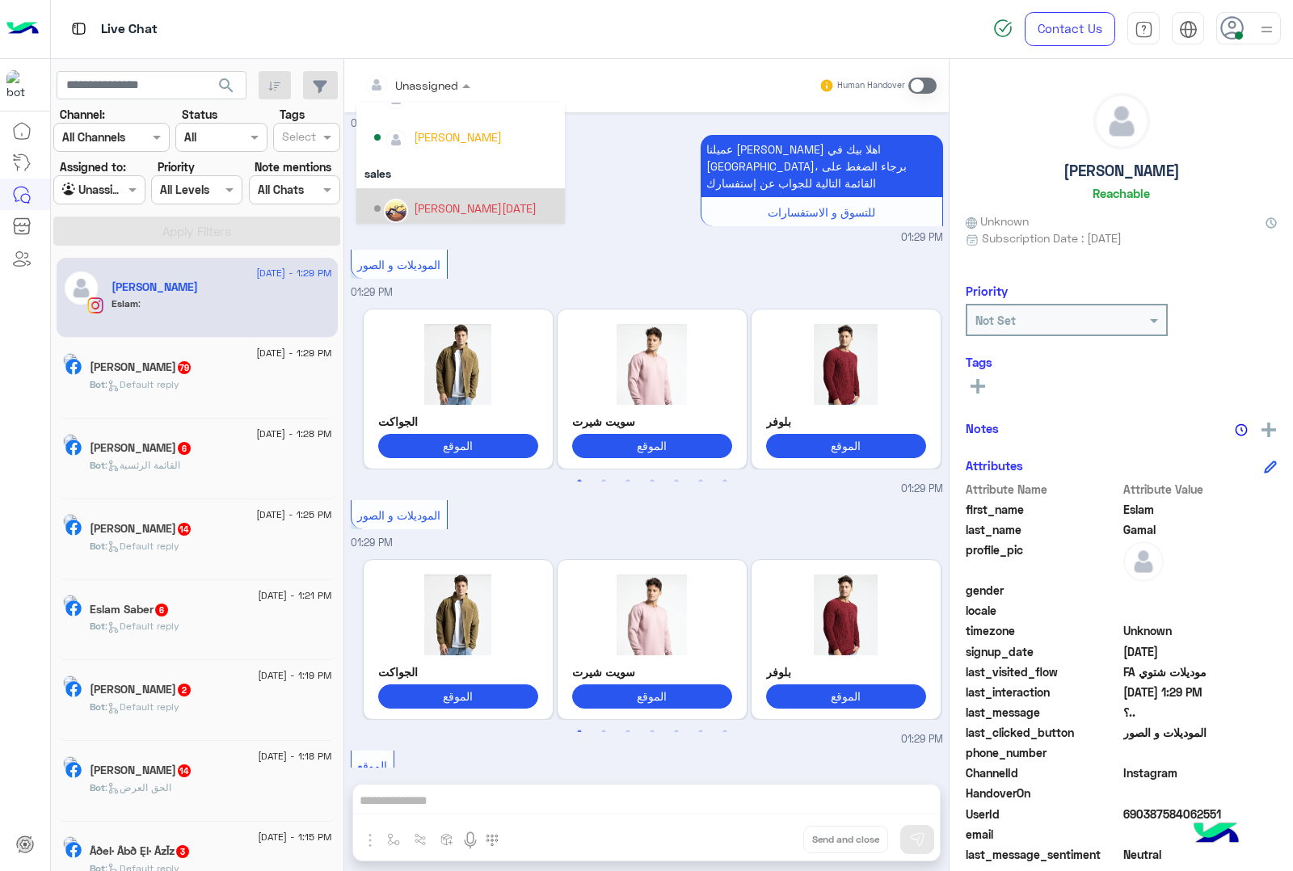
scroll to position [144, 0]
click at [97, 183] on input "text" at bounding box center [80, 190] width 37 height 17
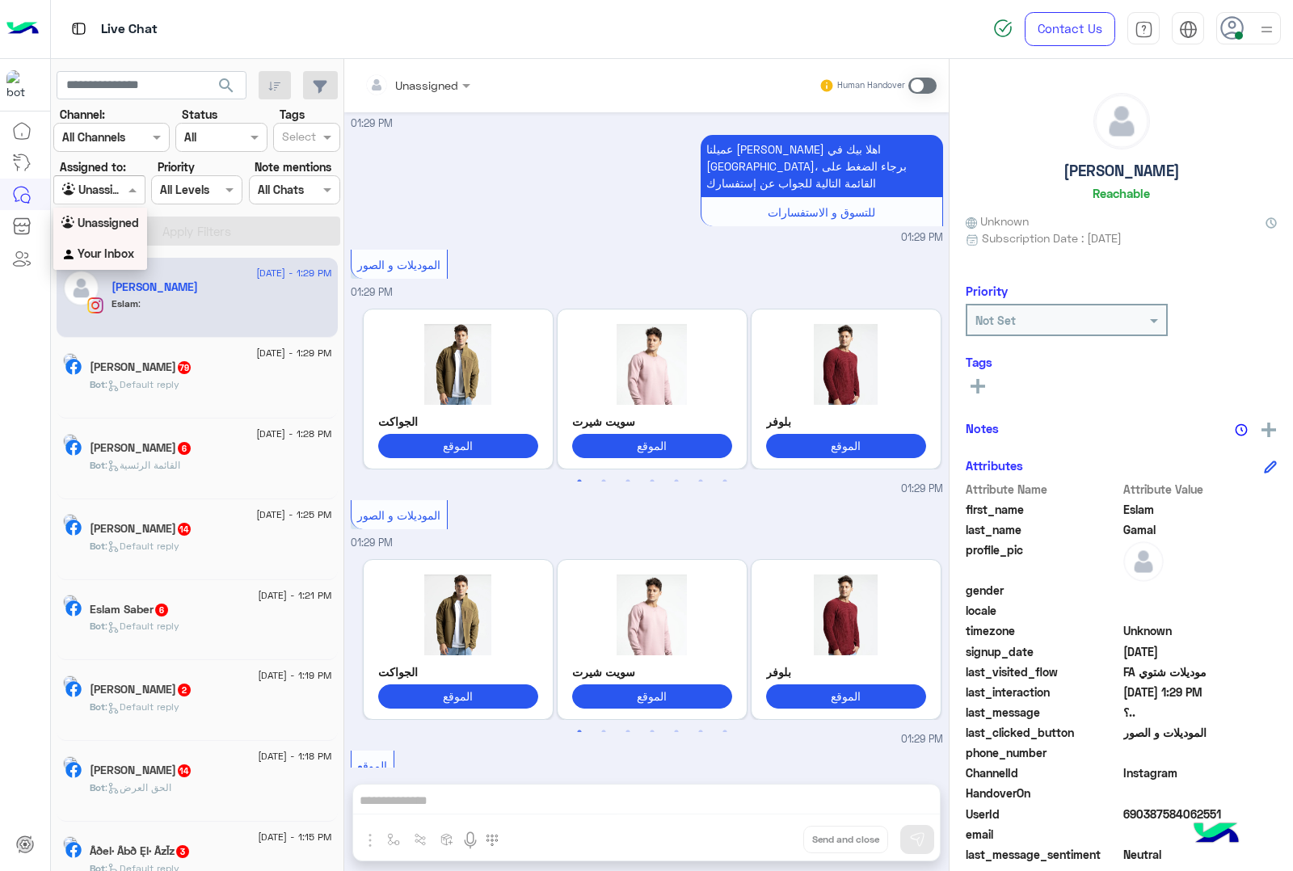
click at [109, 256] on b "Your Inbox" at bounding box center [106, 254] width 57 height 14
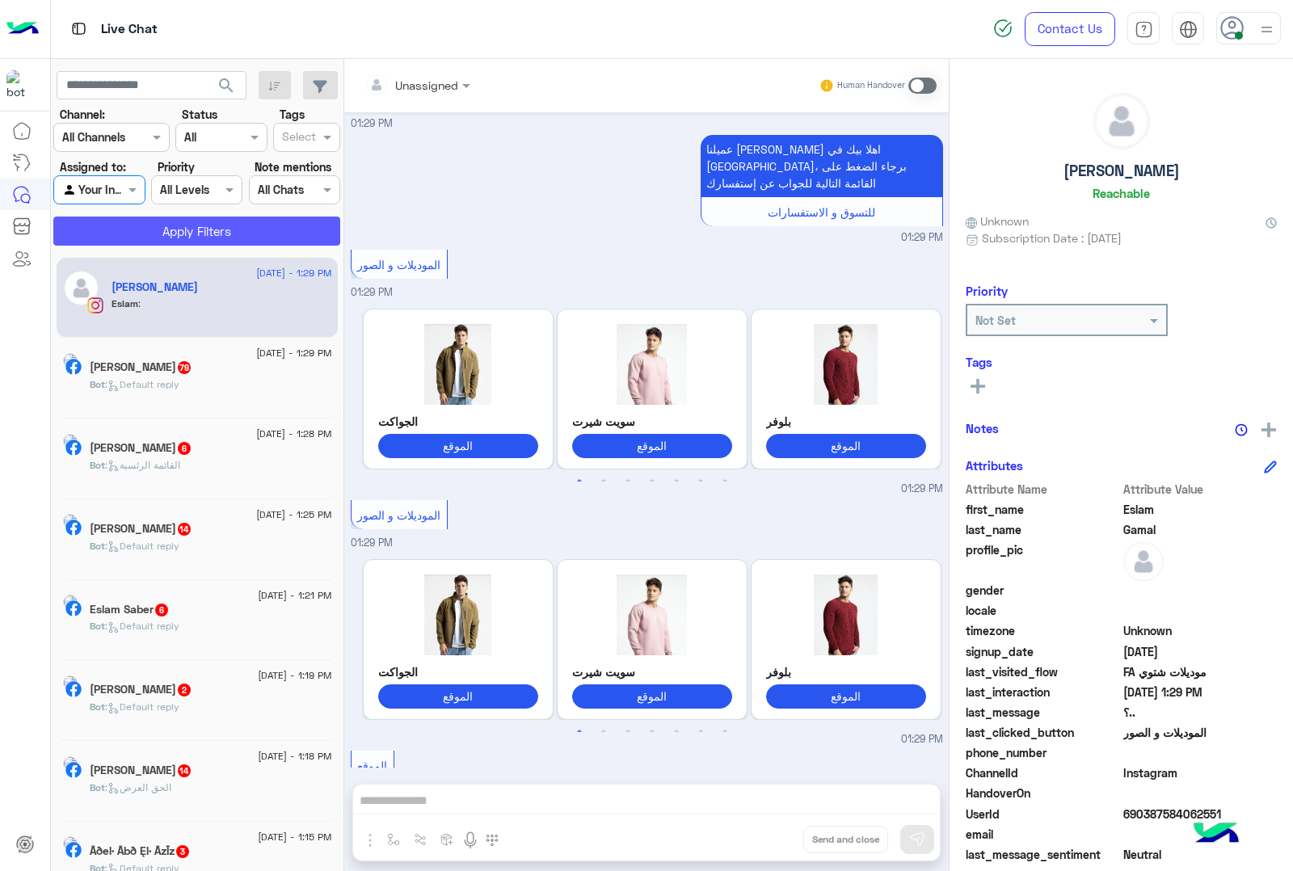
click at [200, 241] on button "Apply Filters" at bounding box center [196, 231] width 287 height 29
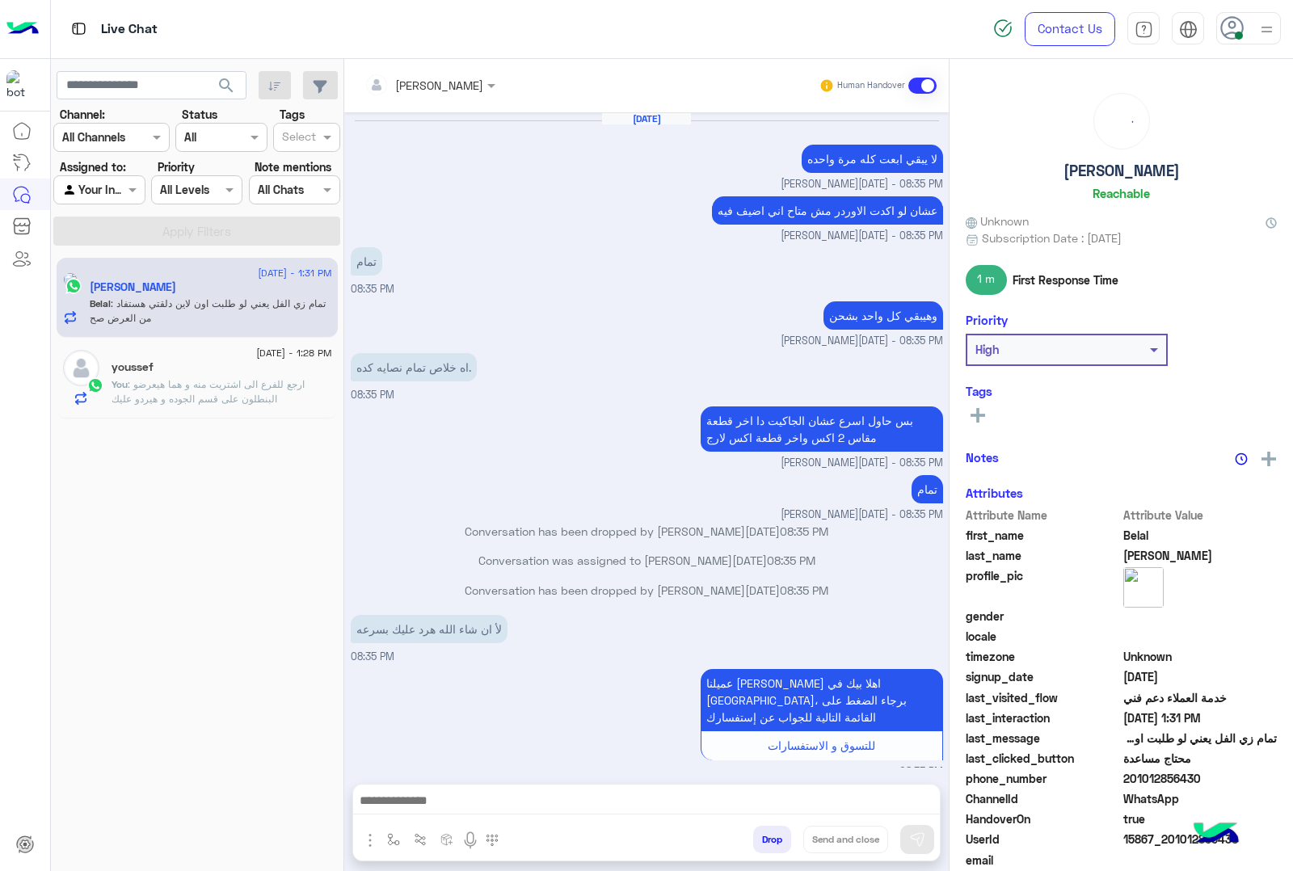
scroll to position [1592, 0]
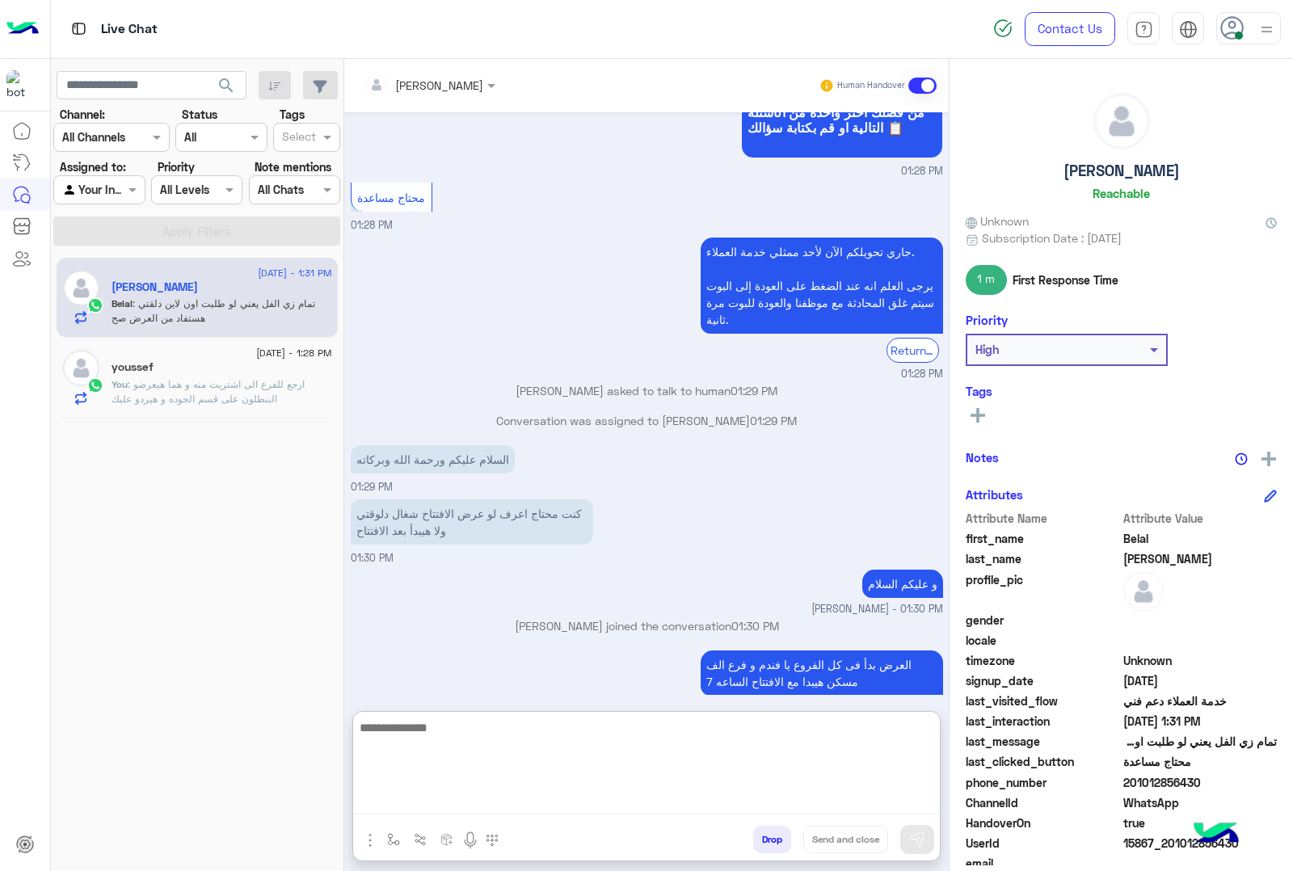
click at [543, 805] on textarea at bounding box center [646, 766] width 587 height 97
type textarea "**********"
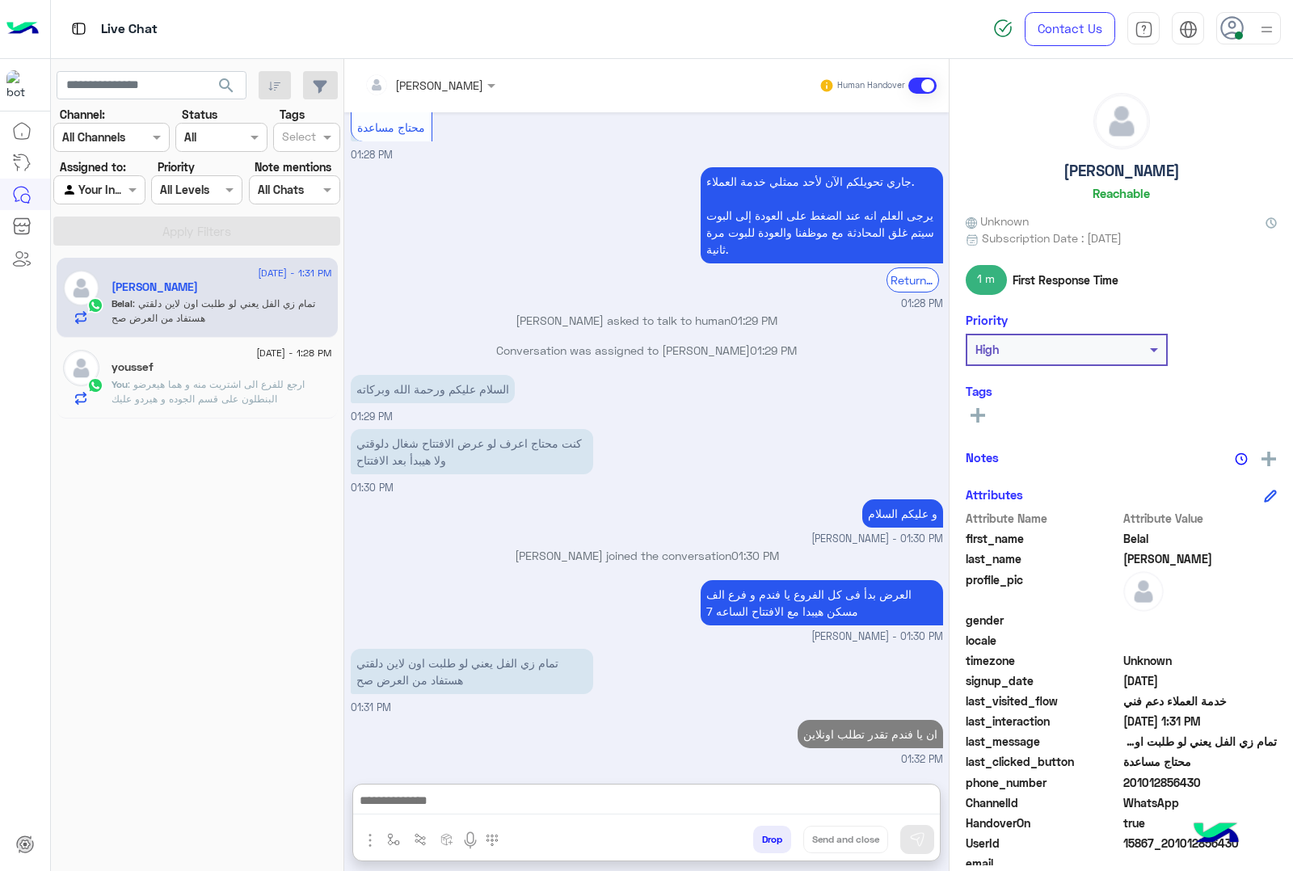
click at [772, 842] on button "Drop" at bounding box center [772, 839] width 38 height 27
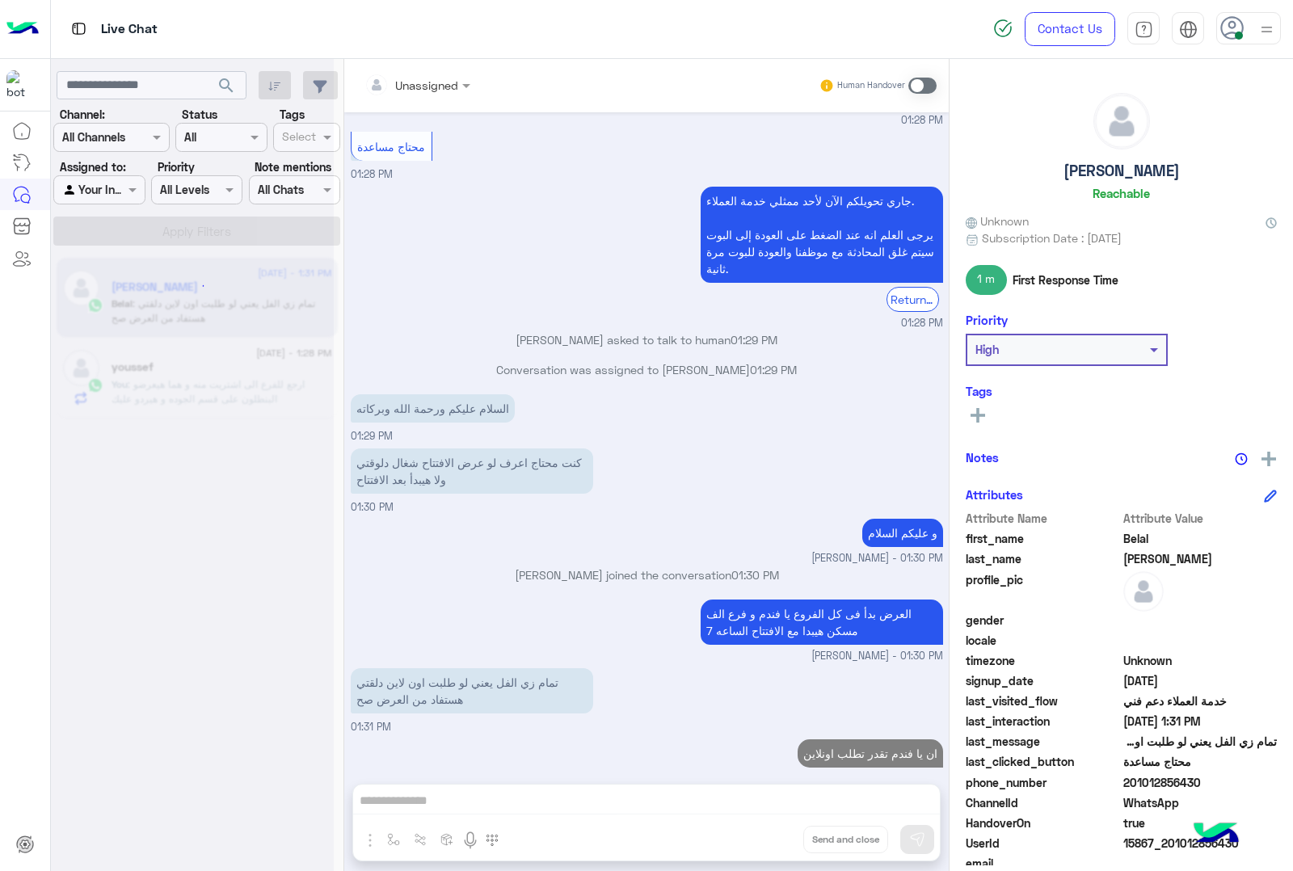
scroll to position [1673, 0]
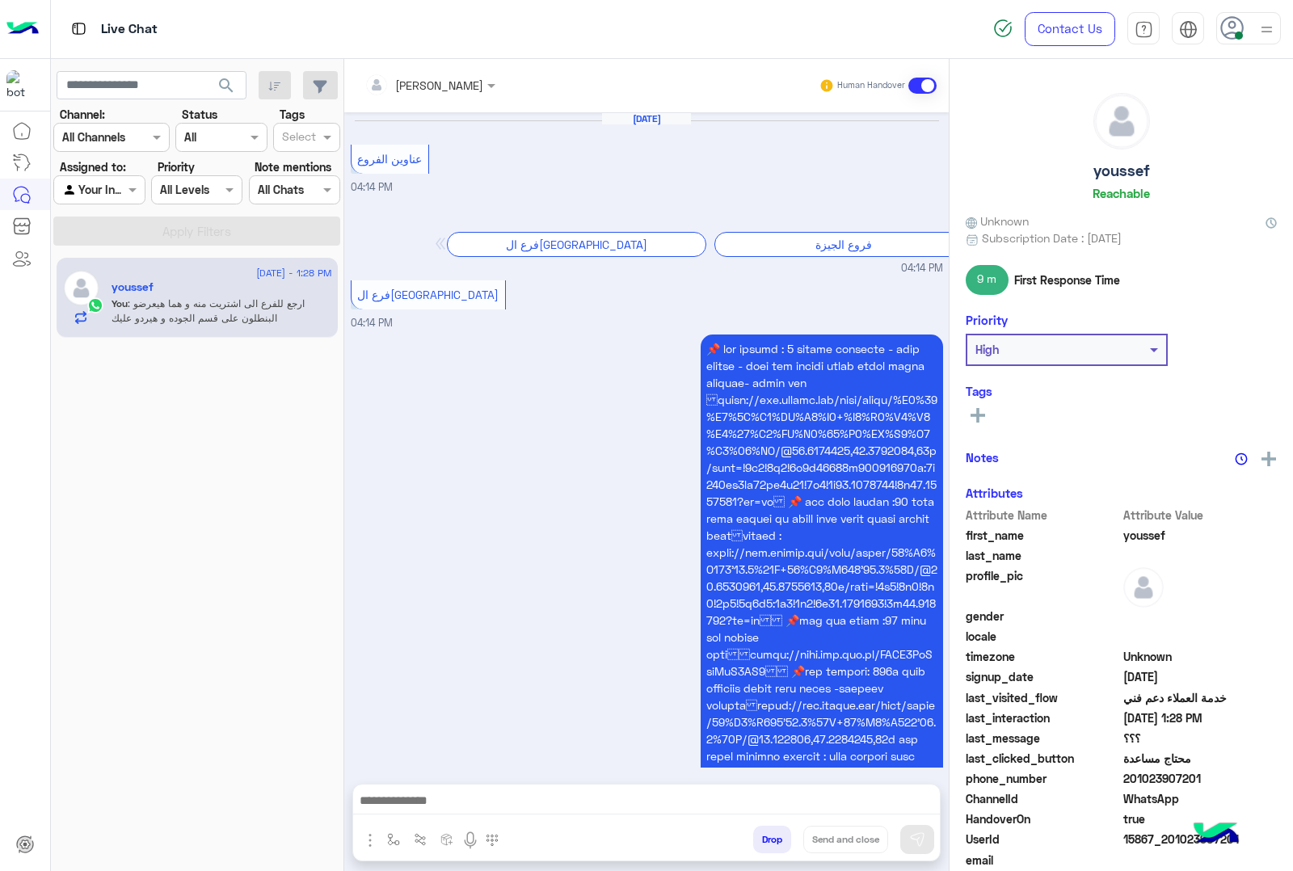
scroll to position [1670, 0]
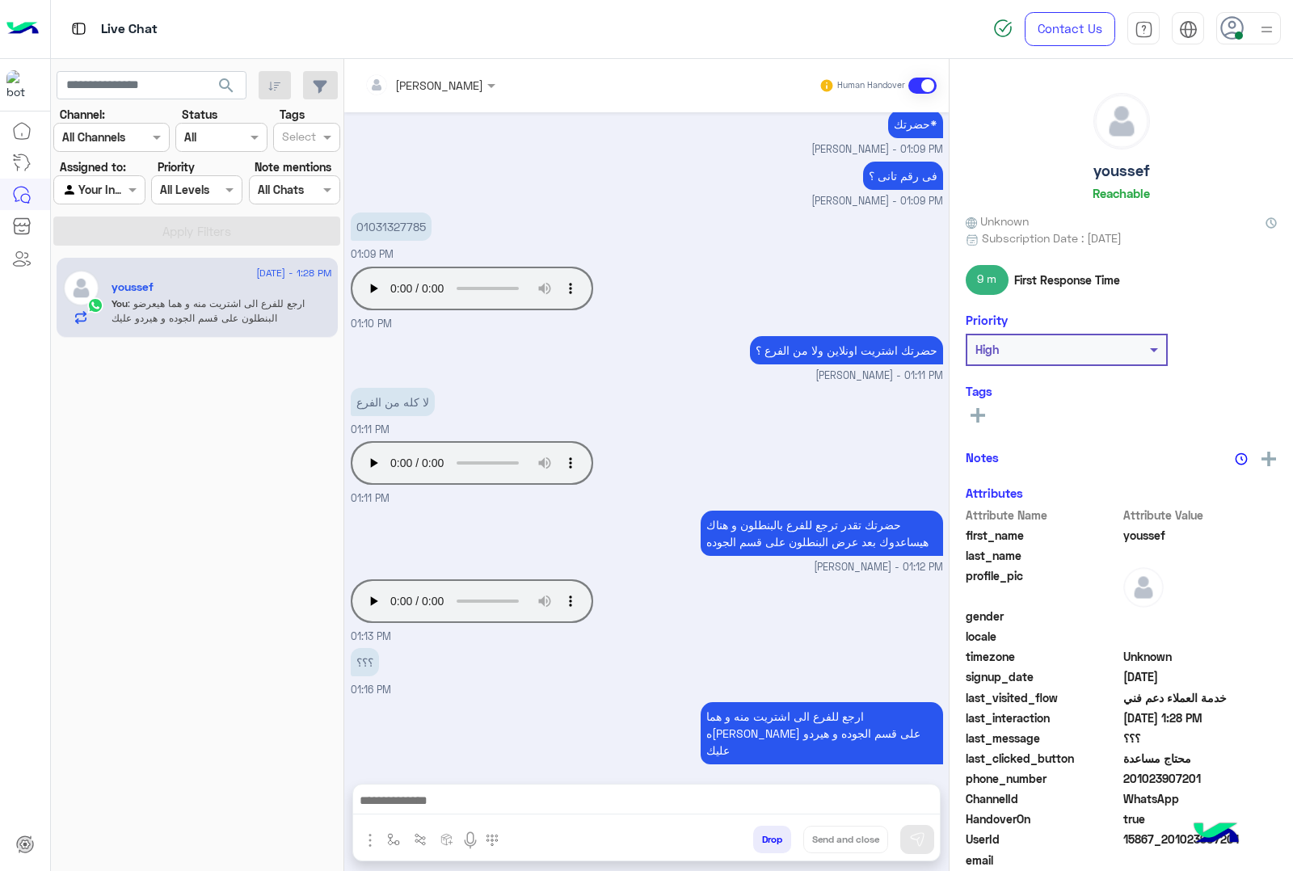
click at [109, 186] on div at bounding box center [99, 189] width 90 height 19
click at [117, 228] on b "Unassigned" at bounding box center [108, 223] width 61 height 14
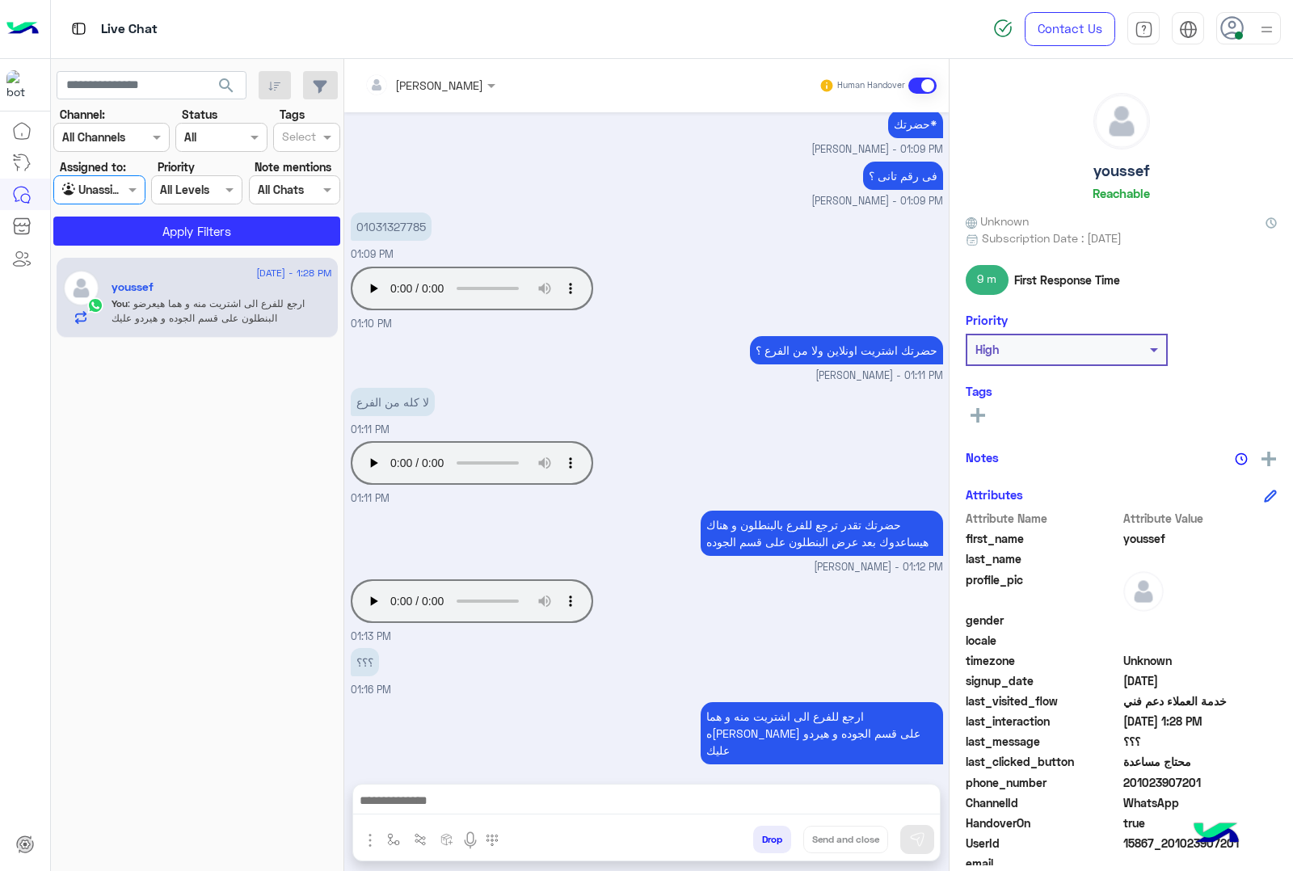
click at [175, 247] on app-inbox-users-filters "search Channel: Channel All Channels Status Channel All Tags Select Assigned to…" at bounding box center [197, 155] width 293 height 193
click at [183, 237] on button "Apply Filters" at bounding box center [196, 231] width 287 height 29
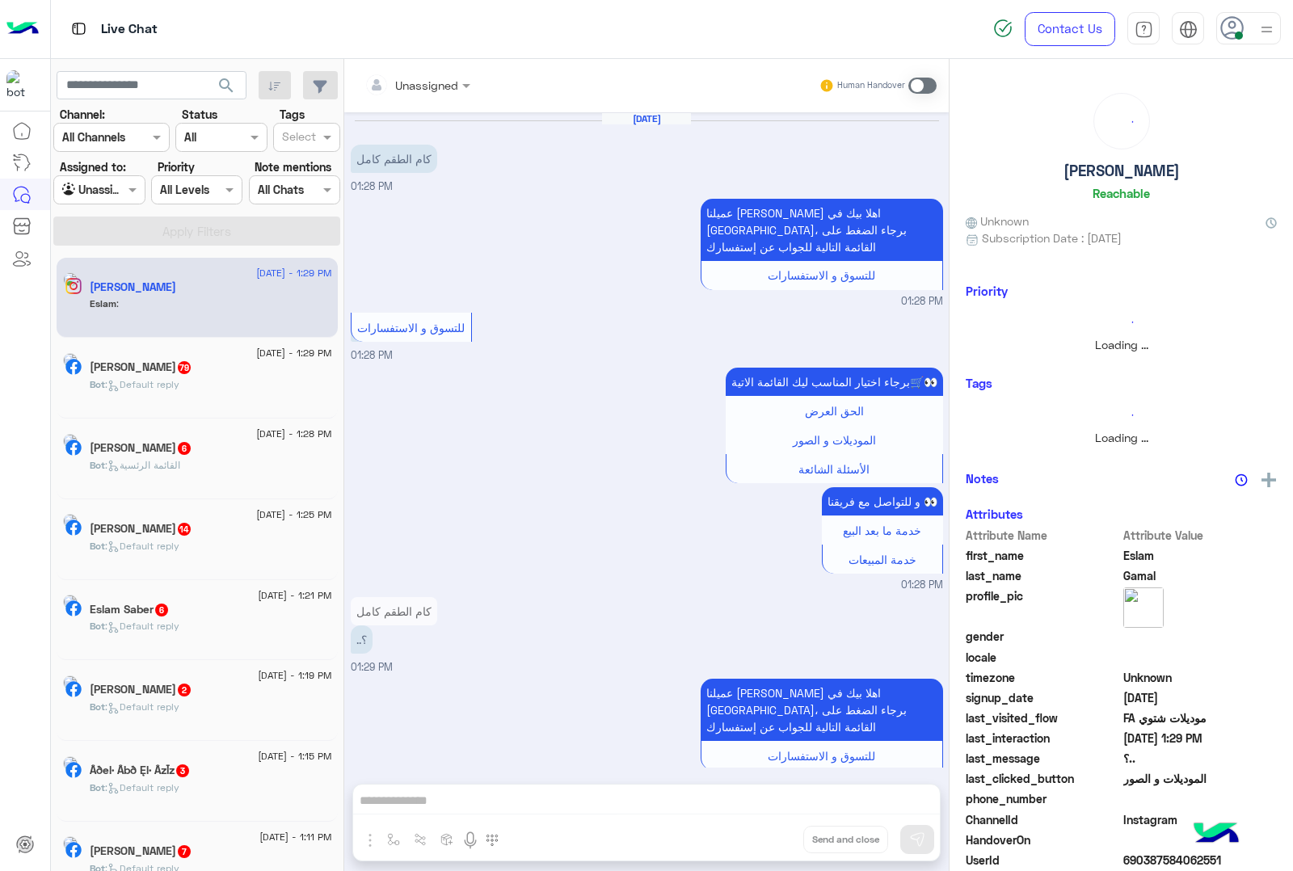
scroll to position [544, 0]
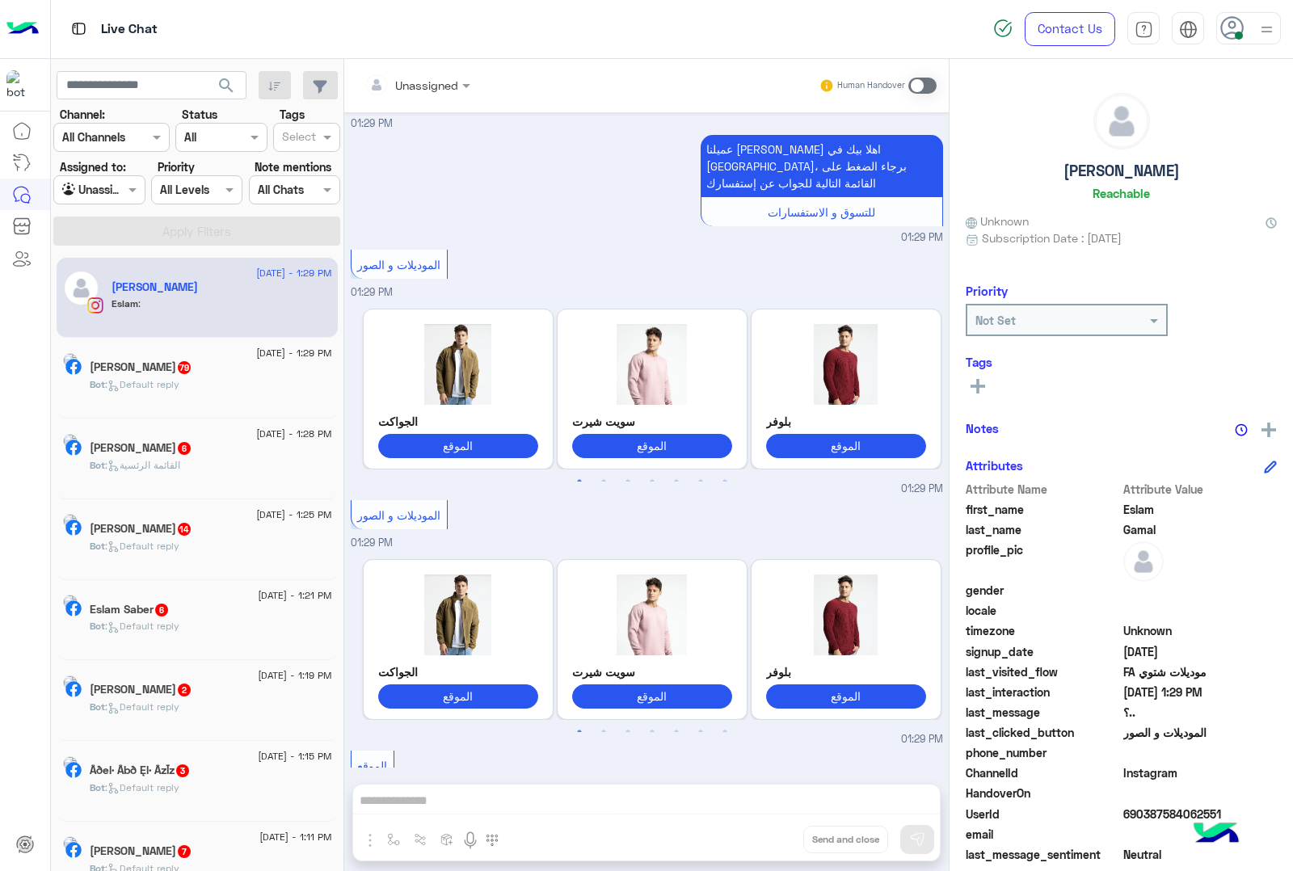
click at [223, 373] on div "Ahmed Mahmoud 79" at bounding box center [211, 369] width 243 height 17
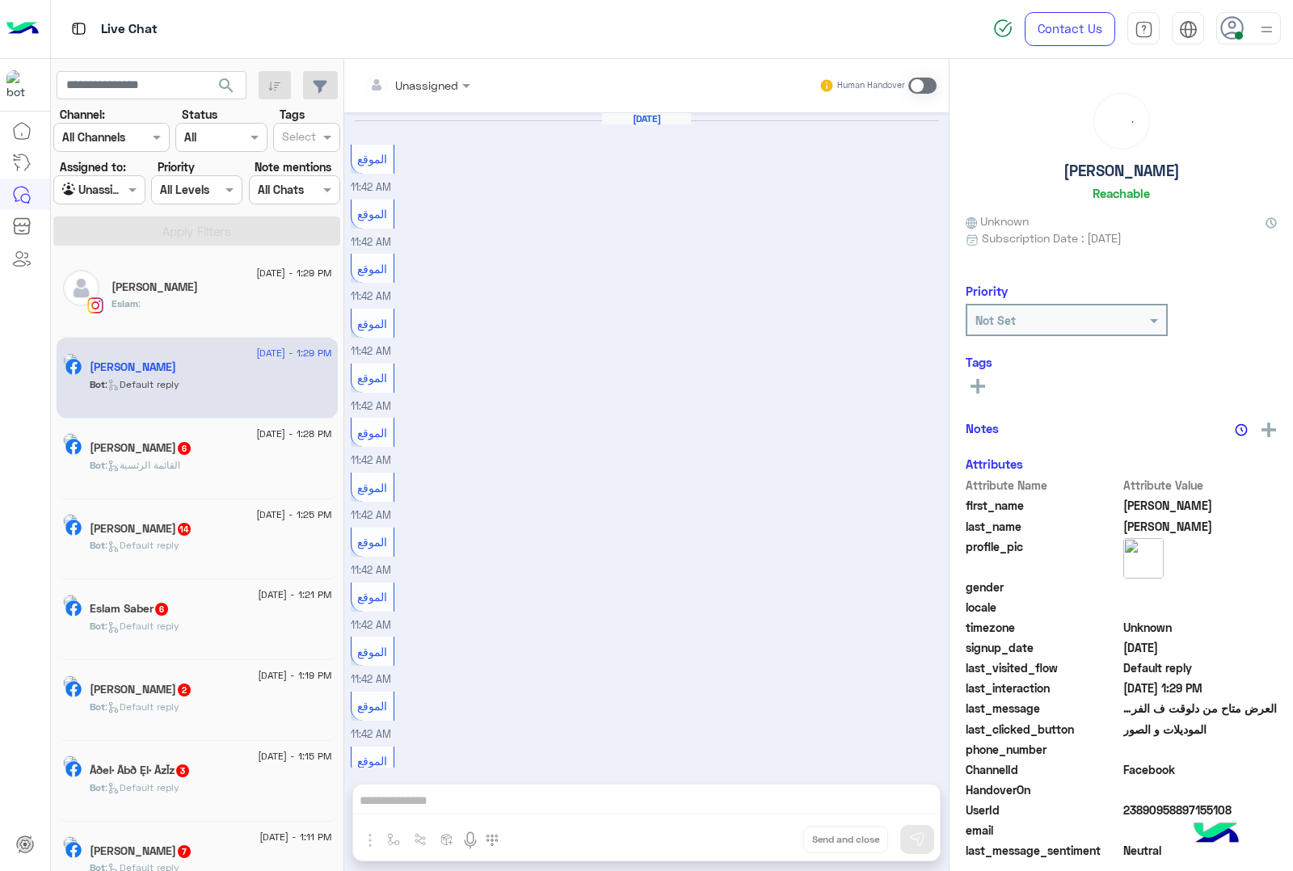
click at [211, 303] on div "Eslam :" at bounding box center [222, 311] width 221 height 28
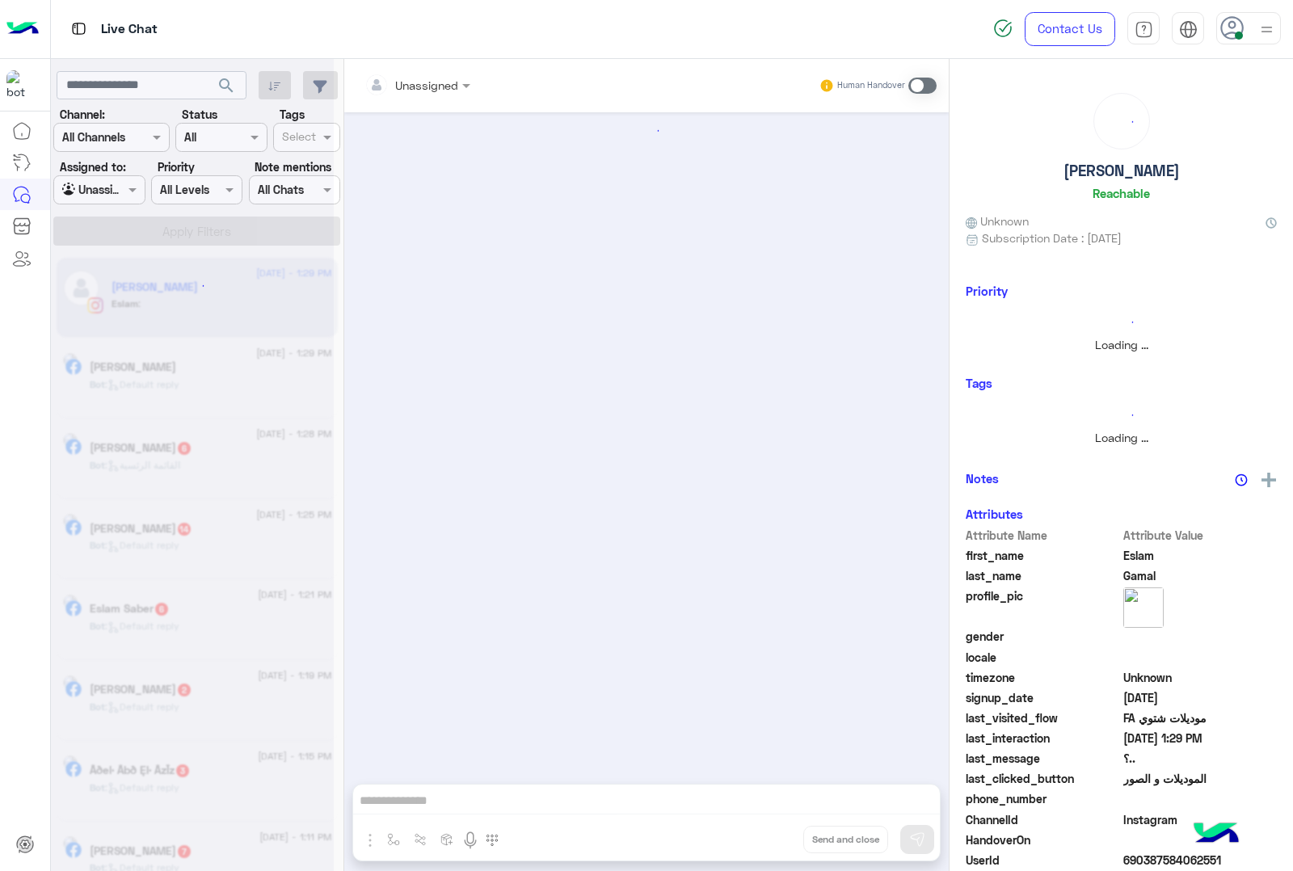
click at [209, 301] on div "Eslam :" at bounding box center [222, 311] width 221 height 28
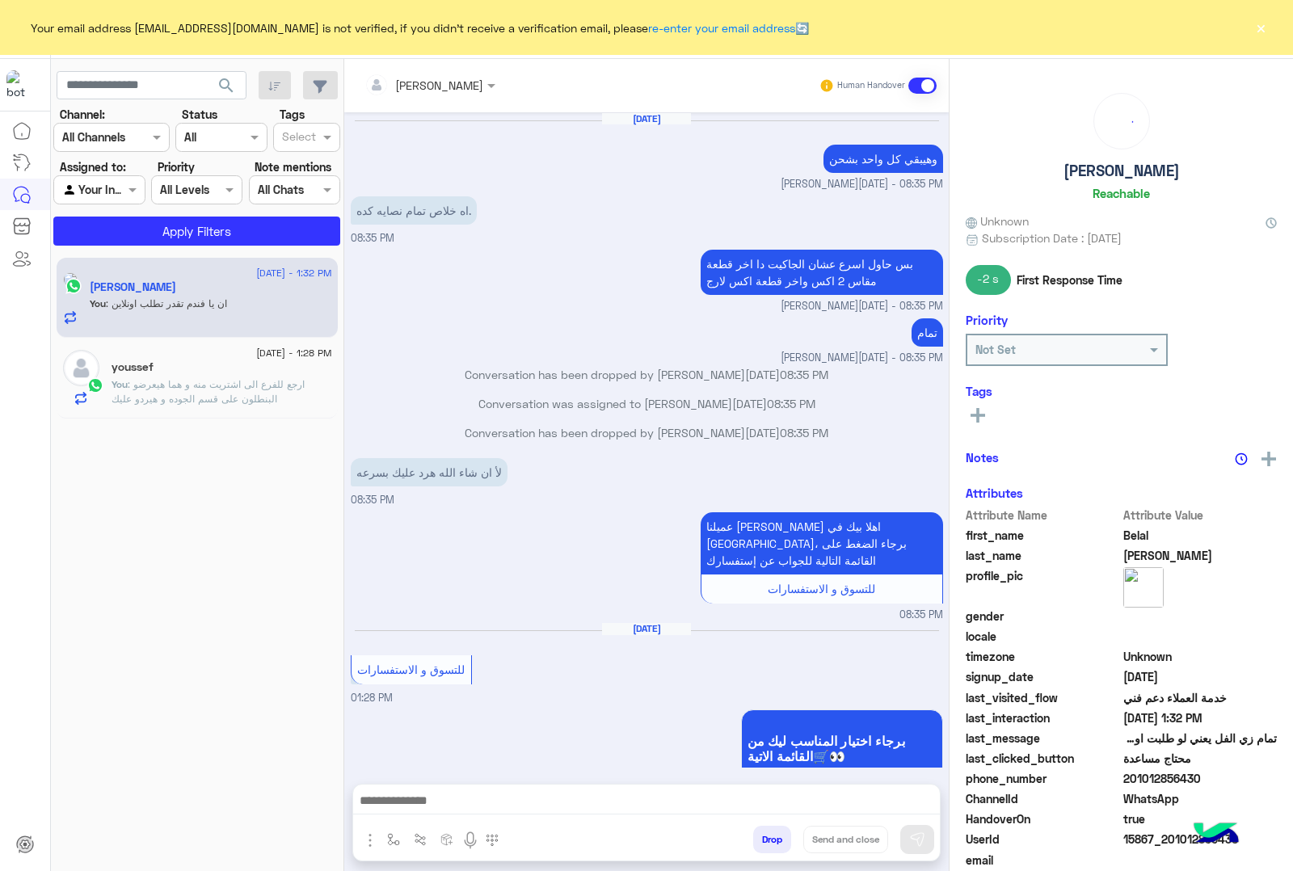
scroll to position [1546, 0]
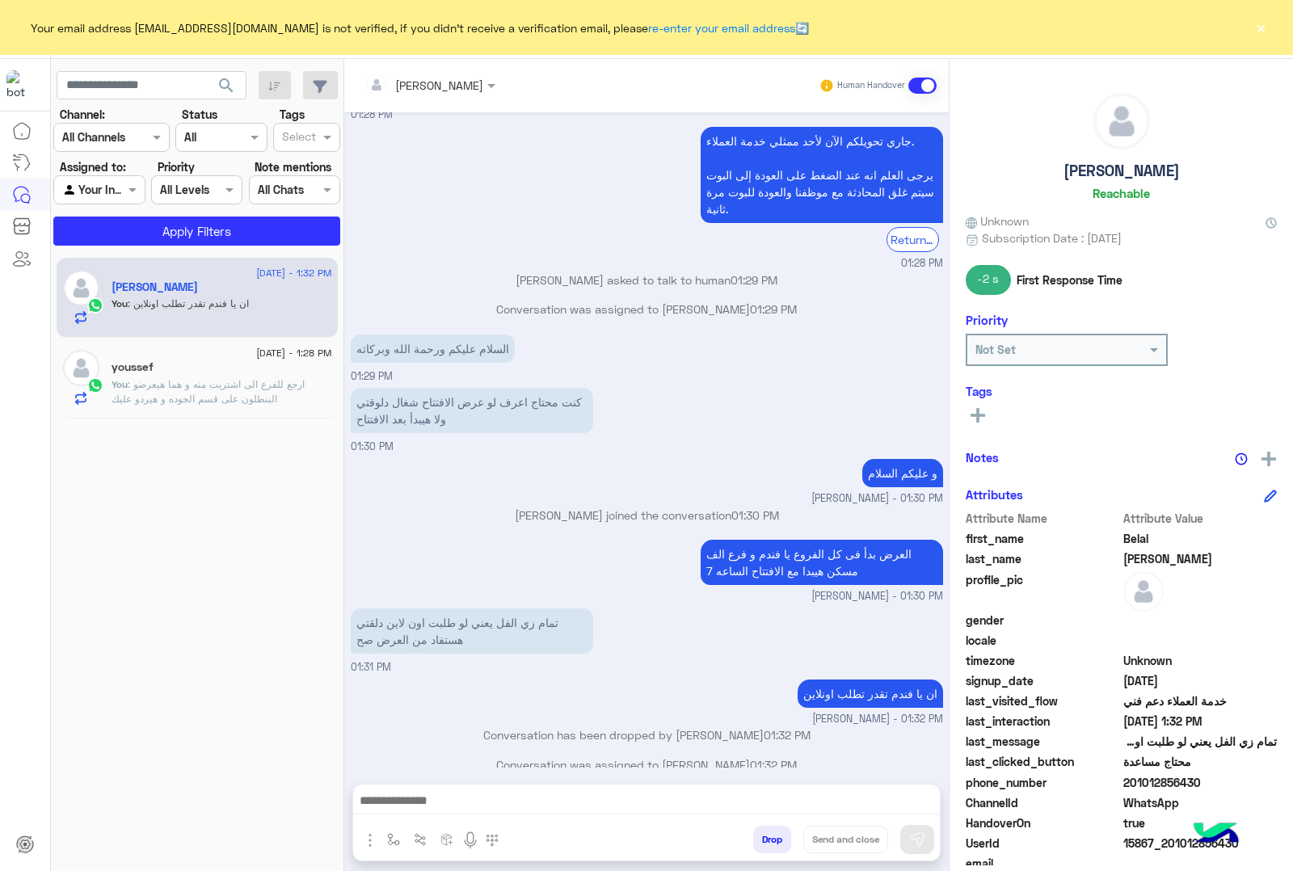
click at [774, 837] on button "Drop" at bounding box center [772, 839] width 38 height 27
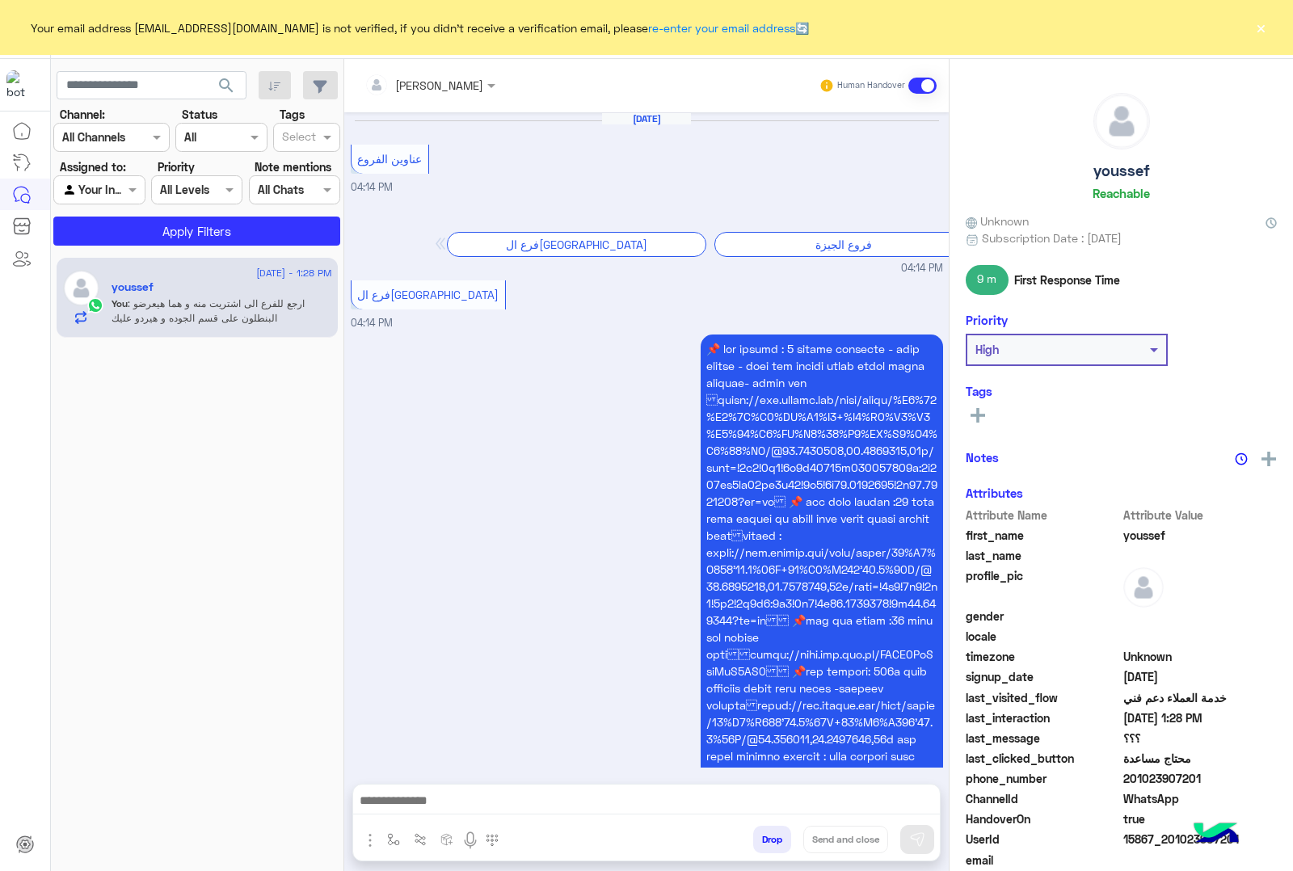
scroll to position [1670, 0]
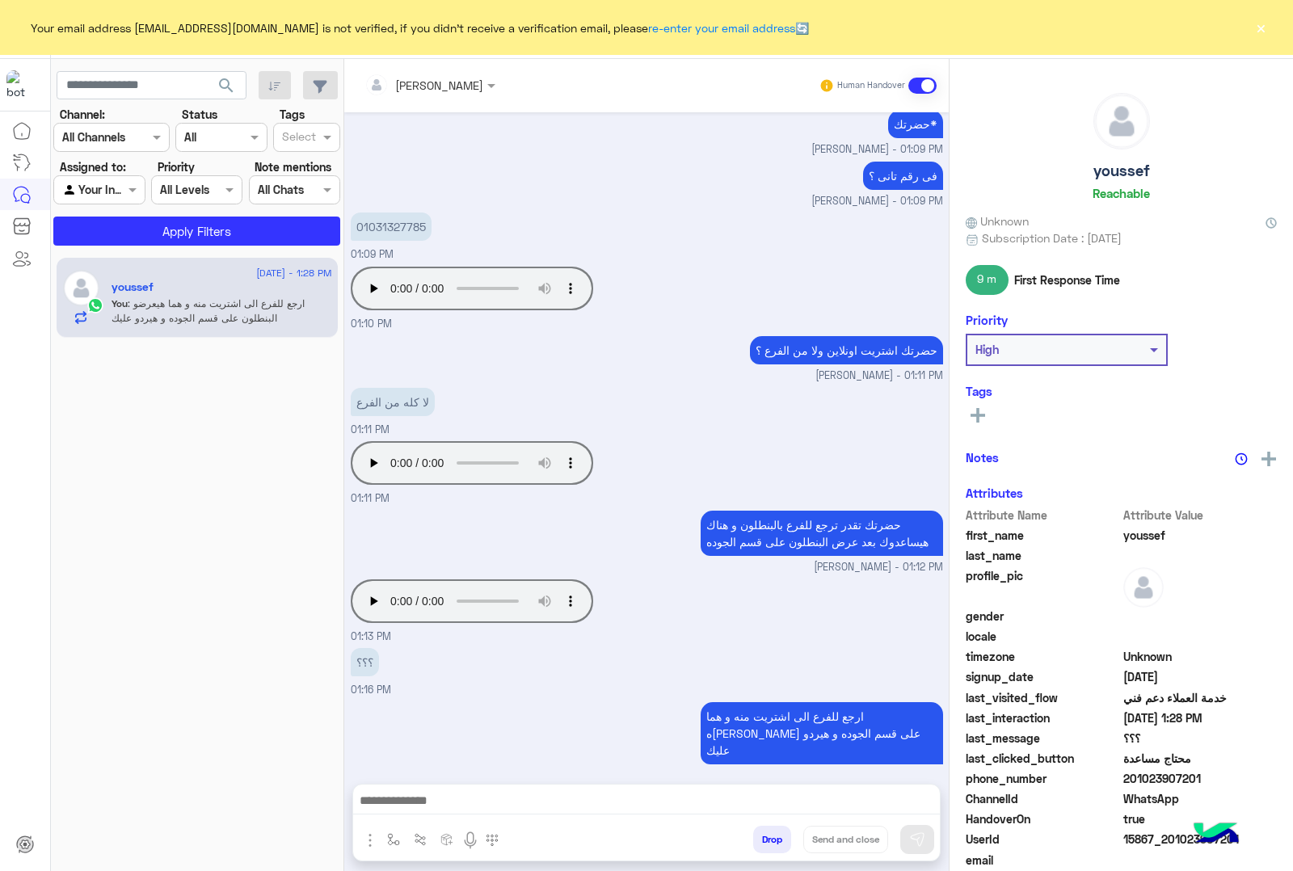
click at [110, 190] on div at bounding box center [99, 189] width 90 height 19
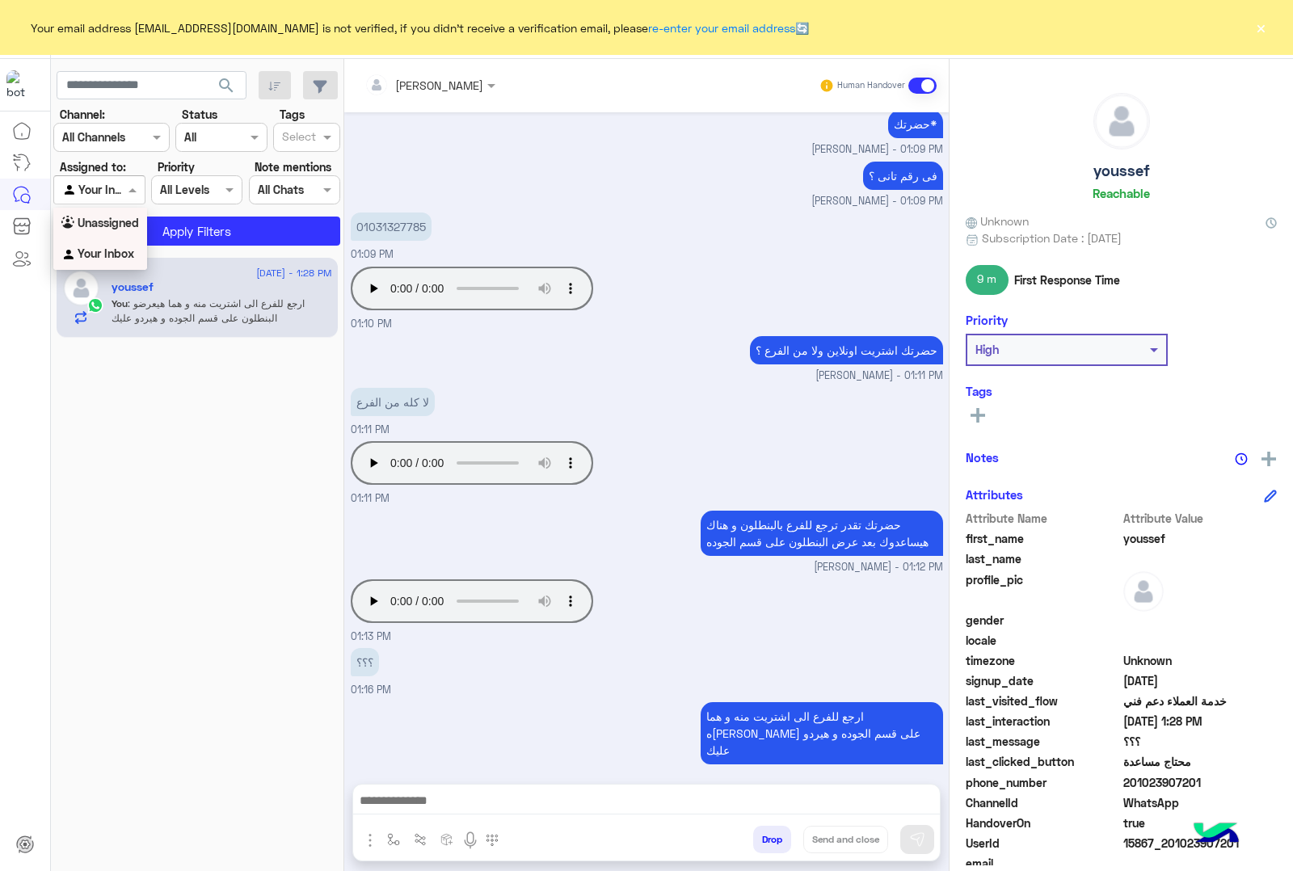
click at [118, 231] on div "Unassigned" at bounding box center [100, 224] width 94 height 32
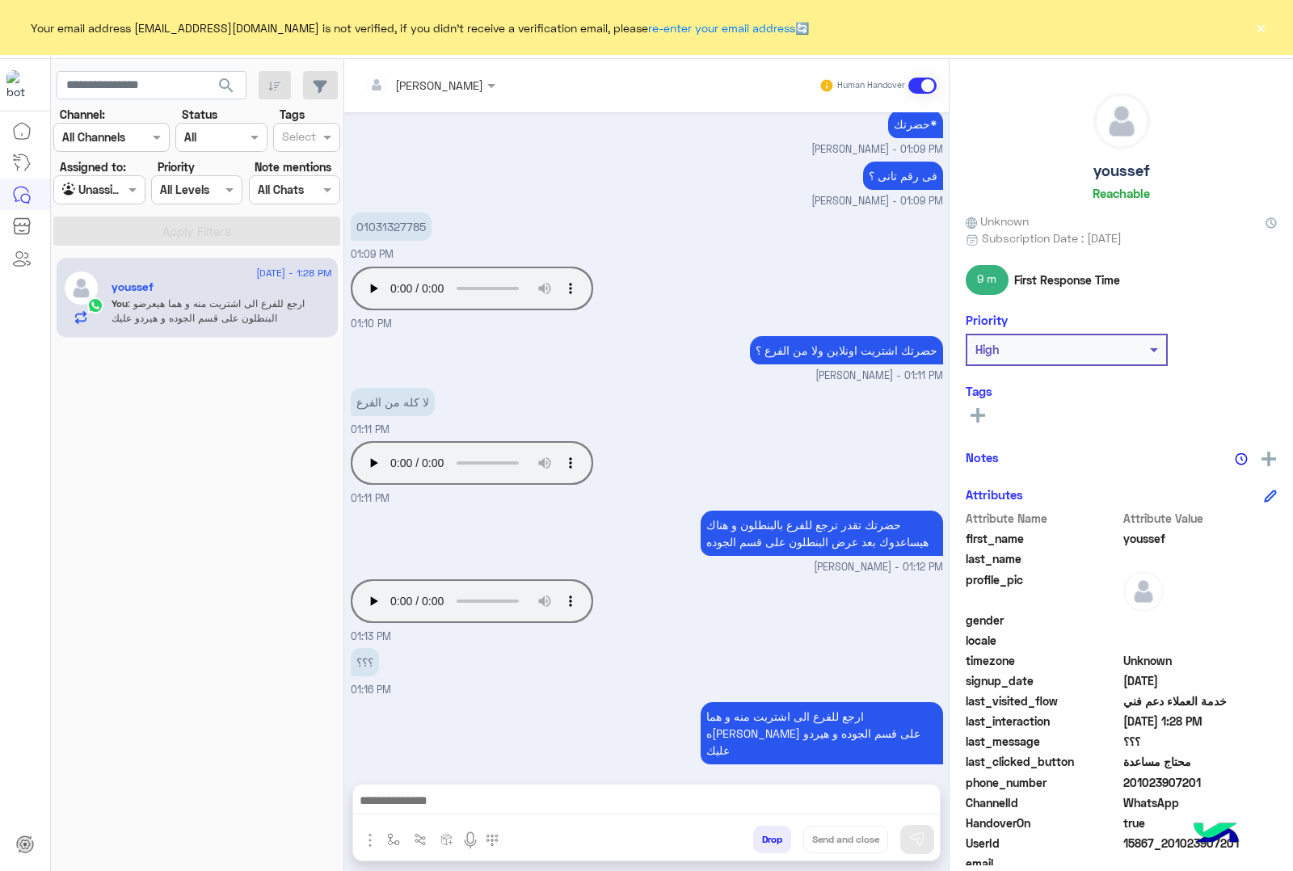
click at [105, 196] on div at bounding box center [99, 189] width 90 height 19
click at [127, 226] on b "Unassigned" at bounding box center [108, 223] width 61 height 14
drag, startPoint x: 102, startPoint y: 194, endPoint x: 99, endPoint y: 243, distance: 49.4
click at [102, 195] on div at bounding box center [99, 189] width 90 height 19
click at [98, 248] on b "Your Inbox" at bounding box center [106, 254] width 57 height 14
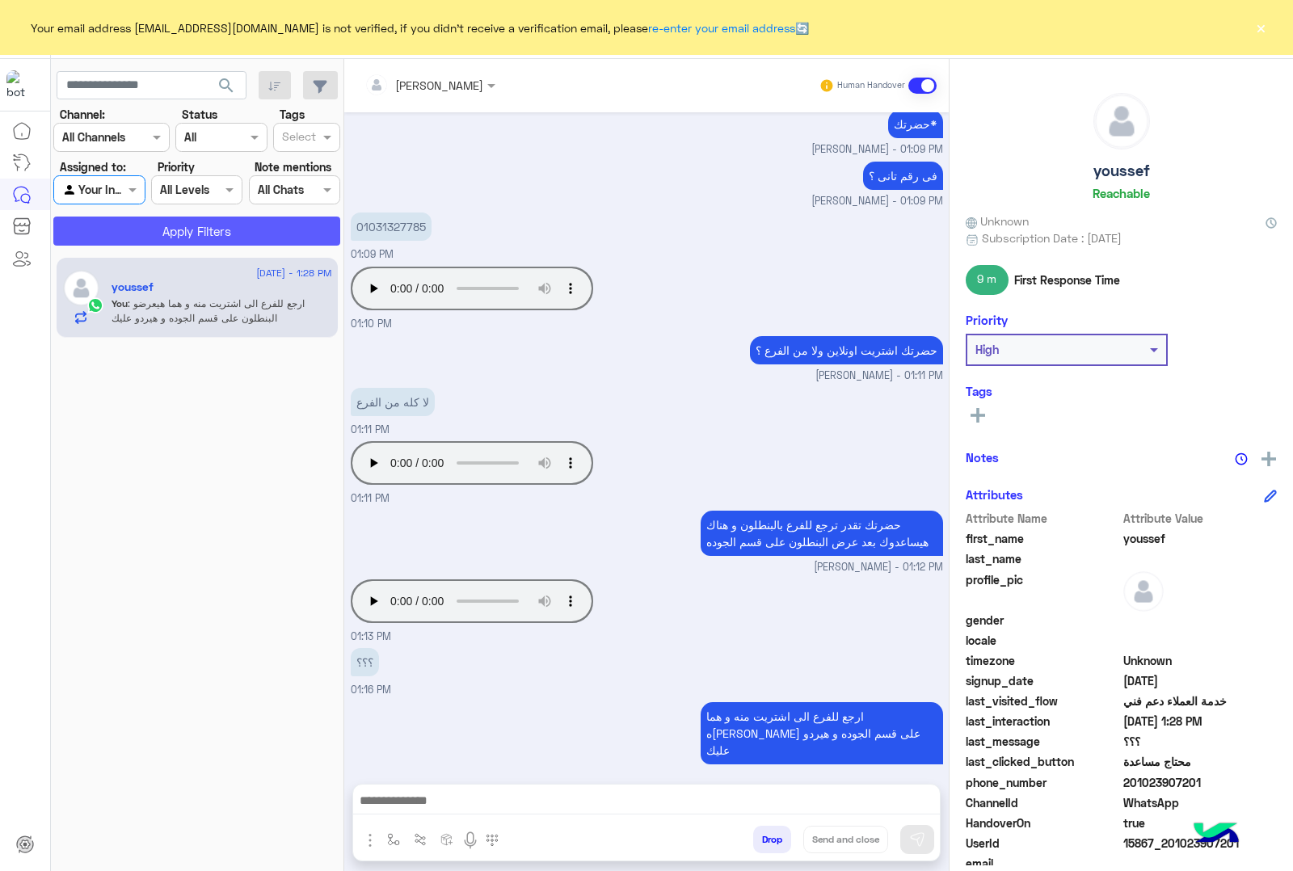
click at [130, 234] on button "Apply Filters" at bounding box center [196, 231] width 287 height 29
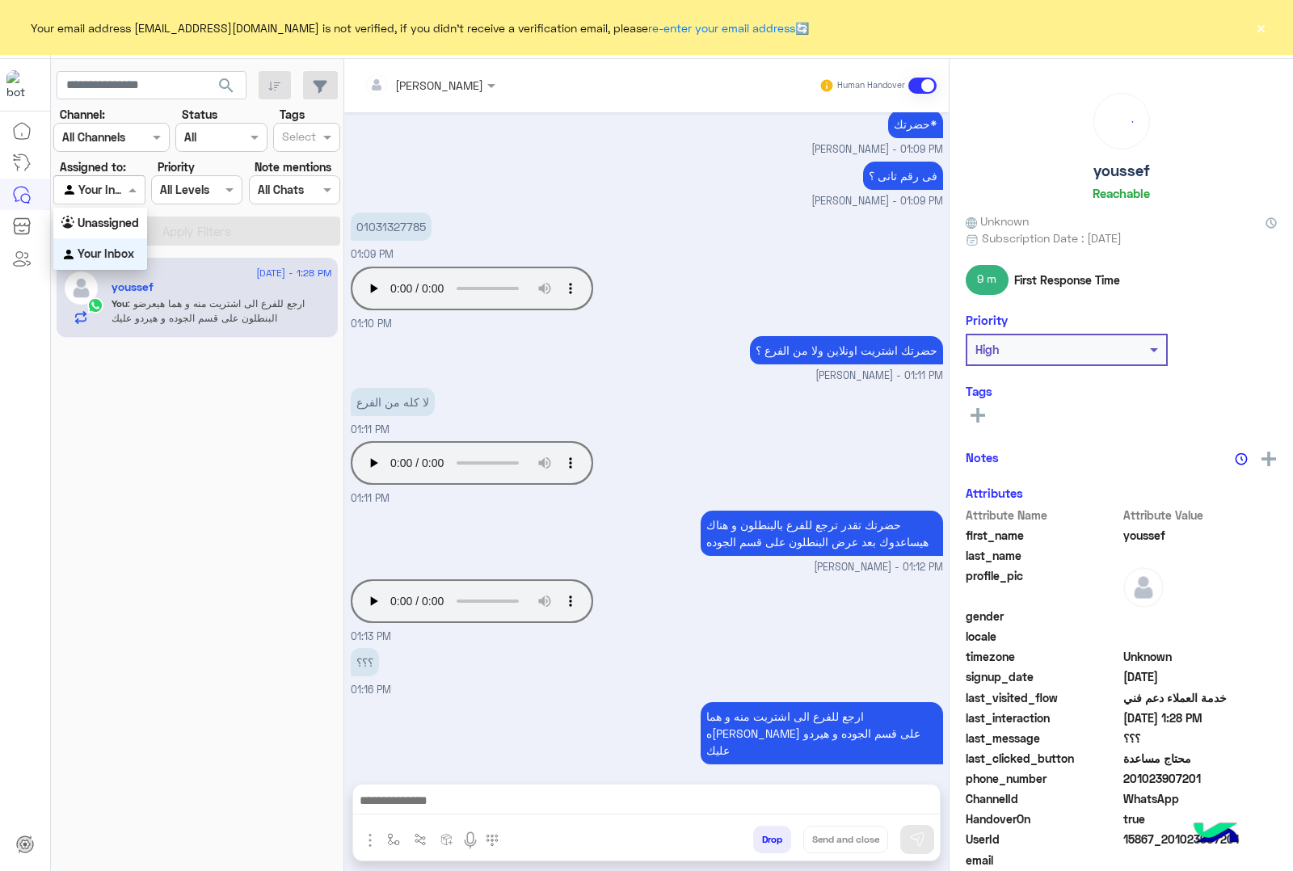
drag, startPoint x: 105, startPoint y: 192, endPoint x: 118, endPoint y: 226, distance: 36.3
click at [106, 192] on div at bounding box center [99, 189] width 90 height 19
click at [106, 224] on b "Unassigned" at bounding box center [108, 223] width 61 height 14
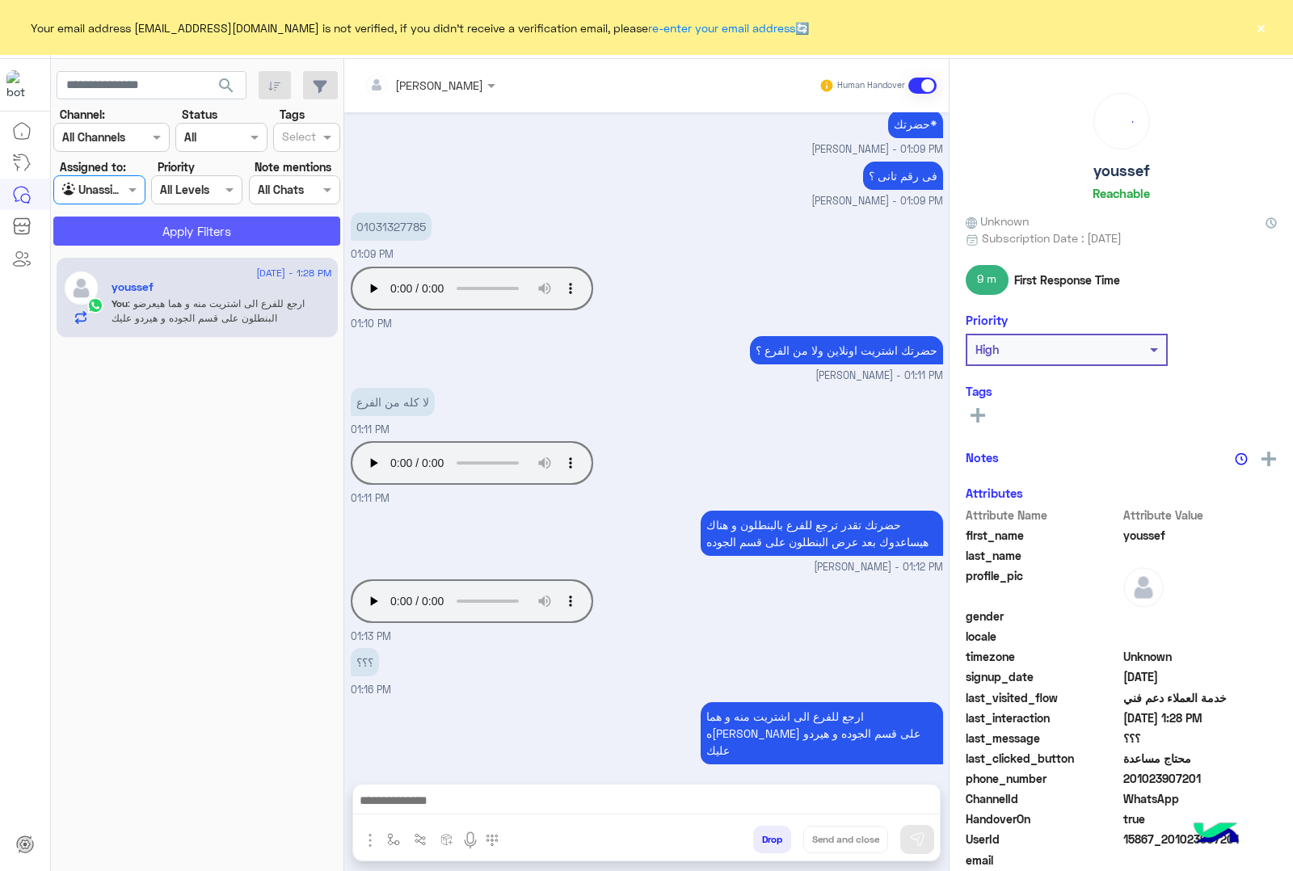
click at [180, 227] on button "Apply Filters" at bounding box center [196, 231] width 287 height 29
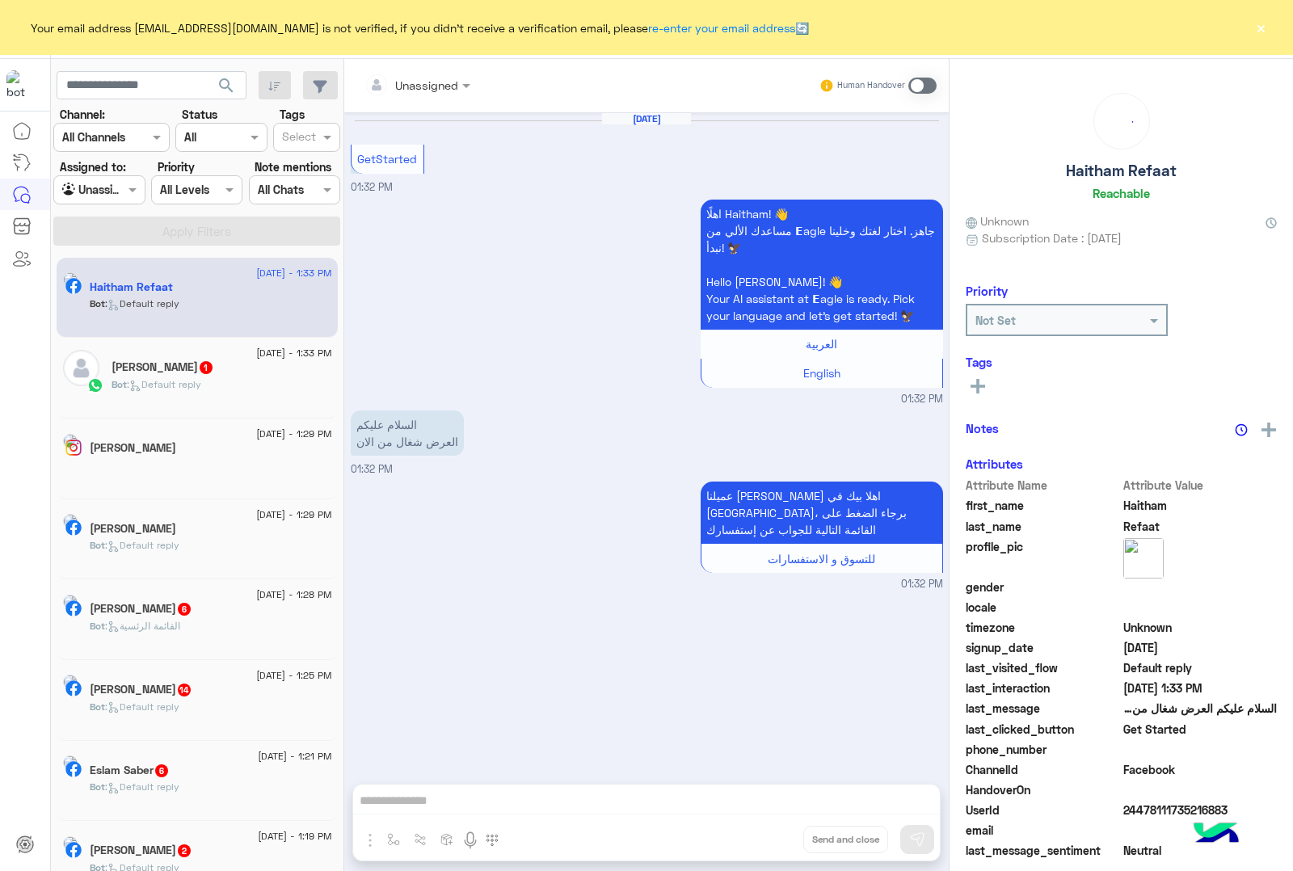
click at [200, 372] on span "1" at bounding box center [206, 367] width 13 height 13
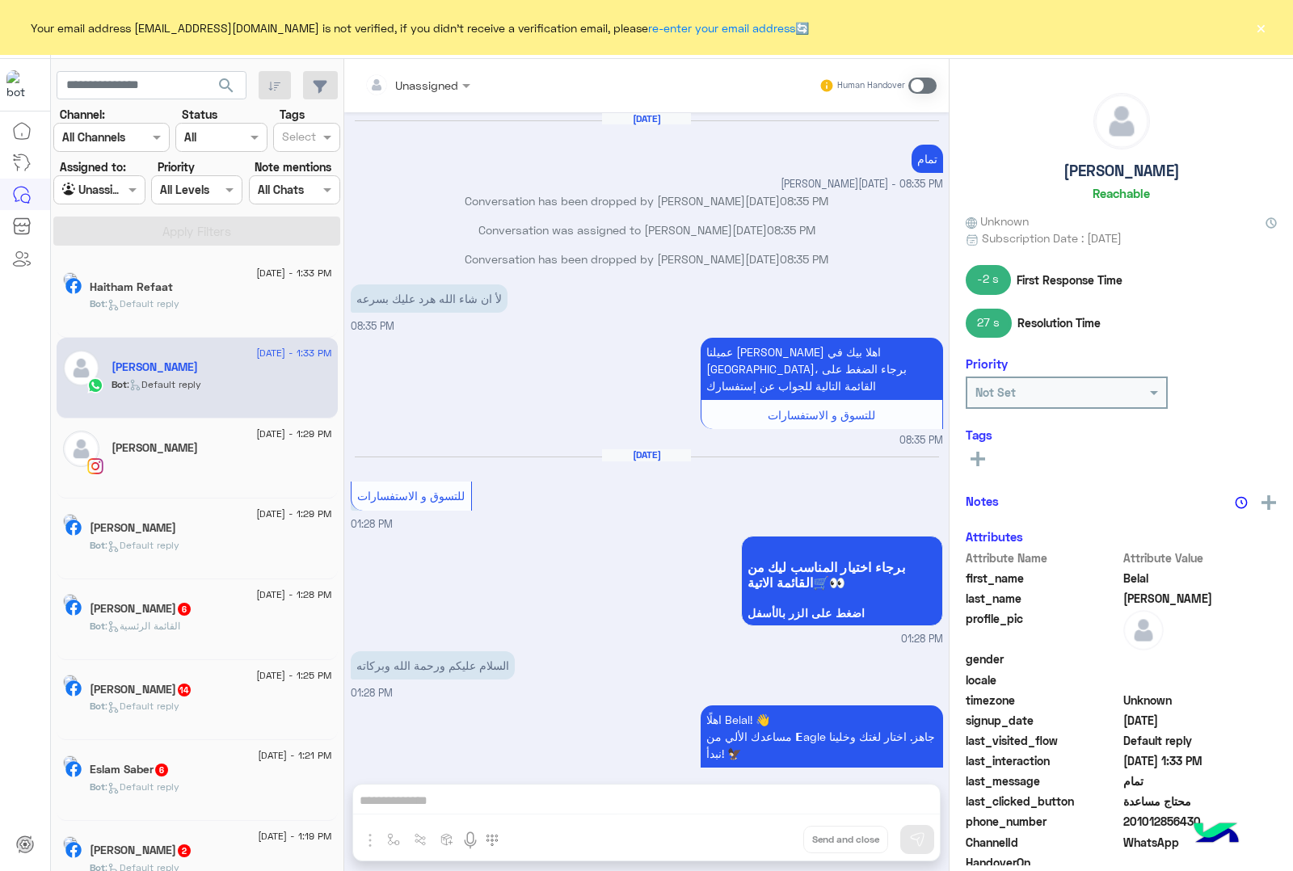
scroll to position [1553, 0]
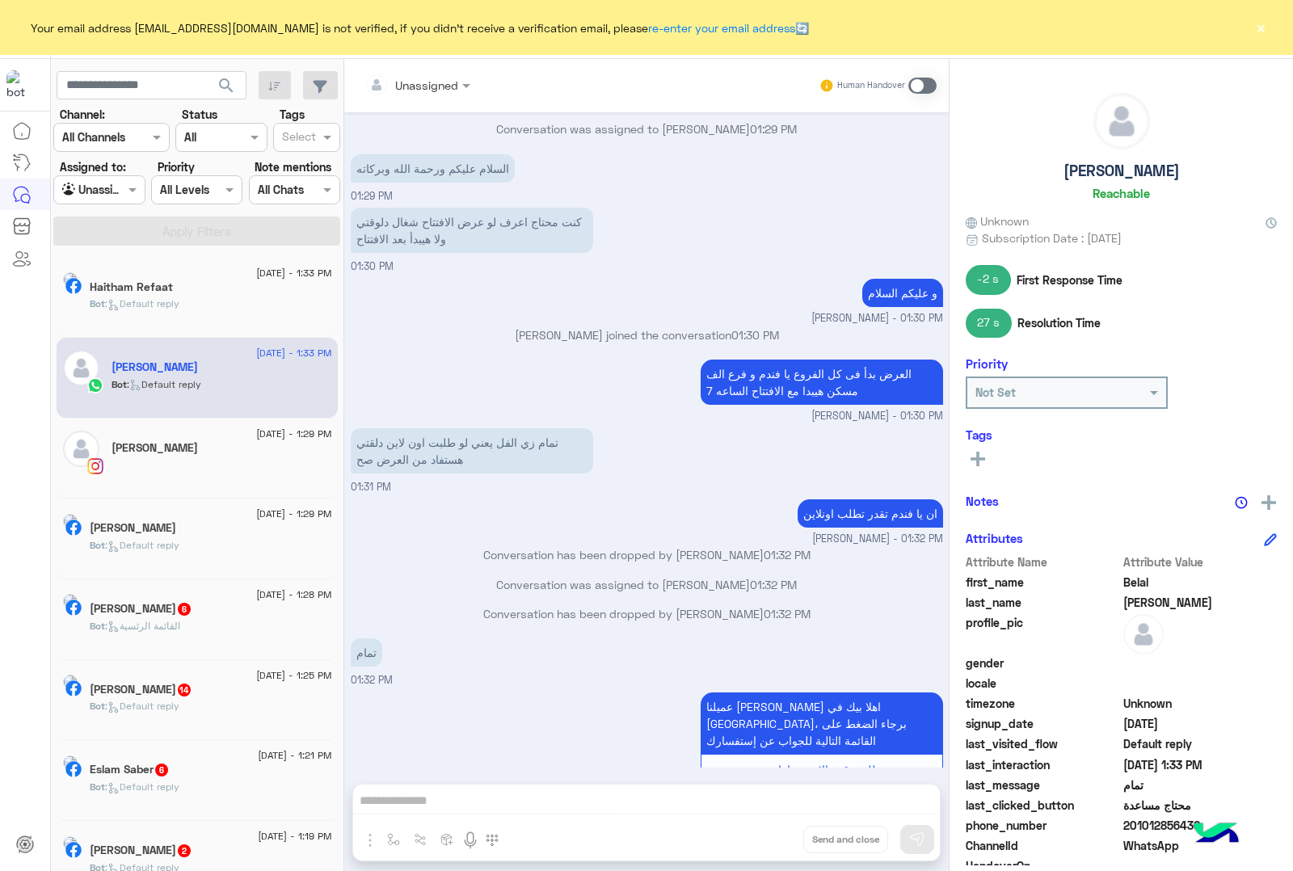
click at [433, 87] on div at bounding box center [417, 84] width 122 height 19
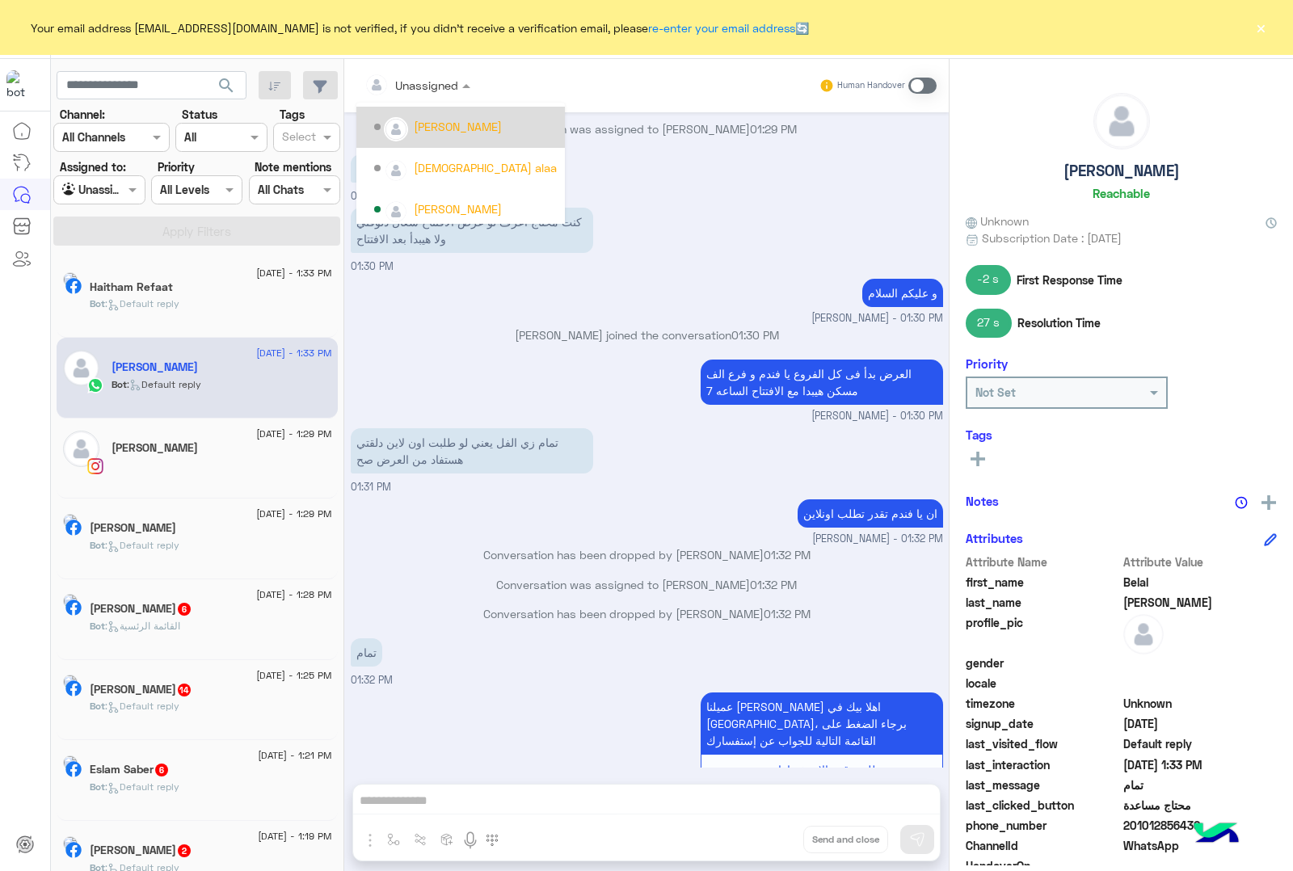
scroll to position [101, 0]
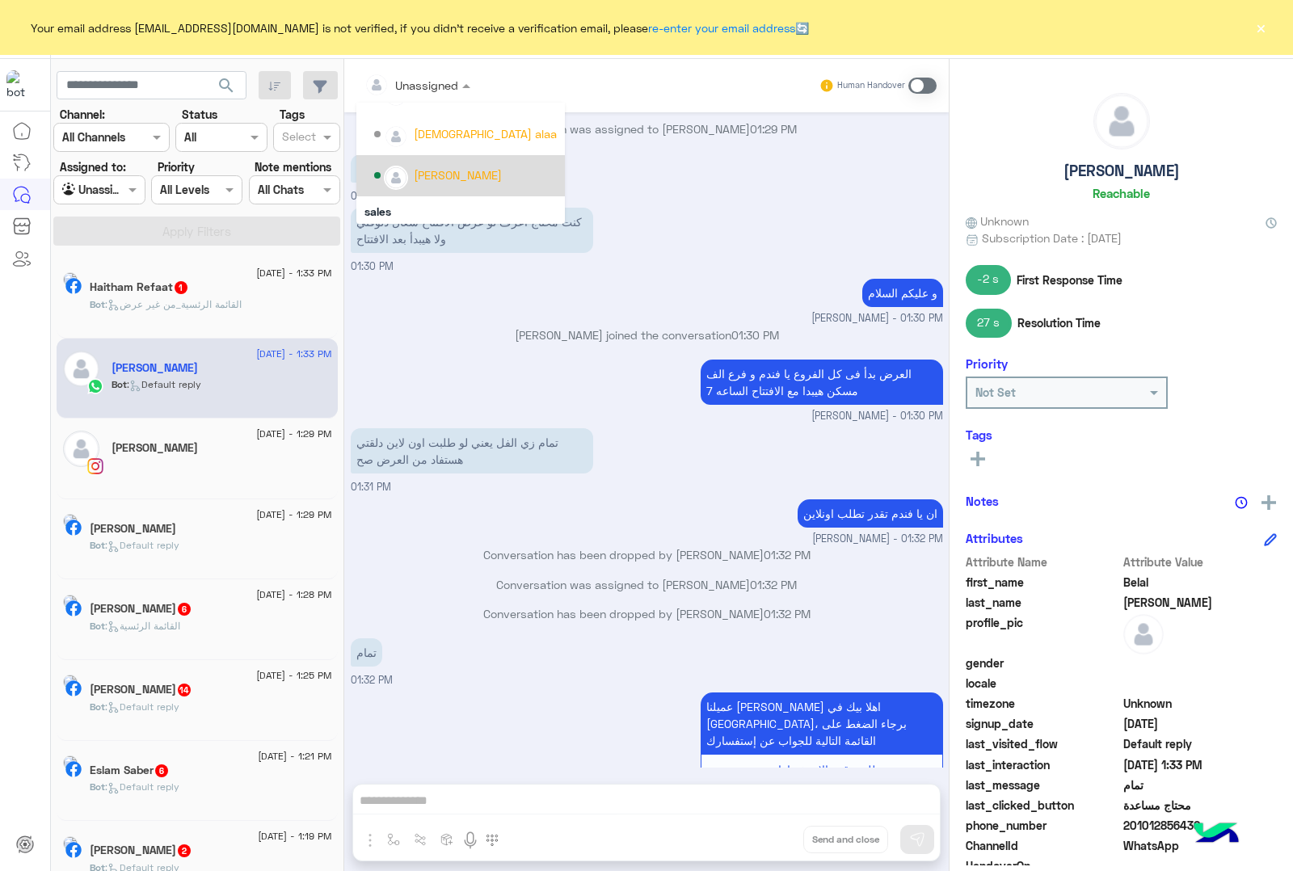
click at [455, 175] on div "[PERSON_NAME]" at bounding box center [458, 175] width 88 height 17
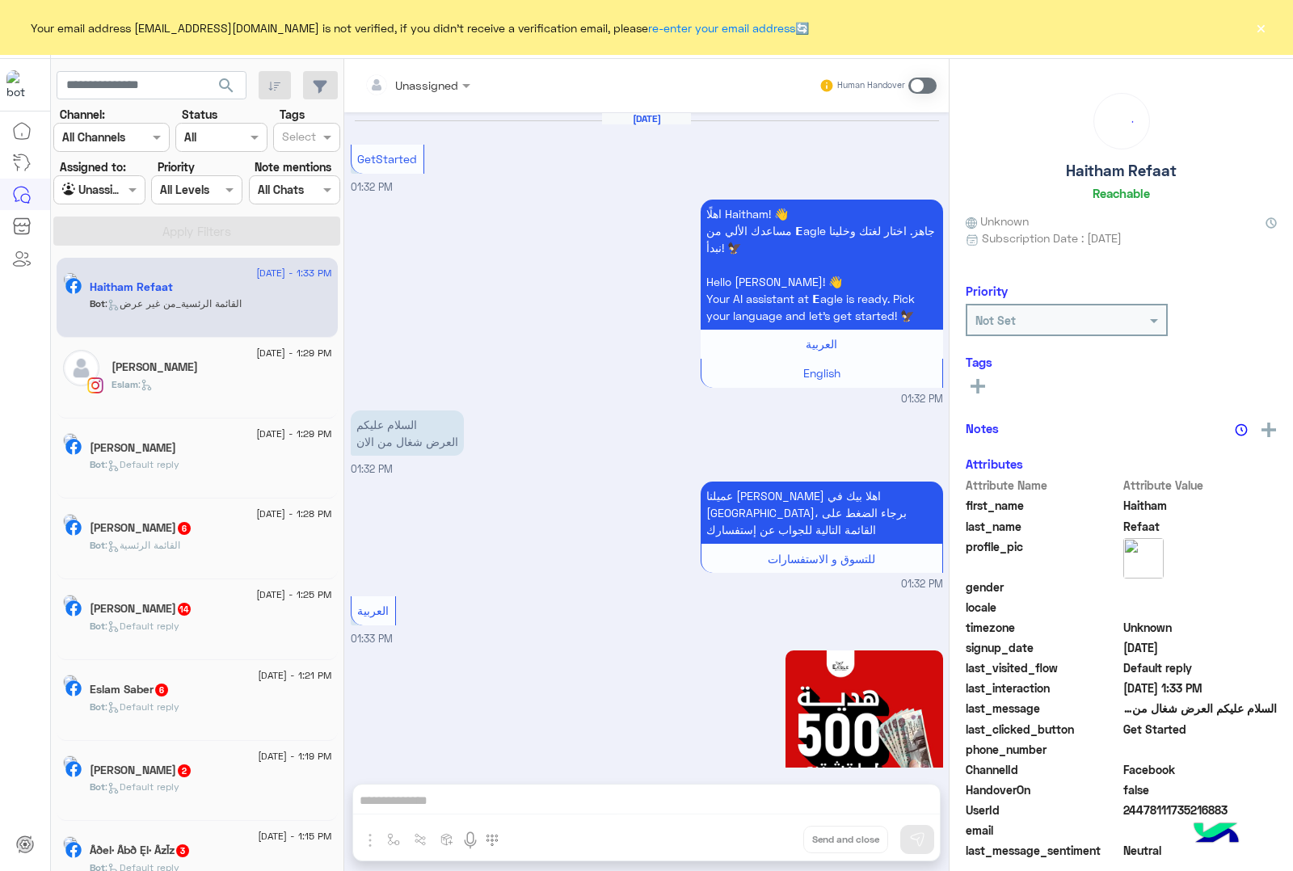
scroll to position [194, 0]
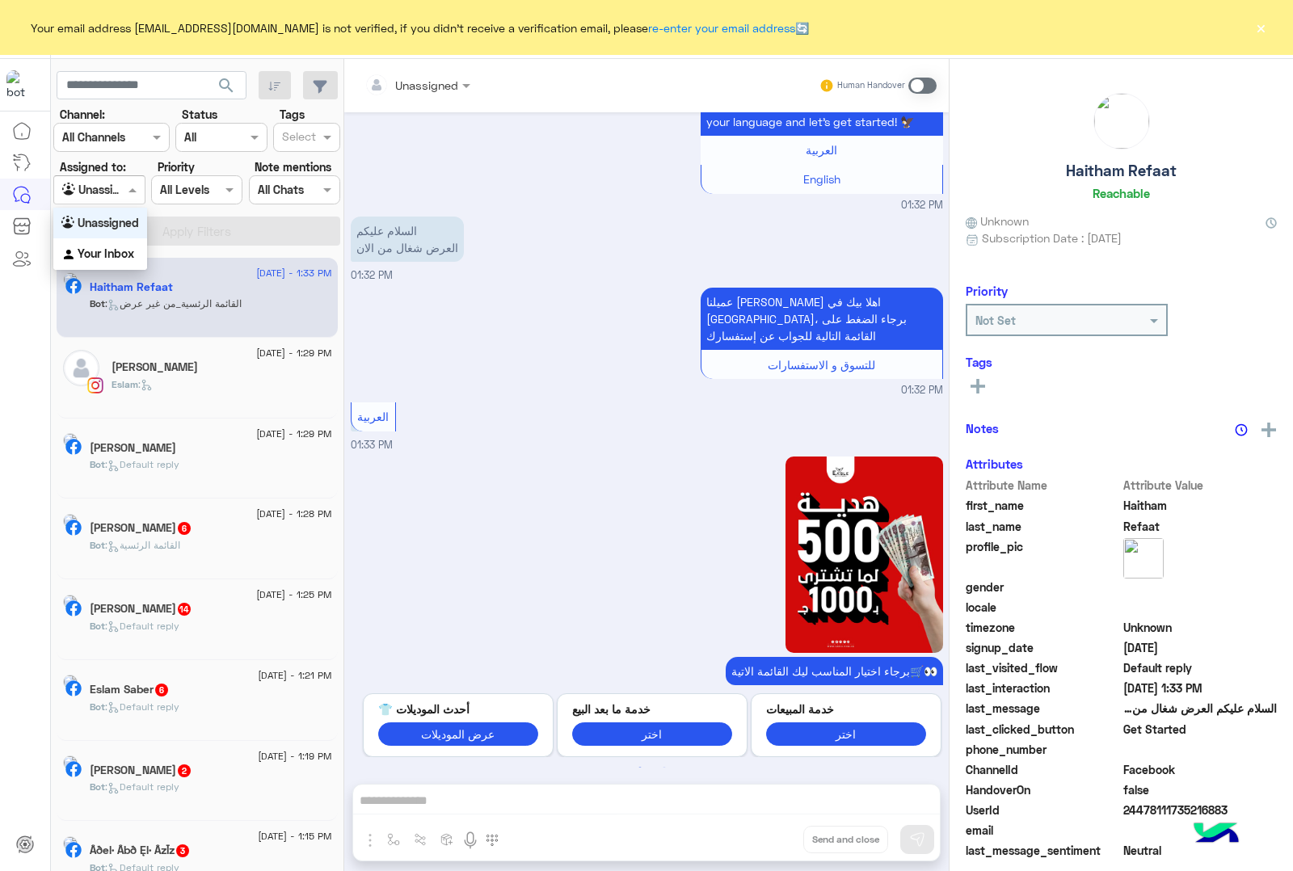
click at [109, 192] on div at bounding box center [99, 189] width 90 height 19
click at [110, 249] on b "Your Inbox" at bounding box center [106, 254] width 57 height 14
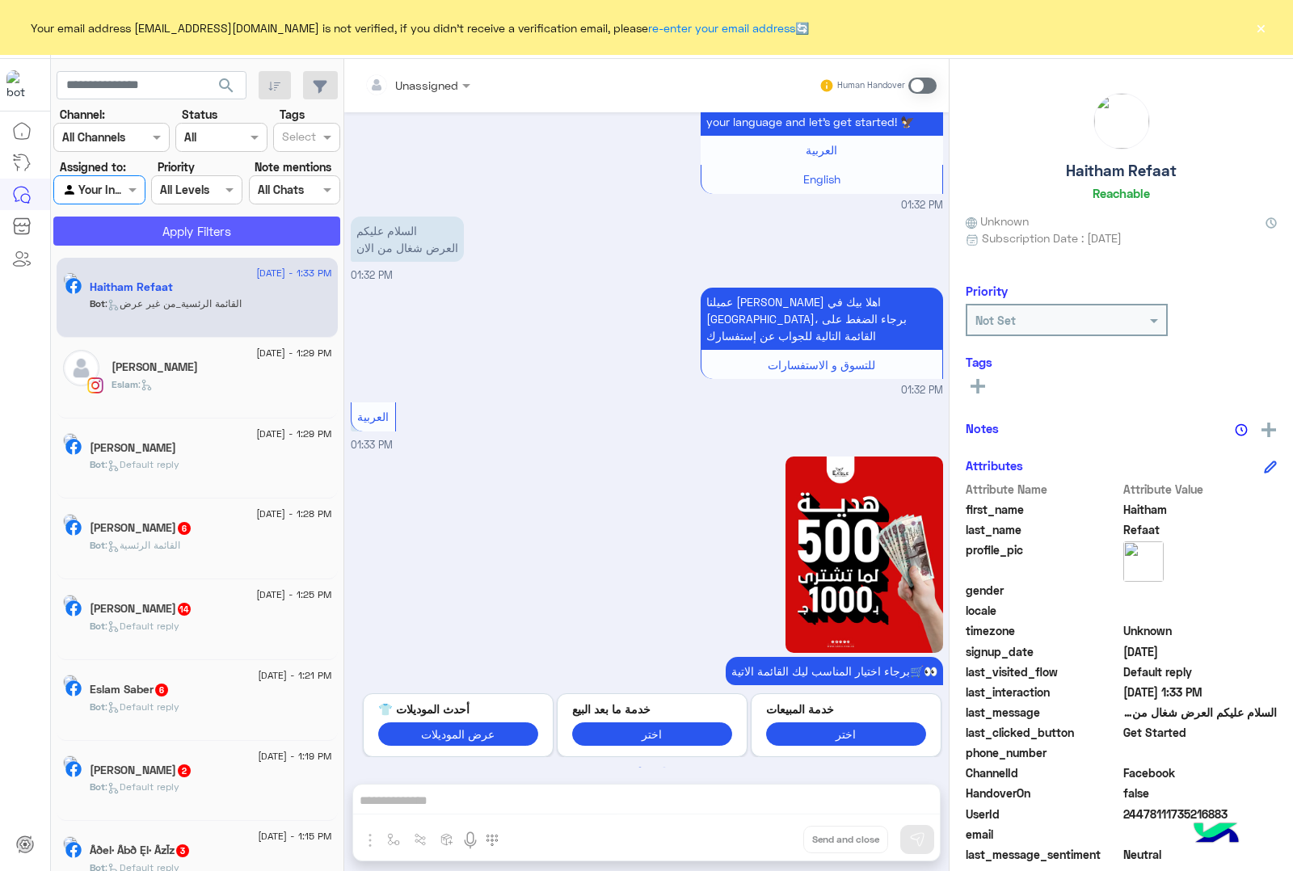
click at [167, 238] on button "Apply Filters" at bounding box center [196, 231] width 287 height 29
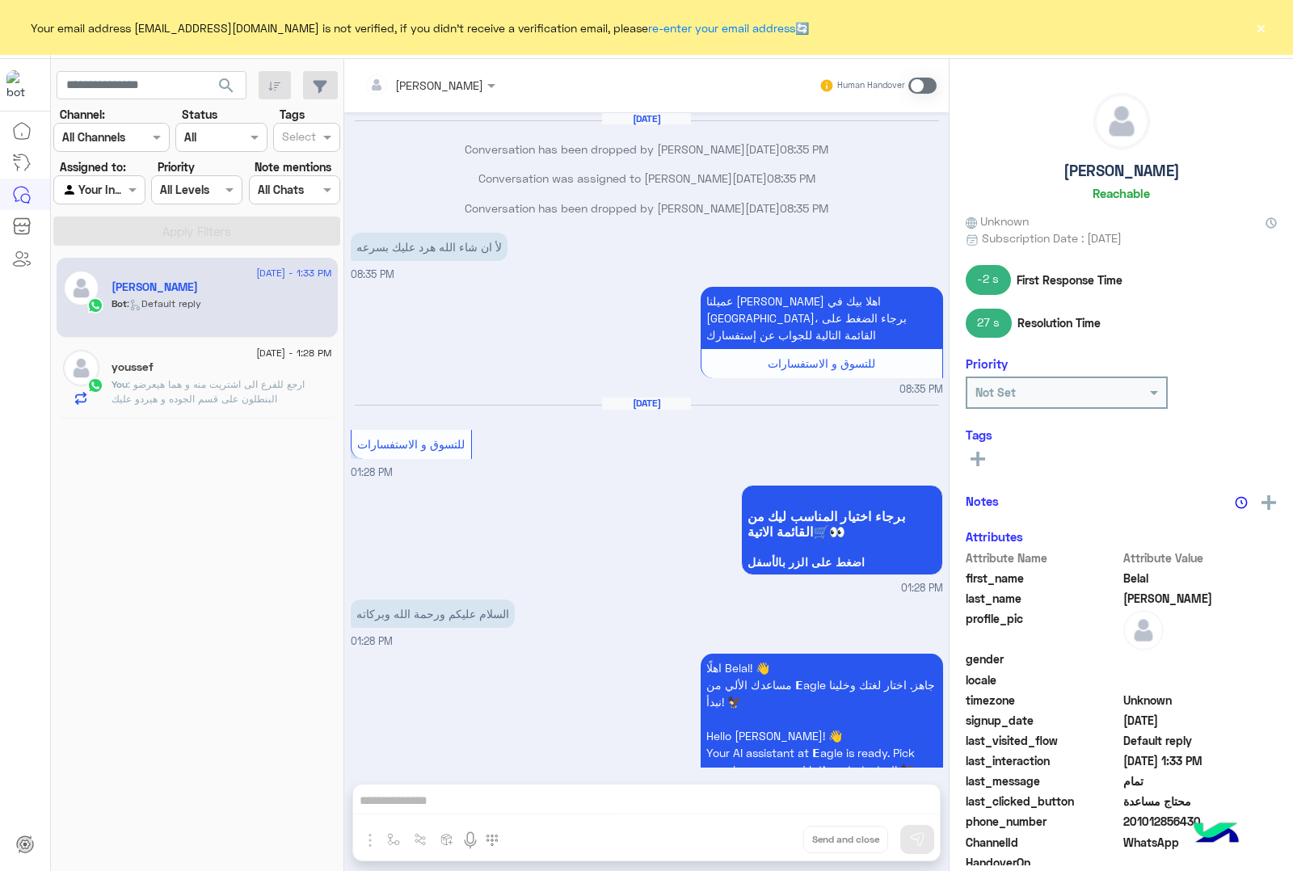
scroll to position [1532, 0]
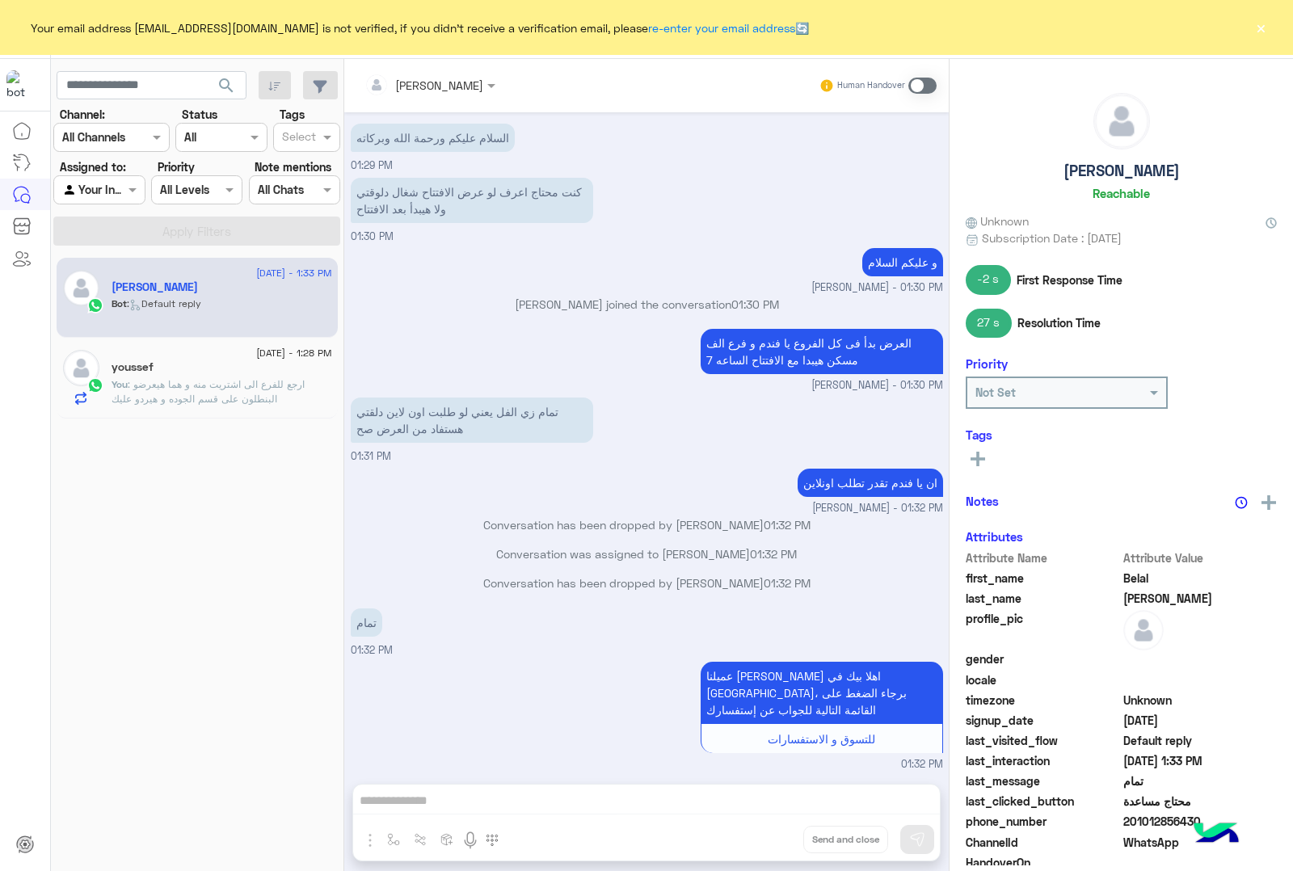
drag, startPoint x: 187, startPoint y: 302, endPoint x: 222, endPoint y: 288, distance: 38.1
click at [183, 302] on span ": Default reply" at bounding box center [164, 303] width 74 height 12
drag, startPoint x: 700, startPoint y: 722, endPoint x: 548, endPoint y: 802, distance: 171.8
click at [574, 708] on div "عميلنا [PERSON_NAME] اهلا بيك في [GEOGRAPHIC_DATA]، برجاء الضغط على القائمة الت…" at bounding box center [647, 715] width 593 height 115
click at [562, 788] on div "abdalla mahmoud Human Handover [DATE] Conversation has been dropped by [PERSON_…" at bounding box center [646, 468] width 605 height 819
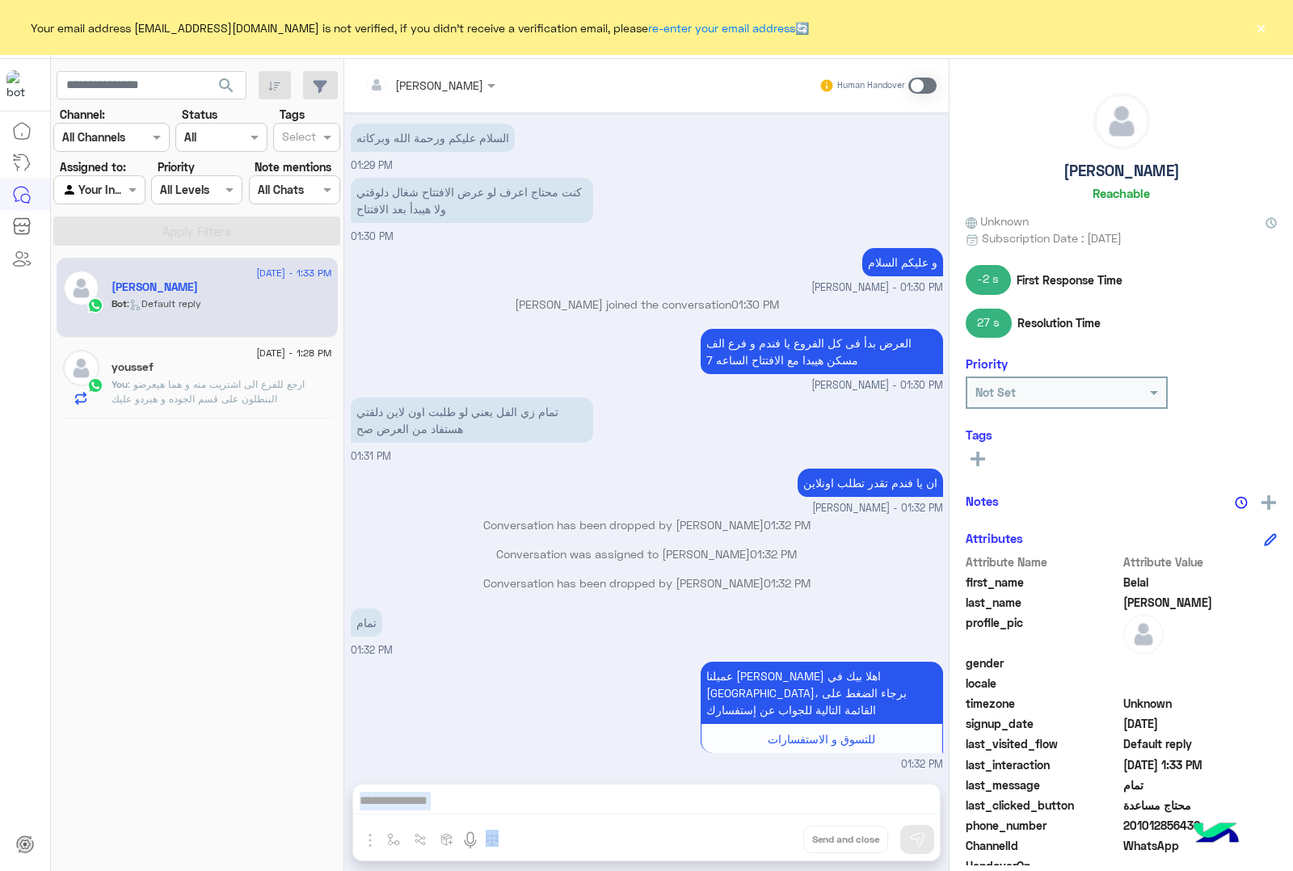
click at [563, 788] on div "abdalla mahmoud Human Handover [DATE] Conversation has been dropped by [PERSON_…" at bounding box center [646, 468] width 605 height 819
drag, startPoint x: 563, startPoint y: 788, endPoint x: 936, endPoint y: 151, distance: 738.4
click at [576, 780] on div "abdalla mahmoud Human Handover [DATE] Conversation has been dropped by [PERSON_…" at bounding box center [646, 468] width 605 height 819
click at [911, 75] on div "Human Handover" at bounding box center [878, 85] width 119 height 29
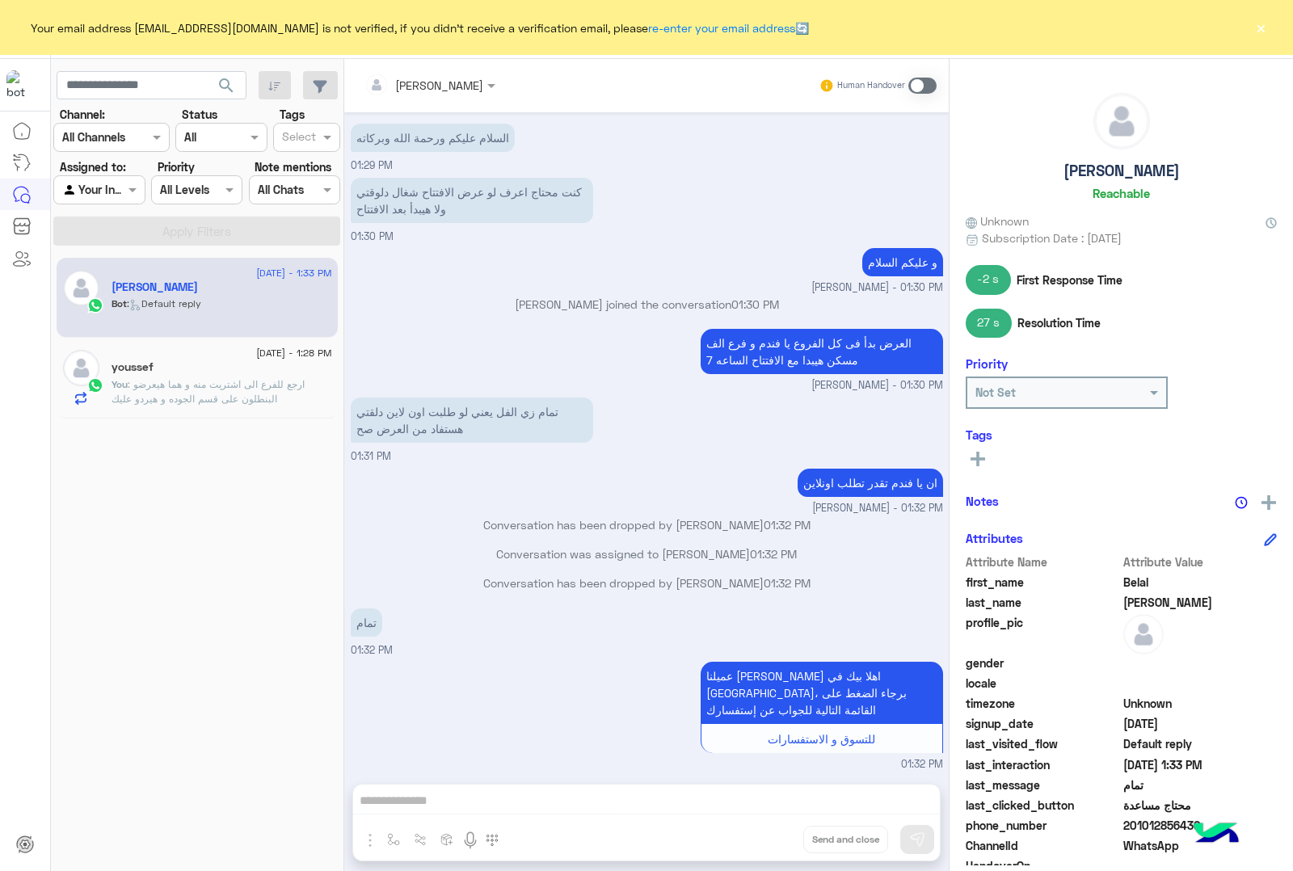
click at [911, 86] on span at bounding box center [923, 86] width 28 height 16
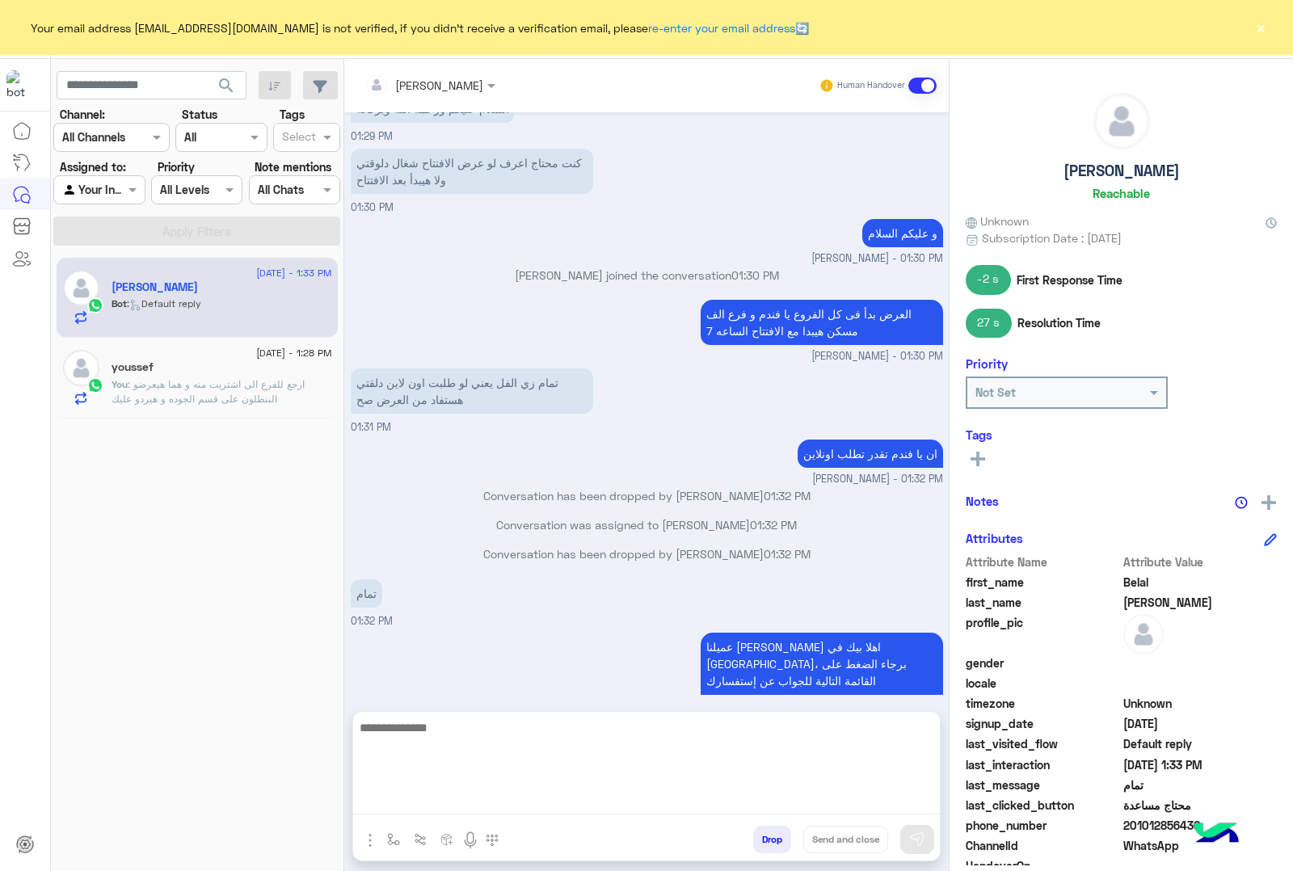
click at [633, 805] on textarea at bounding box center [646, 766] width 587 height 97
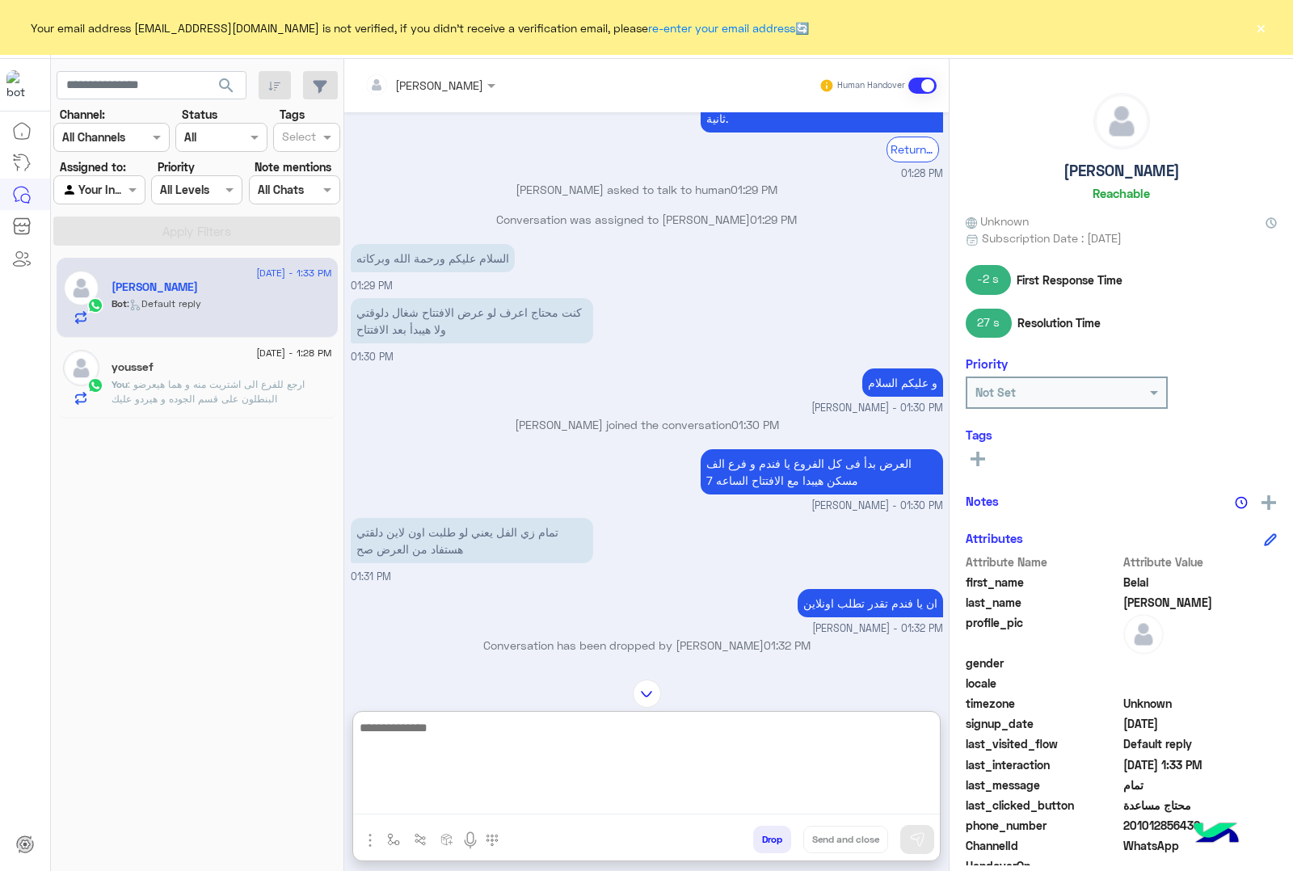
scroll to position [1258, 0]
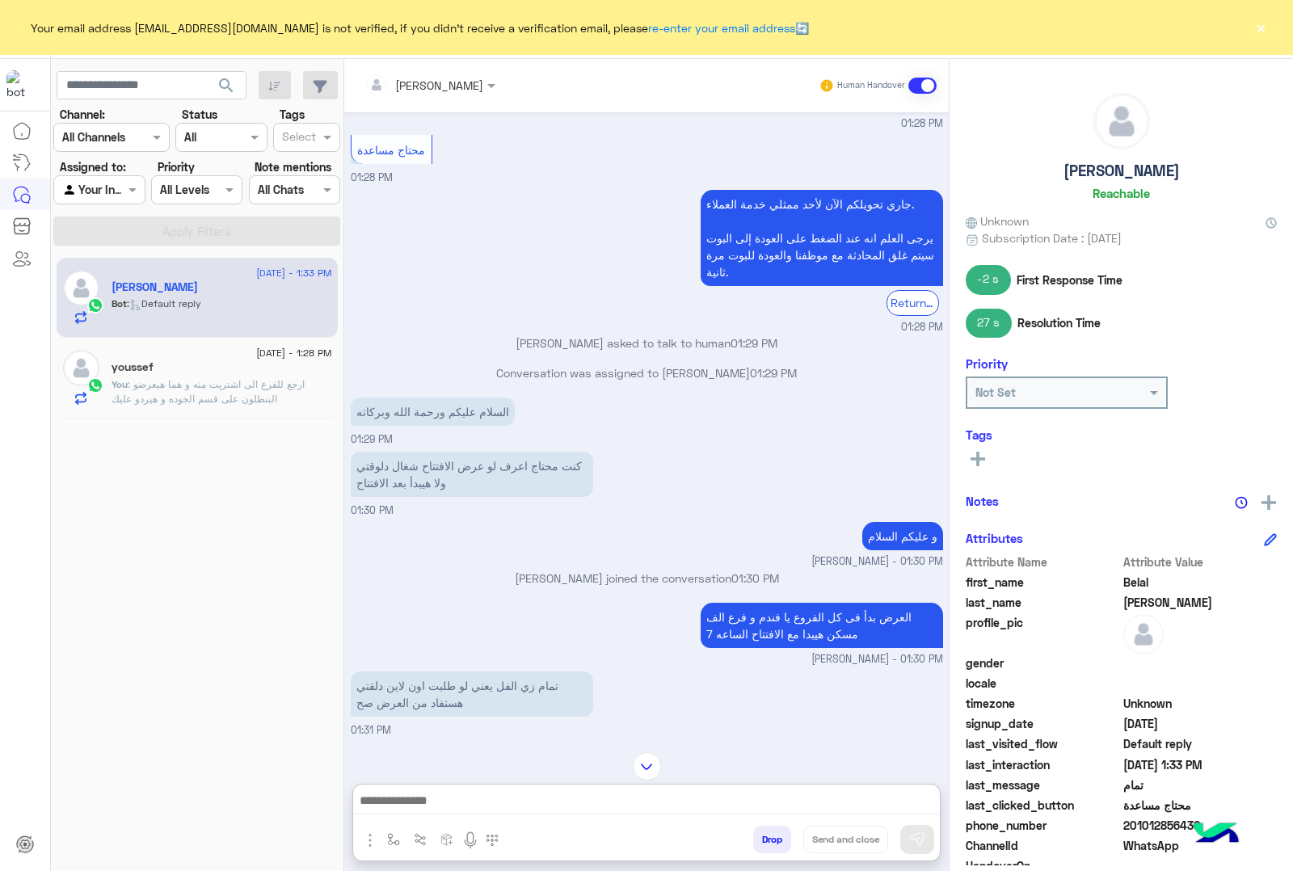
click at [1128, 179] on div "[PERSON_NAME]" at bounding box center [1121, 150] width 311 height 114
click at [1124, 175] on h5 "[PERSON_NAME]" at bounding box center [1122, 171] width 116 height 19
copy h5 "[PERSON_NAME]"
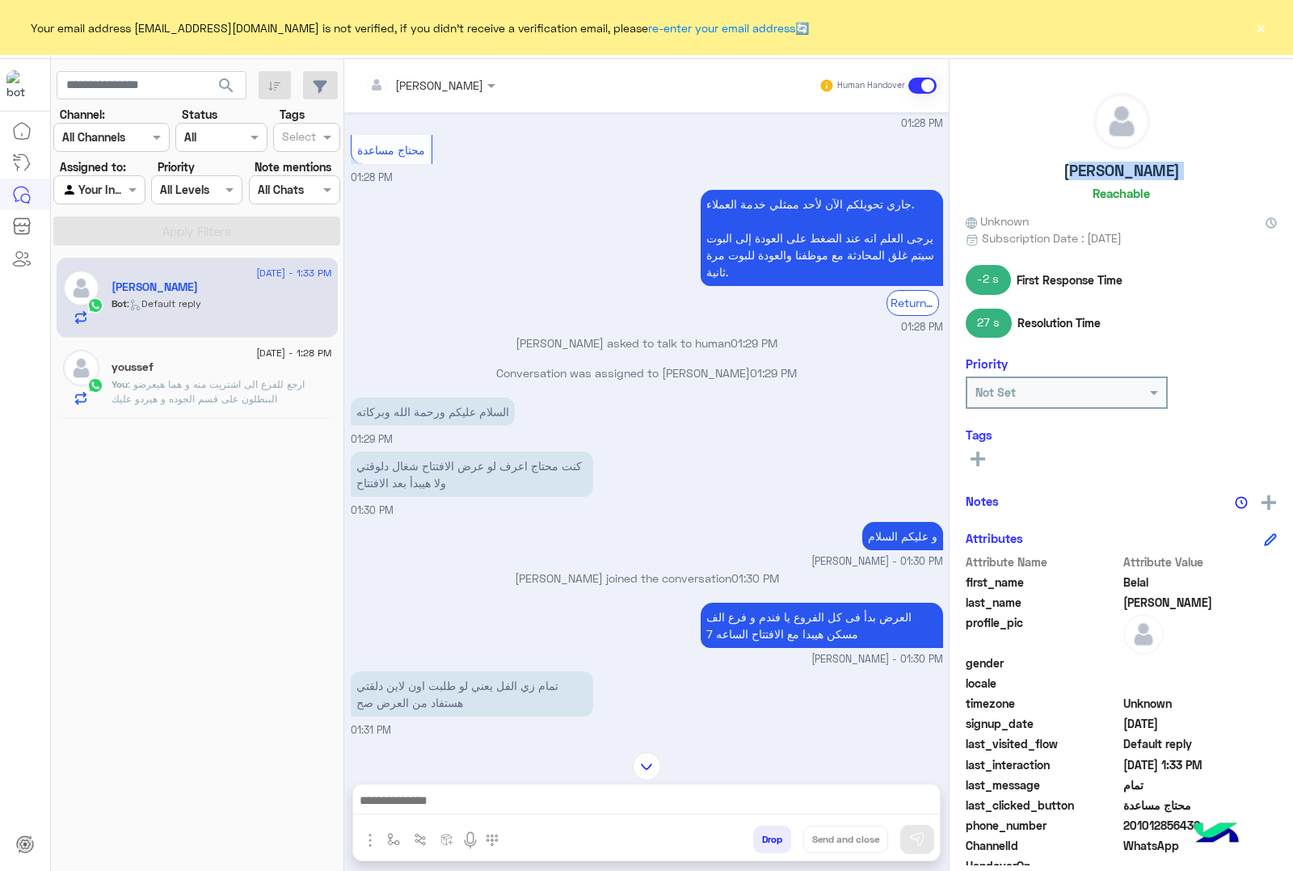
click at [1259, 25] on button "×" at bounding box center [1261, 27] width 16 height 16
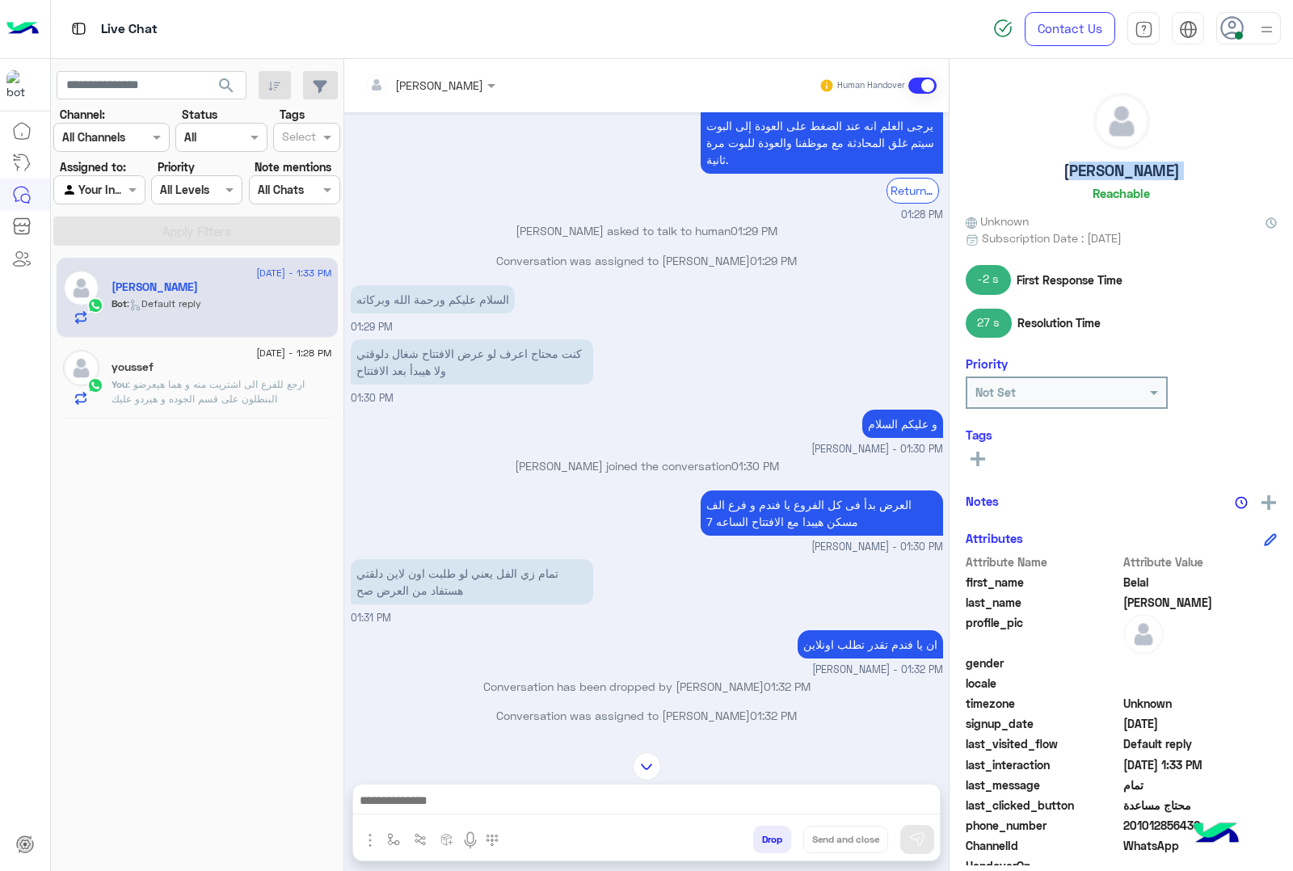
scroll to position [1561, 0]
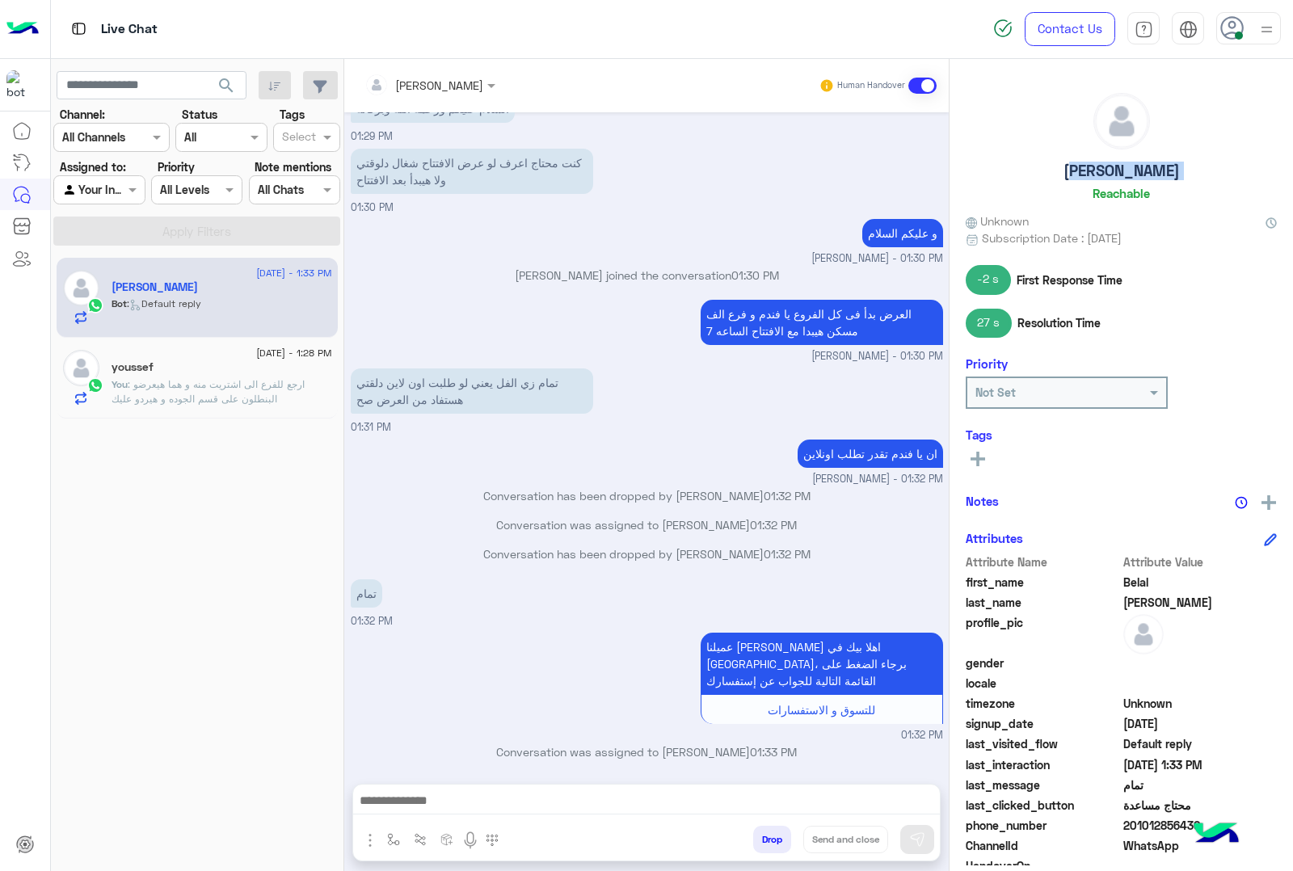
click at [754, 837] on button "Drop" at bounding box center [772, 839] width 38 height 27
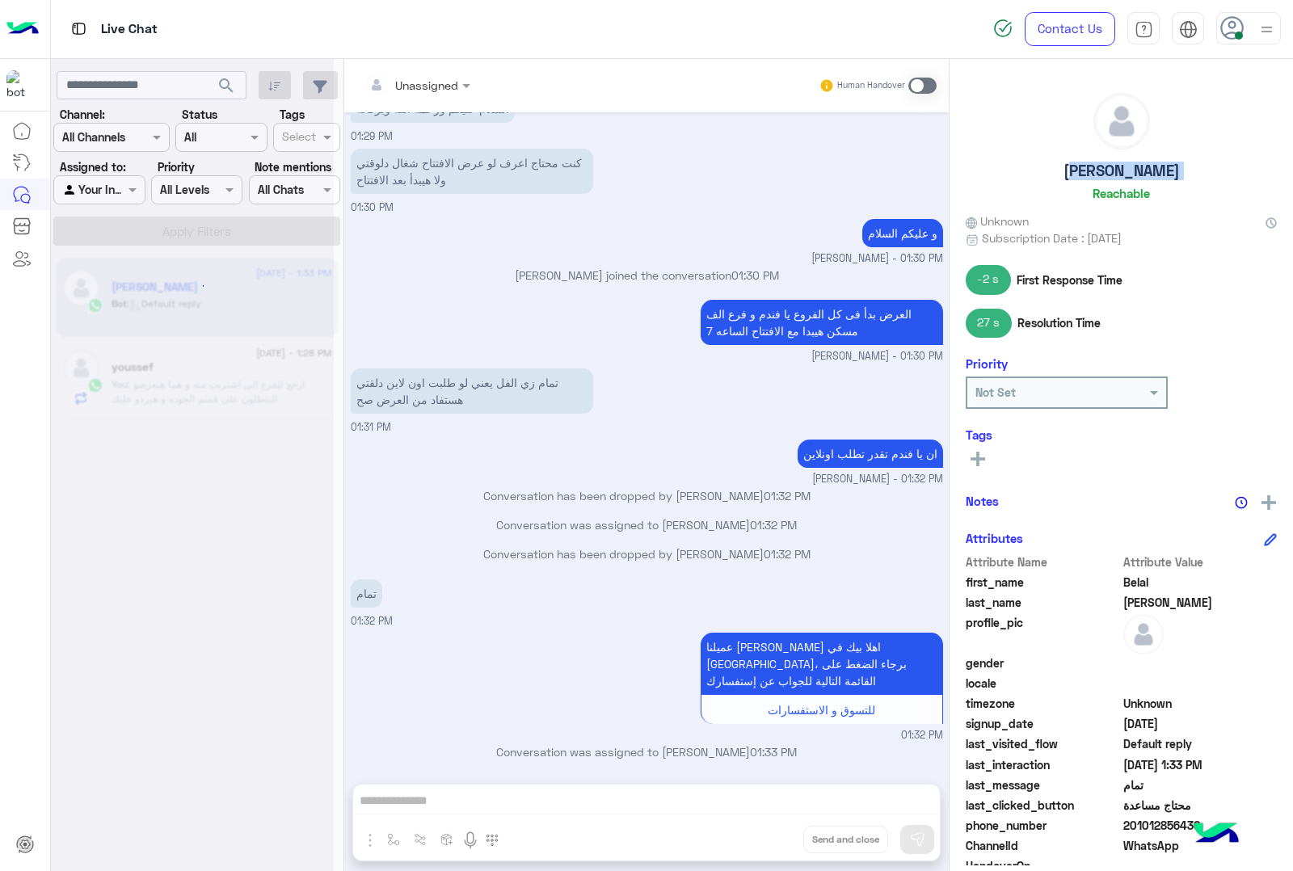
scroll to position [1590, 0]
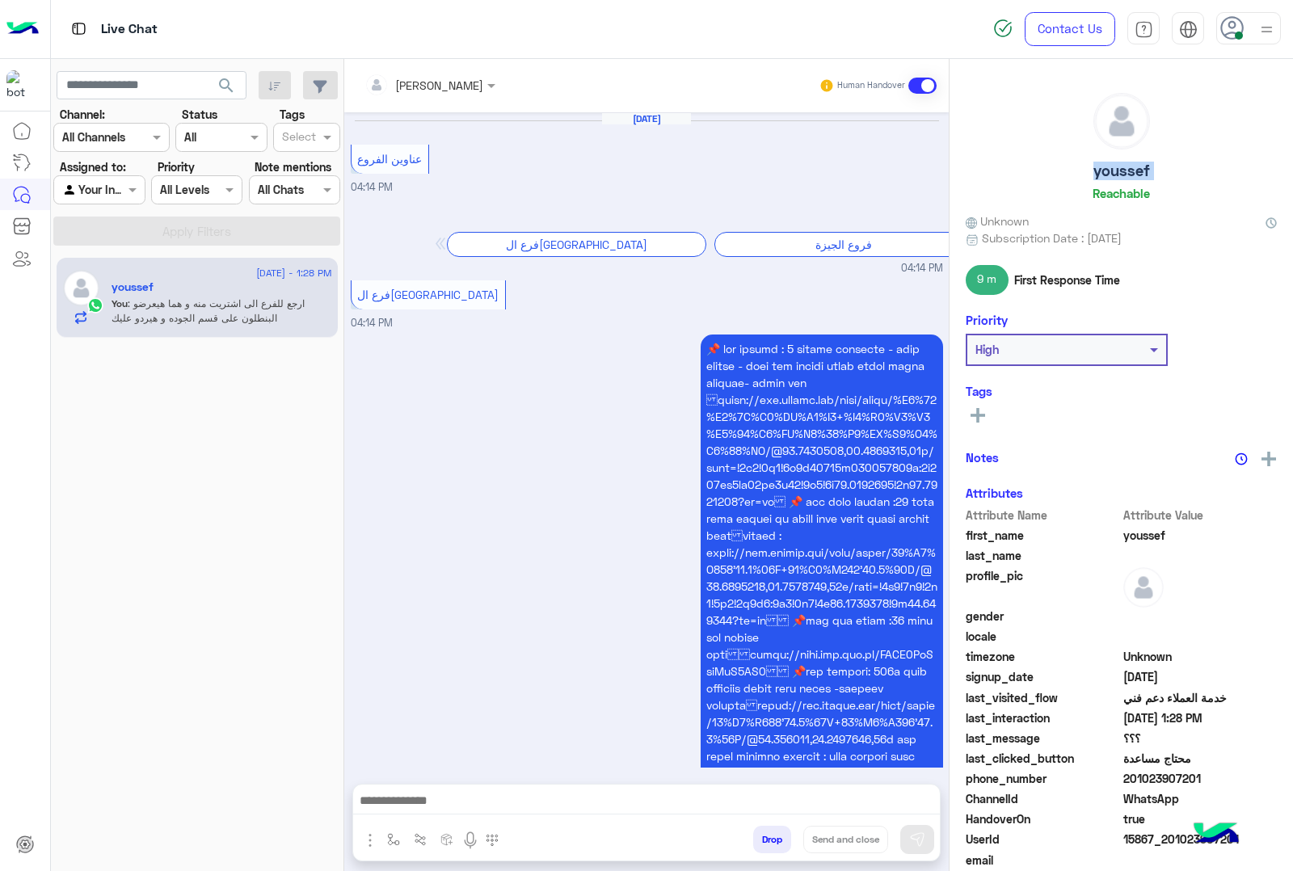
scroll to position [1670, 0]
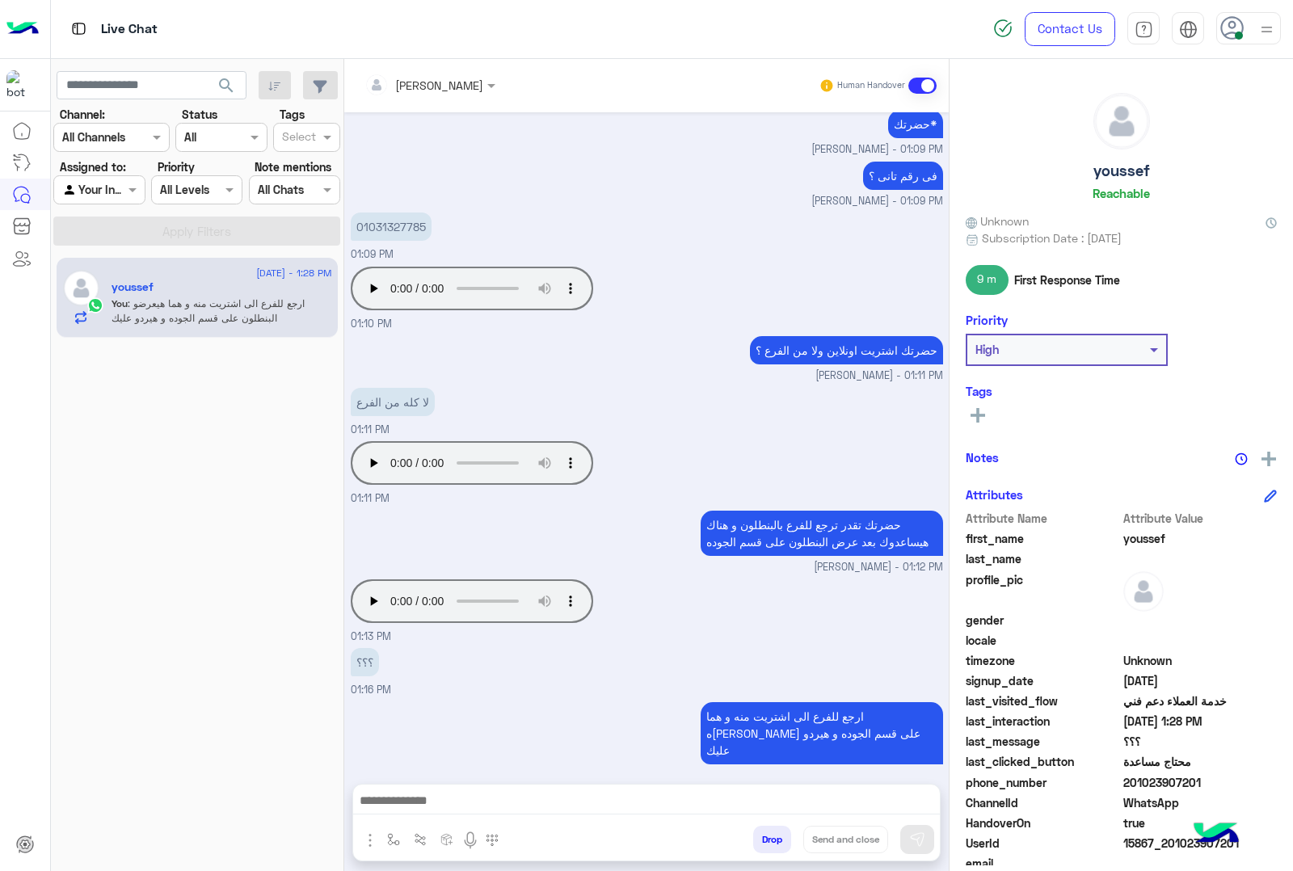
drag, startPoint x: 1173, startPoint y: 152, endPoint x: 1172, endPoint y: 171, distance: 18.6
click at [1173, 154] on div "[PERSON_NAME]" at bounding box center [1121, 150] width 311 height 114
drag, startPoint x: 1129, startPoint y: 163, endPoint x: 1080, endPoint y: 174, distance: 50.4
click at [1080, 174] on div "[PERSON_NAME]" at bounding box center [1121, 150] width 311 height 114
copy h5 "youssef"
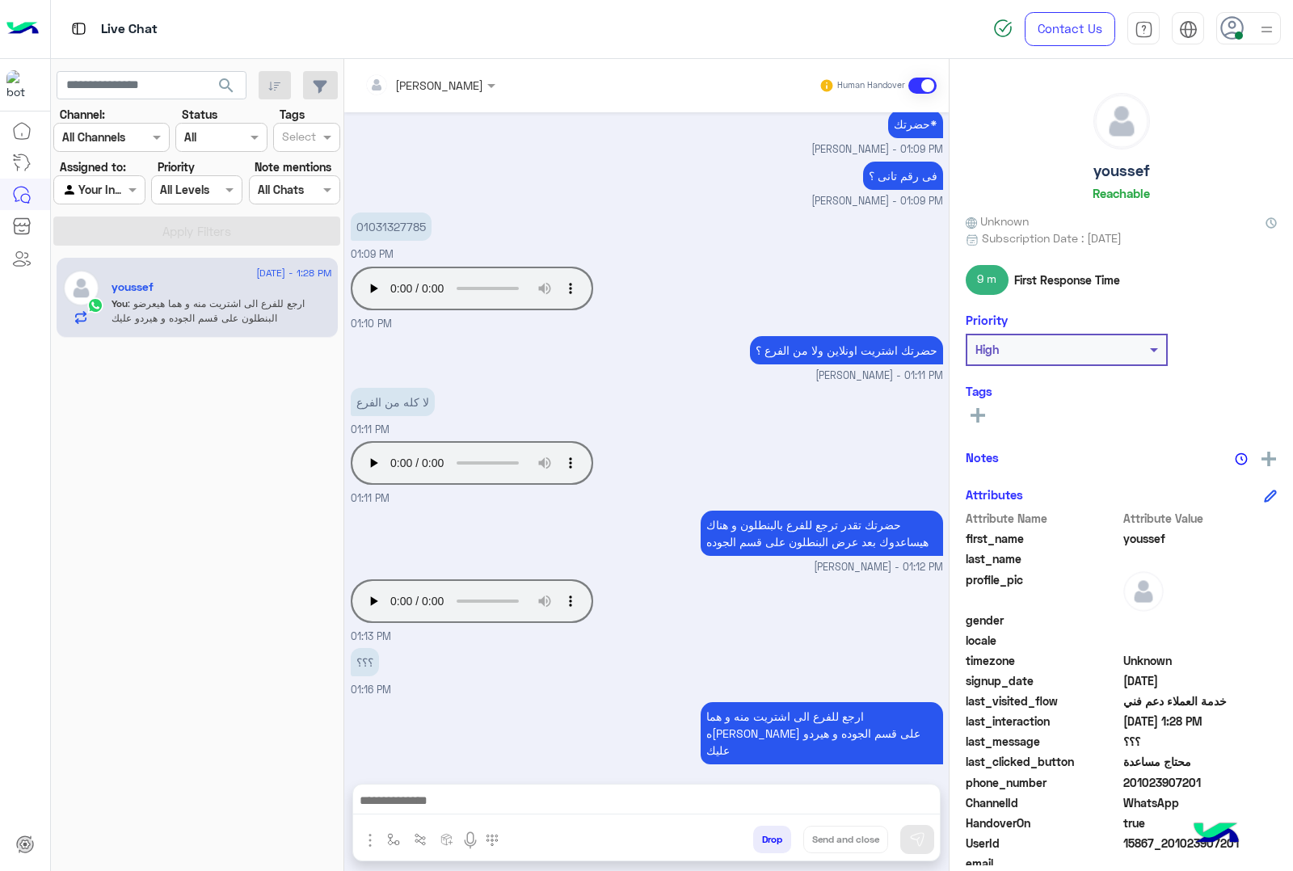
click at [407, 85] on input "text" at bounding box center [409, 85] width 88 height 17
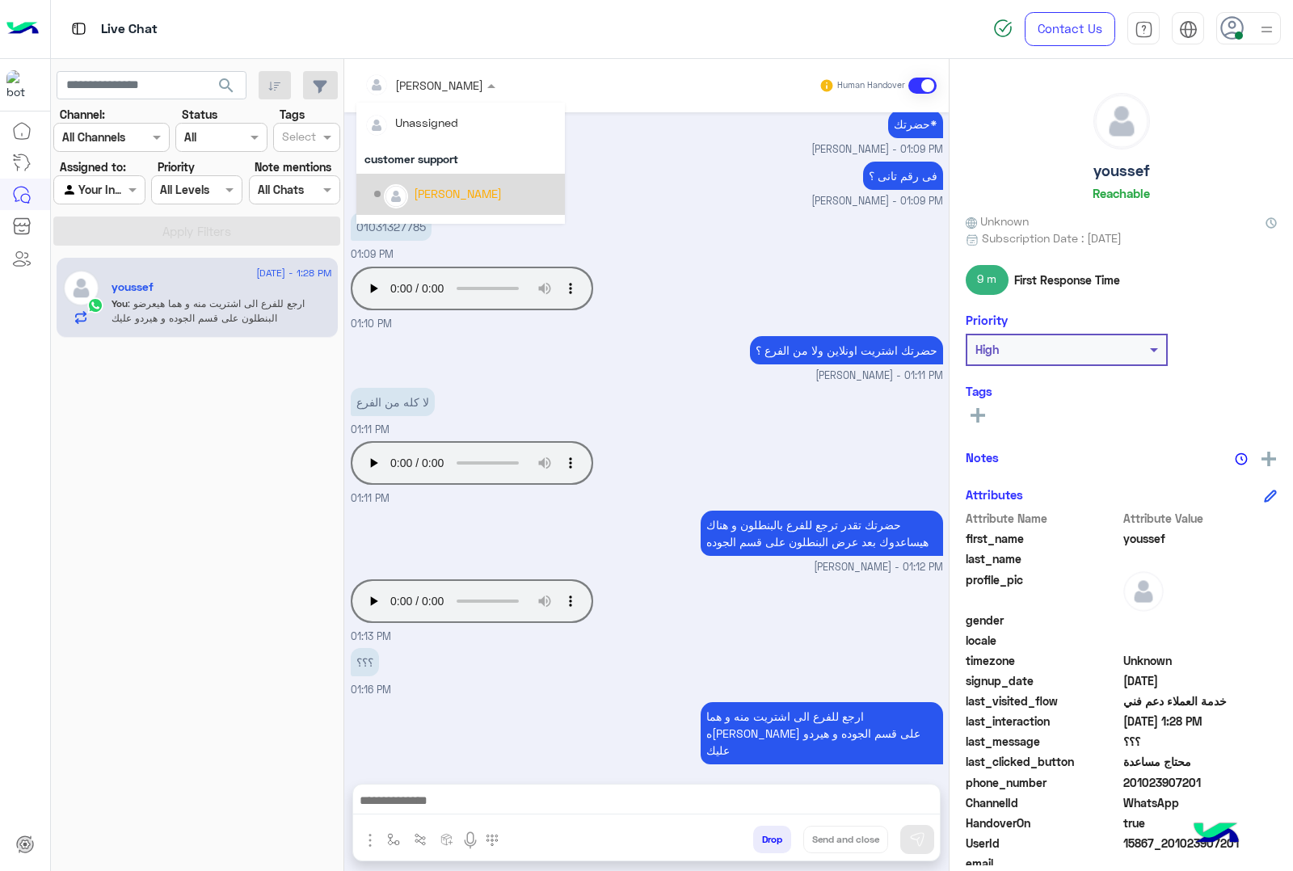
click at [442, 195] on div "[PERSON_NAME]" at bounding box center [458, 193] width 88 height 17
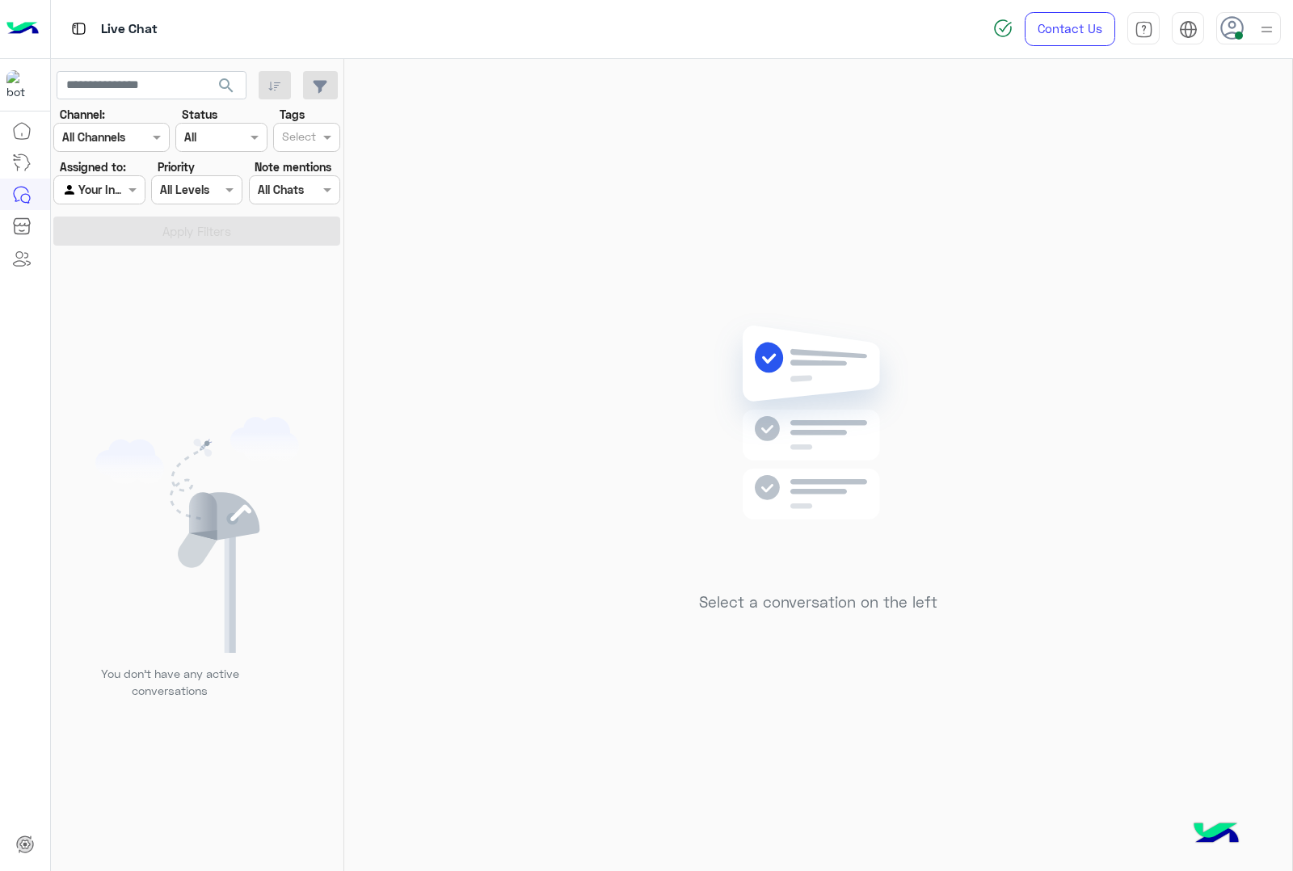
click at [1242, 29] on icon at bounding box center [1233, 28] width 24 height 24
click at [1160, 231] on label "Offline" at bounding box center [1180, 229] width 176 height 29
click at [806, 131] on div "Select a conversation on the left" at bounding box center [818, 468] width 948 height 819
